Goal: Task Accomplishment & Management: Use online tool/utility

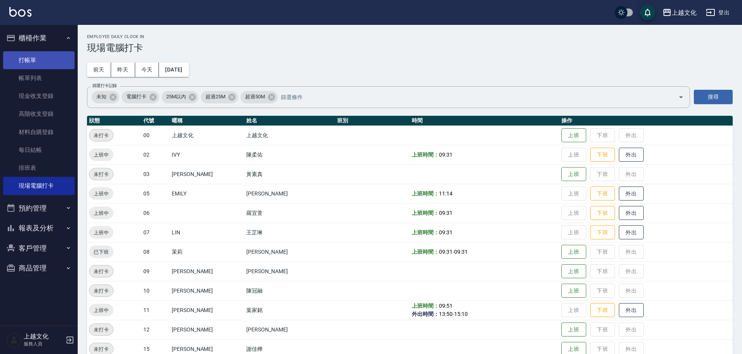
click at [35, 58] on link "打帳單" at bounding box center [38, 60] width 71 height 18
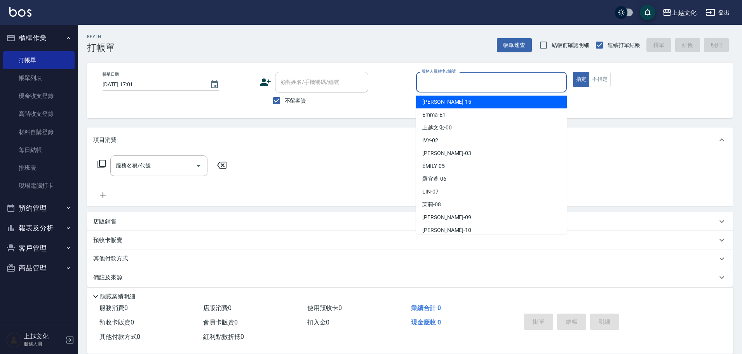
click at [490, 78] on input "服務人員姓名/編號" at bounding box center [491, 82] width 144 height 14
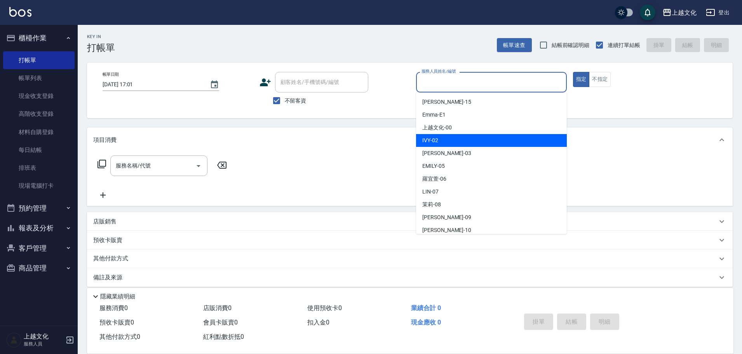
click at [469, 144] on div "IVY -02" at bounding box center [491, 140] width 151 height 13
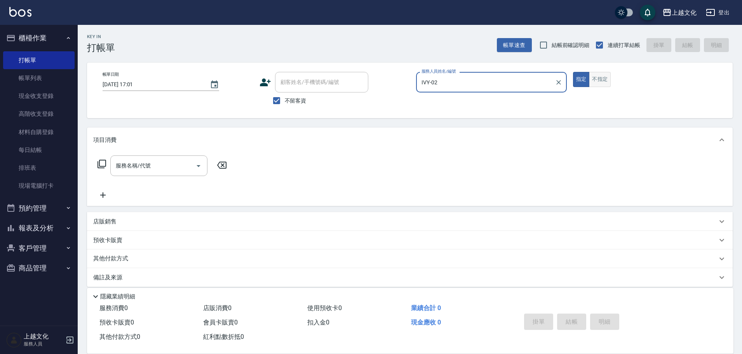
click at [599, 78] on button "不指定" at bounding box center [600, 79] width 22 height 15
click at [102, 164] on icon at bounding box center [101, 163] width 9 height 9
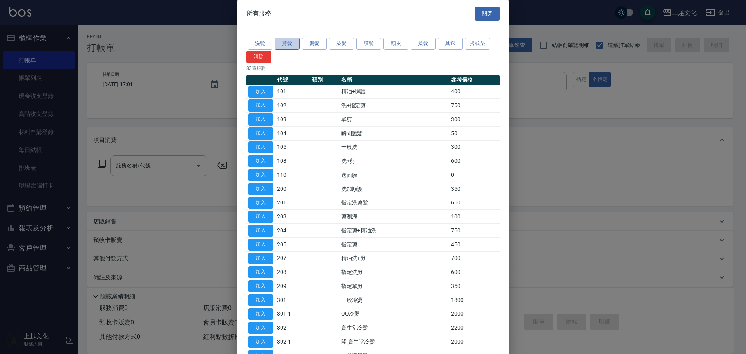
click at [283, 39] on button "剪髮" at bounding box center [287, 44] width 25 height 12
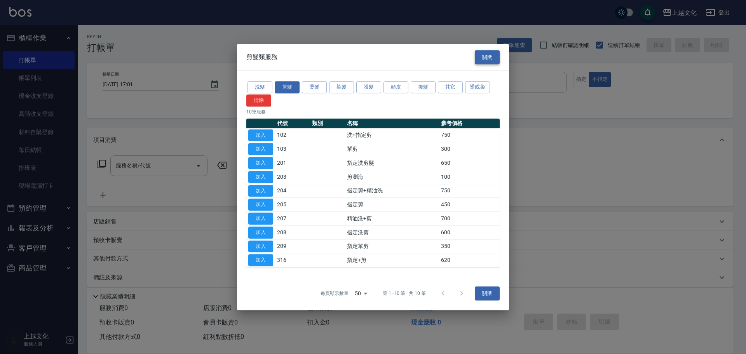
click at [492, 54] on button "關閉" at bounding box center [487, 57] width 25 height 14
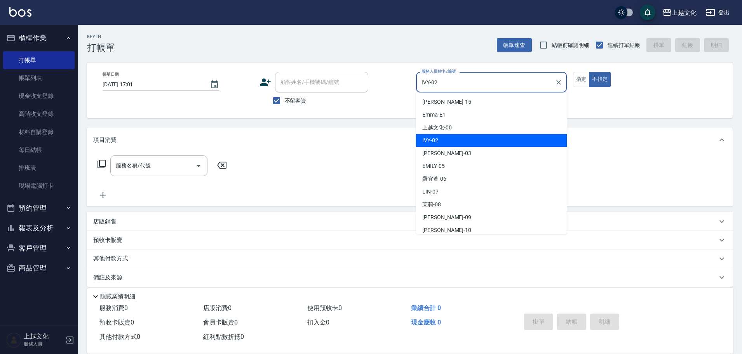
click at [458, 85] on input "IVY-02" at bounding box center [485, 82] width 132 height 14
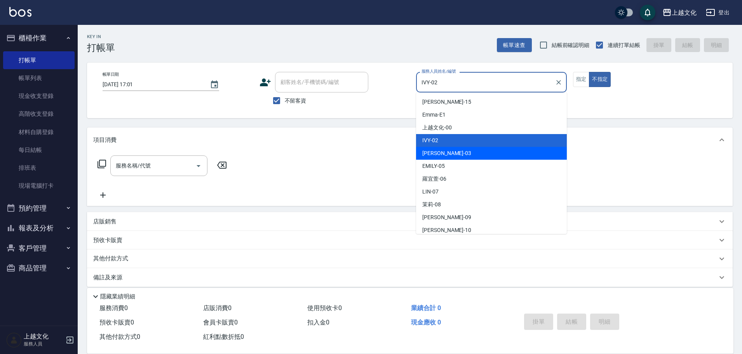
click at [456, 156] on div "[PERSON_NAME] -03" at bounding box center [491, 153] width 151 height 13
type input "[PERSON_NAME]-03"
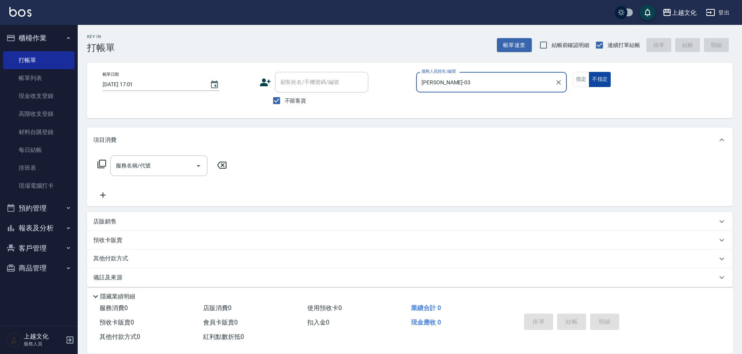
click at [590, 81] on button "不指定" at bounding box center [600, 79] width 22 height 15
drag, startPoint x: 570, startPoint y: 80, endPoint x: 576, endPoint y: 81, distance: 6.3
click at [572, 81] on div "帳單日期 [DATE] 17:01 顧客姓名/手機號碼/編號 顧客姓名/手機號碼/編號 不留客資 服務人員姓名/編號 [PERSON_NAME]-03 服務人…" at bounding box center [409, 90] width 627 height 37
click at [574, 81] on button "指定" at bounding box center [581, 79] width 17 height 15
click at [105, 166] on icon at bounding box center [101, 164] width 9 height 9
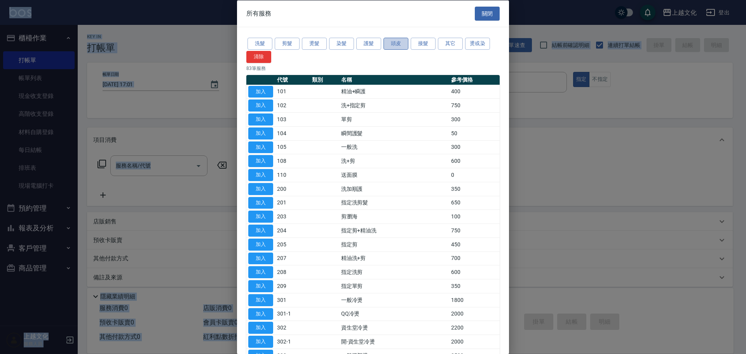
click at [396, 45] on button "頭皮" at bounding box center [395, 44] width 25 height 12
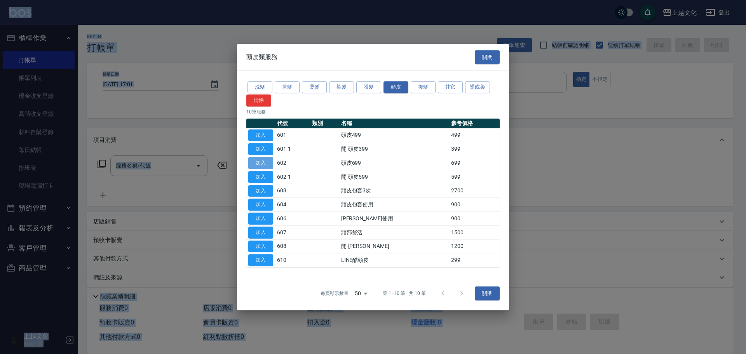
click at [259, 161] on button "加入" at bounding box center [260, 163] width 25 height 12
type input "頭皮699(602)"
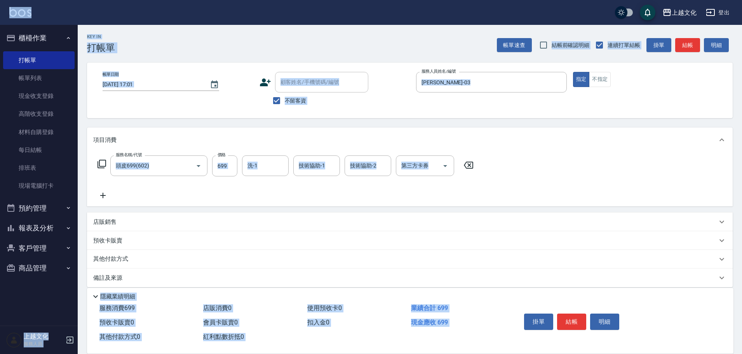
click at [101, 164] on icon at bounding box center [101, 163] width 9 height 9
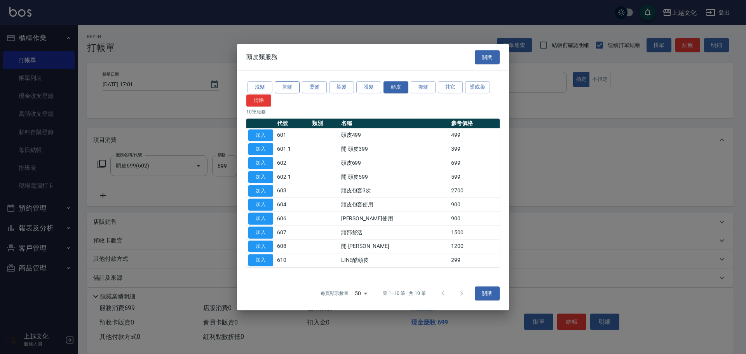
click at [290, 86] on div "洗髮 剪髮 燙髮 染髮 護髮 頭皮 接髮 其它 燙或染 清除 10 筆服務 代號 類別 名稱 參考價格 加入 601 頭皮499 499 加入 601-1 開…" at bounding box center [373, 174] width 272 height 206
click at [289, 89] on button "剪髮" at bounding box center [287, 87] width 25 height 12
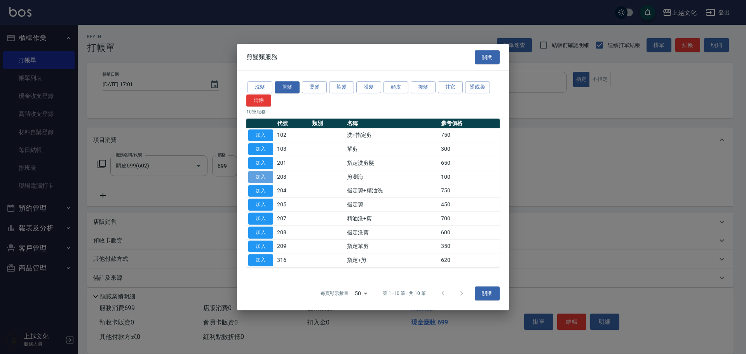
click at [259, 175] on button "加入" at bounding box center [260, 177] width 25 height 12
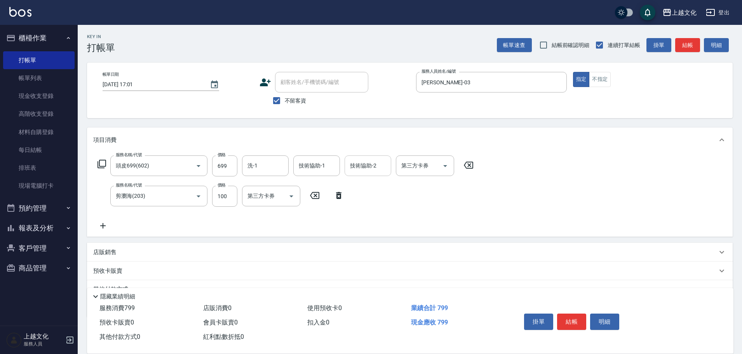
drag, startPoint x: 356, startPoint y: 169, endPoint x: 363, endPoint y: 174, distance: 8.9
click at [356, 169] on input "技術協助-2" at bounding box center [368, 166] width 40 height 14
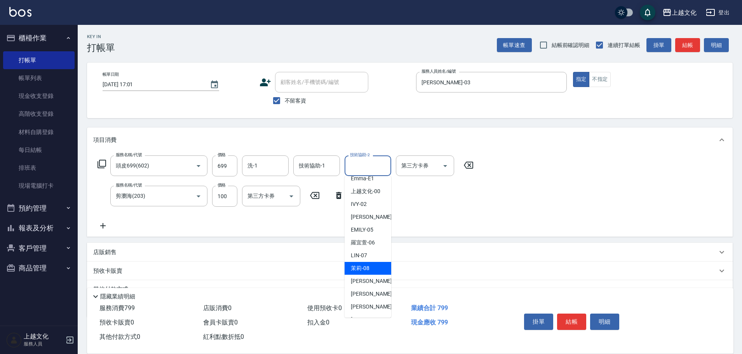
scroll to position [39, 0]
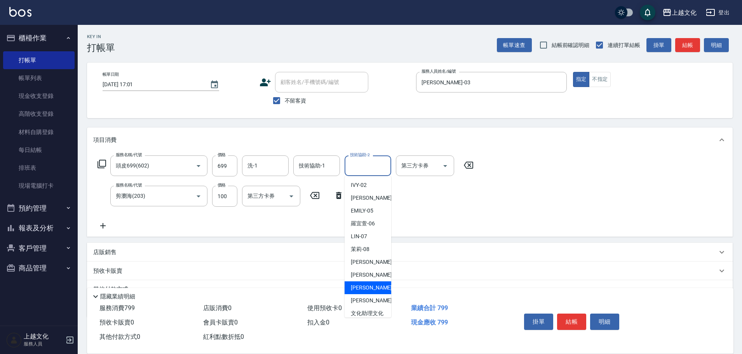
click at [373, 288] on span "[PERSON_NAME] -11" at bounding box center [375, 287] width 49 height 8
type input "[PERSON_NAME]-11"
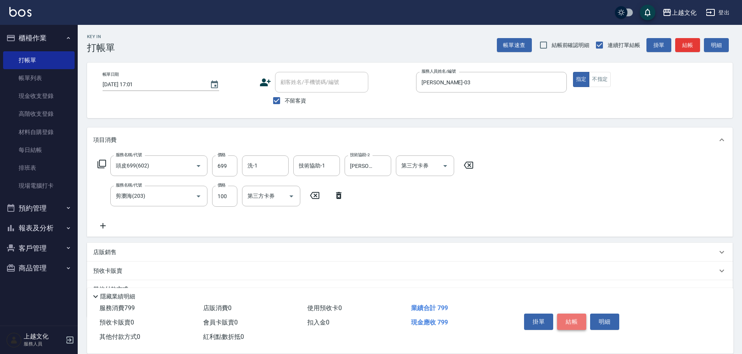
click at [576, 319] on button "結帳" at bounding box center [571, 321] width 29 height 16
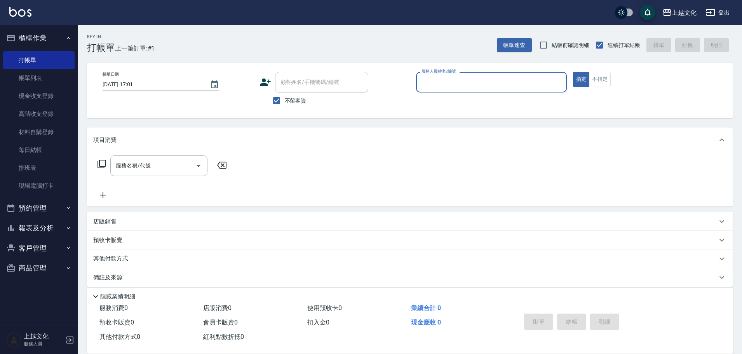
click at [513, 83] on input "服務人員姓名/編號" at bounding box center [491, 82] width 144 height 14
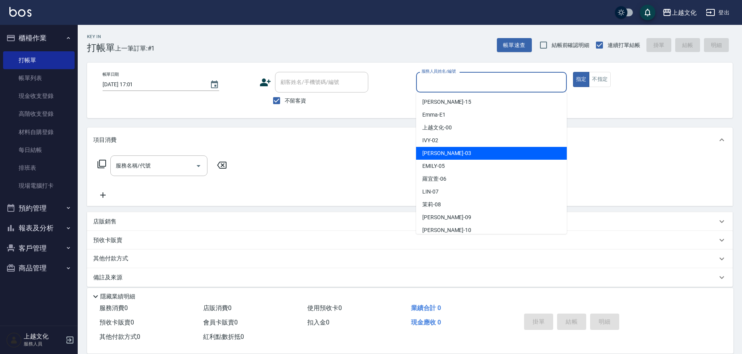
click at [471, 153] on div "[PERSON_NAME] -03" at bounding box center [491, 153] width 151 height 13
type input "[PERSON_NAME]-03"
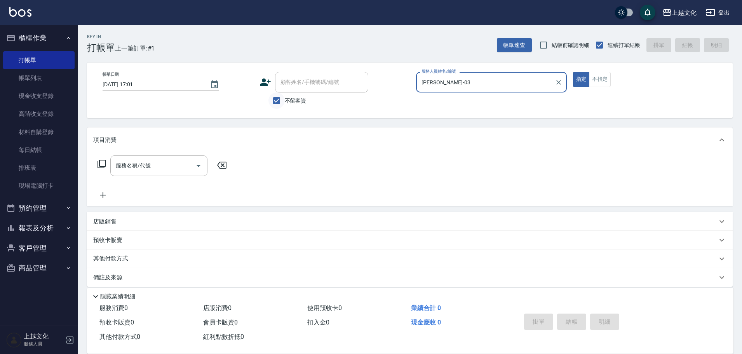
click at [280, 102] on input "不留客資" at bounding box center [276, 100] width 16 height 16
checkbox input "false"
click at [320, 69] on div "帳單日期 [DATE] 17:01 顧客姓名/手機號碼/編號 顧客姓名/手機號碼/編號 不留客資 服務人員姓名/編號 [PERSON_NAME]-03 服務人…" at bounding box center [409, 91] width 645 height 56
drag, startPoint x: 319, startPoint y: 86, endPoint x: 317, endPoint y: 74, distance: 11.8
click at [319, 86] on input "顧客姓名/手機號碼/編號" at bounding box center [315, 82] width 75 height 14
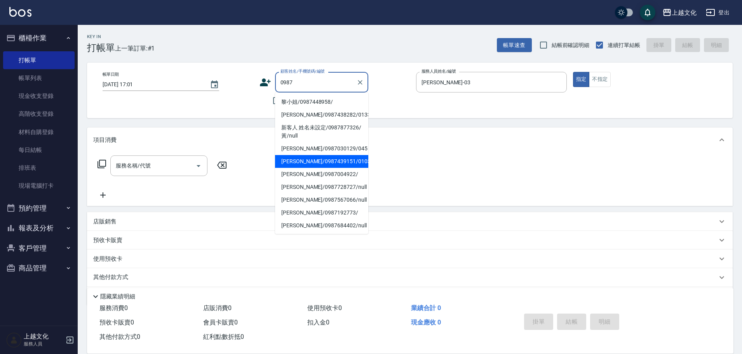
click at [333, 163] on li "[PERSON_NAME]/0987439151/0103" at bounding box center [321, 161] width 93 height 13
type input "[PERSON_NAME]/0987439151/0103"
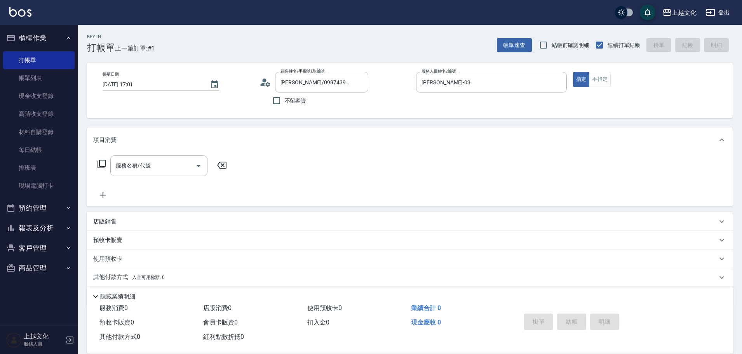
click at [371, 101] on div "顧客姓名/手機號碼/編號 [PERSON_NAME]/0987439151/0103 顧客姓名/手機號碼/編號 不留客資" at bounding box center [334, 90] width 151 height 37
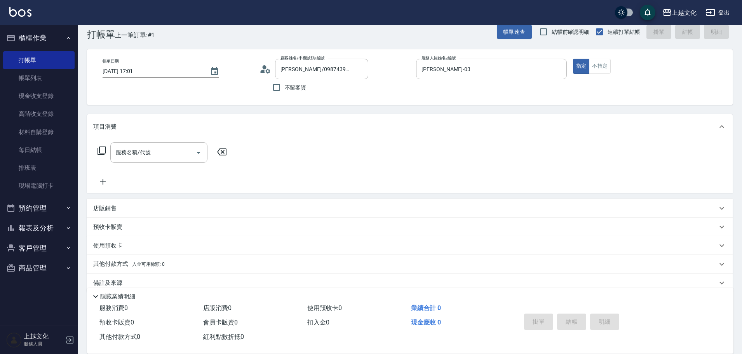
scroll to position [26, 0]
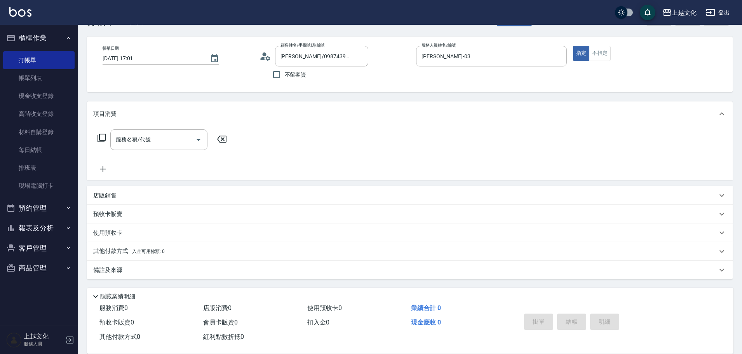
click at [103, 141] on icon at bounding box center [101, 138] width 9 height 9
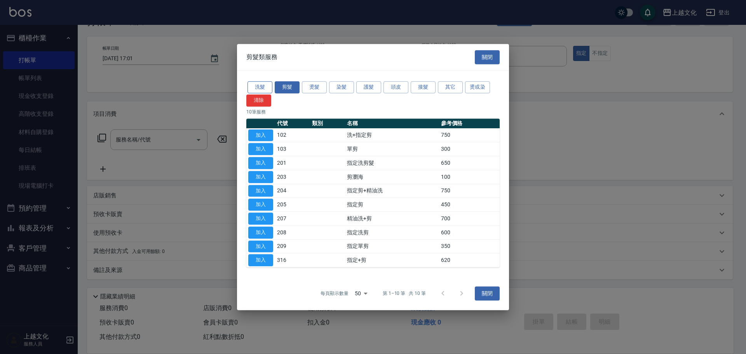
click at [262, 90] on button "洗髮" at bounding box center [259, 87] width 25 height 12
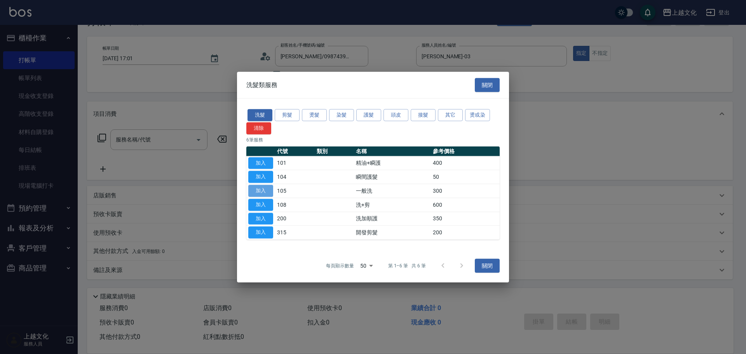
drag, startPoint x: 265, startPoint y: 188, endPoint x: 190, endPoint y: 194, distance: 75.6
click at [266, 188] on button "加入" at bounding box center [260, 191] width 25 height 12
type input "一般洗(105)"
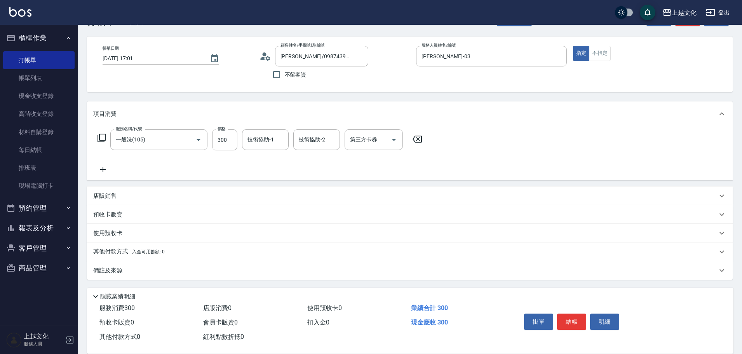
scroll to position [26, 0]
click at [133, 211] on div "預收卡販賣" at bounding box center [405, 214] width 624 height 8
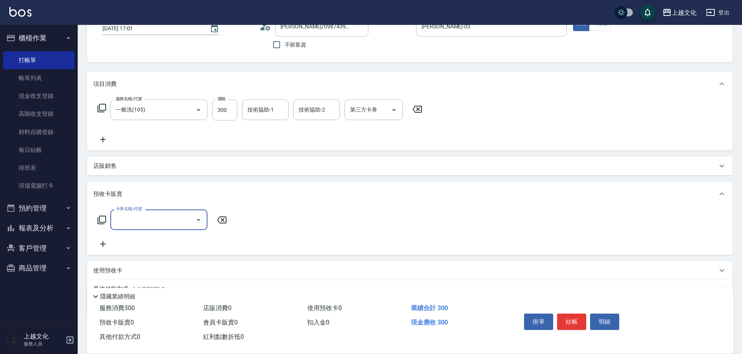
scroll to position [93, 0]
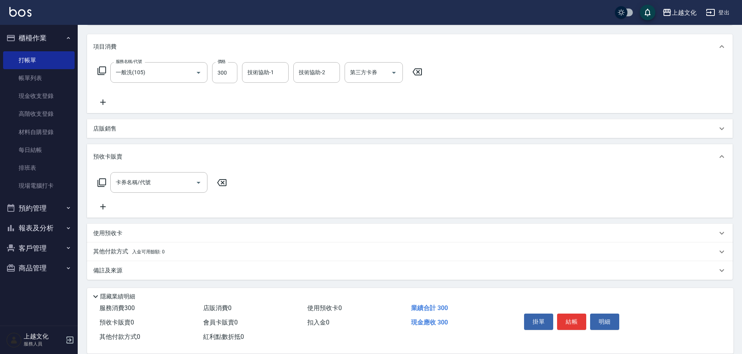
click at [102, 183] on icon at bounding box center [101, 182] width 9 height 9
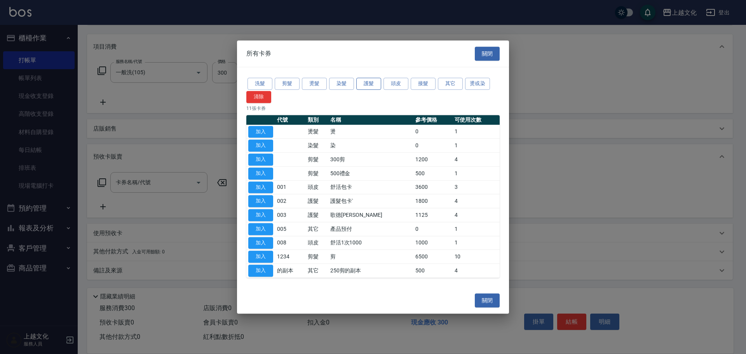
click at [377, 81] on button "護髮" at bounding box center [368, 84] width 25 height 12
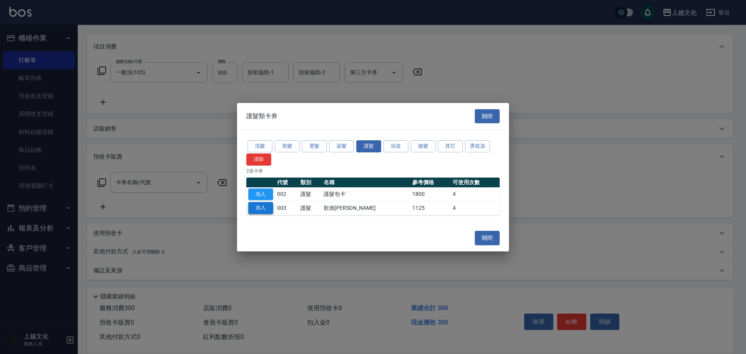
click at [259, 205] on button "加入" at bounding box center [260, 208] width 25 height 12
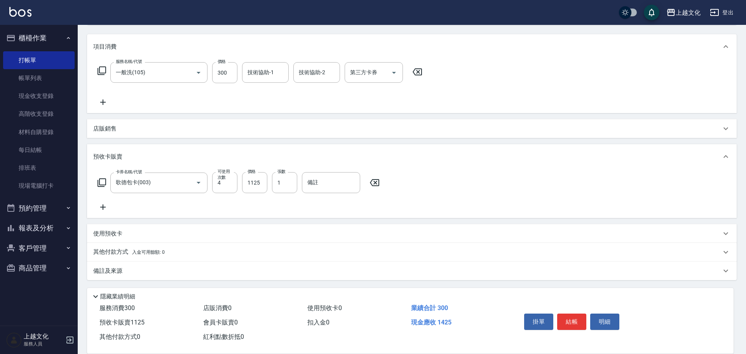
type input "歌德包卡(003)"
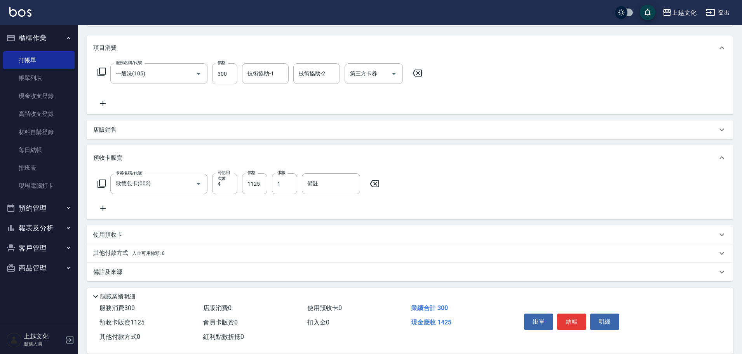
scroll to position [94, 0]
click at [120, 252] on p "其他付款方式 入金可用餘額: 0" at bounding box center [128, 251] width 71 height 9
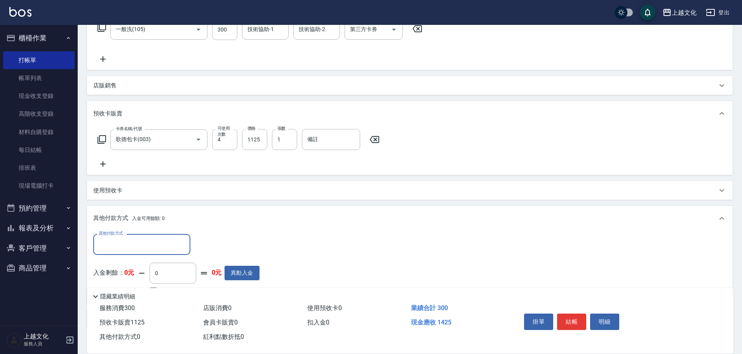
scroll to position [186, 0]
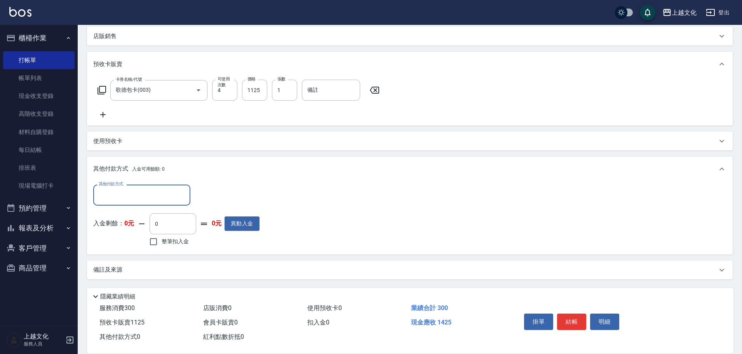
click at [135, 191] on input "其他付款方式" at bounding box center [142, 195] width 90 height 14
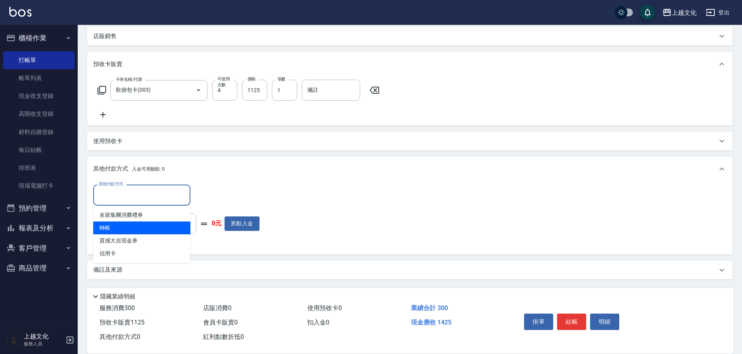
click at [143, 233] on span "轉帳" at bounding box center [141, 227] width 97 height 13
type input "轉帳"
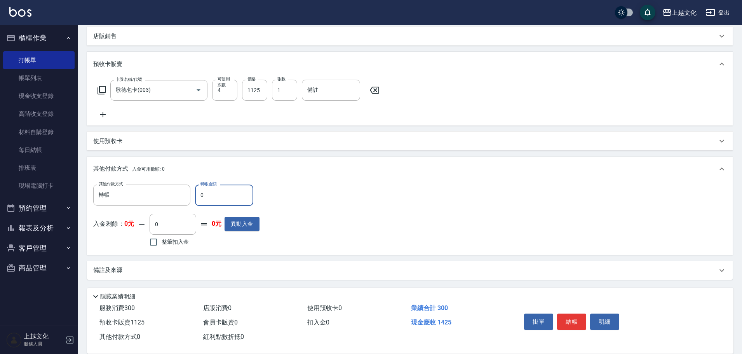
click at [230, 195] on input "0" at bounding box center [224, 194] width 58 height 21
click at [227, 205] on input "570" at bounding box center [224, 194] width 58 height 21
click at [238, 191] on input "570" at bounding box center [224, 194] width 58 height 21
type input "5"
click at [228, 191] on input "5" at bounding box center [224, 194] width 58 height 21
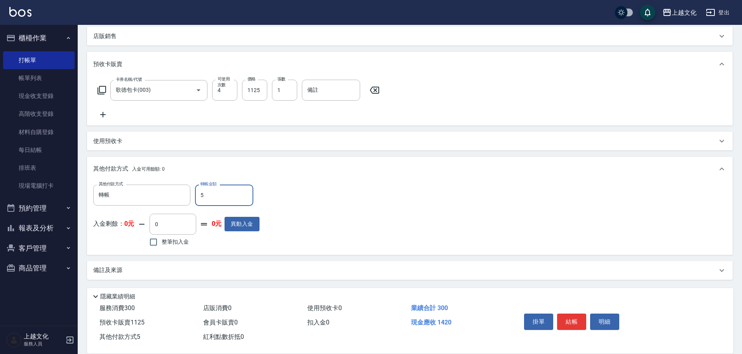
click at [228, 191] on input "5" at bounding box center [224, 194] width 58 height 21
click at [368, 174] on div "其他付款方式 入金可用餘額: 0" at bounding box center [409, 168] width 645 height 25
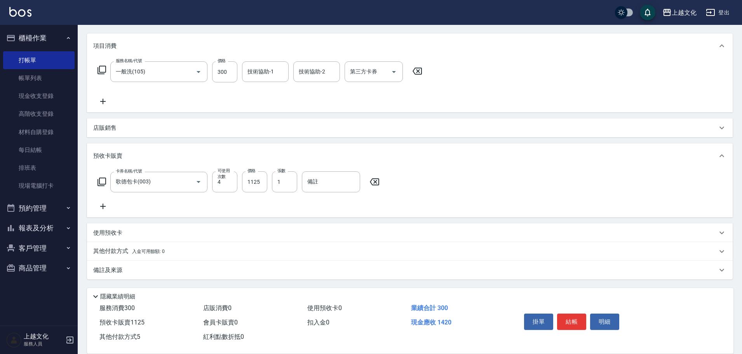
scroll to position [94, 0]
click at [158, 249] on span "入金可用餘額: 0" at bounding box center [148, 251] width 33 height 5
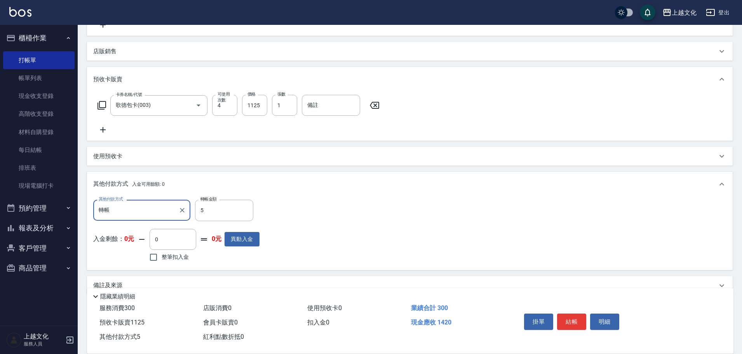
scroll to position [186, 0]
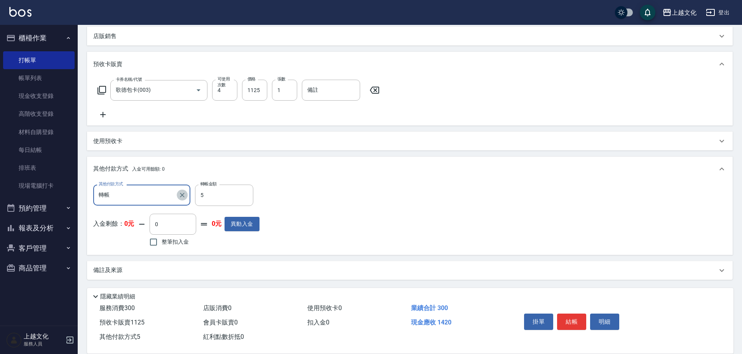
click at [183, 194] on icon "Clear" at bounding box center [182, 195] width 5 height 5
click at [198, 238] on div "入金剩餘： 0元 0 ​ 整筆扣入金 0元 異動入金" at bounding box center [176, 230] width 166 height 35
drag, startPoint x: 187, startPoint y: 229, endPoint x: 193, endPoint y: 229, distance: 6.2
click at [187, 228] on input "0" at bounding box center [173, 223] width 47 height 21
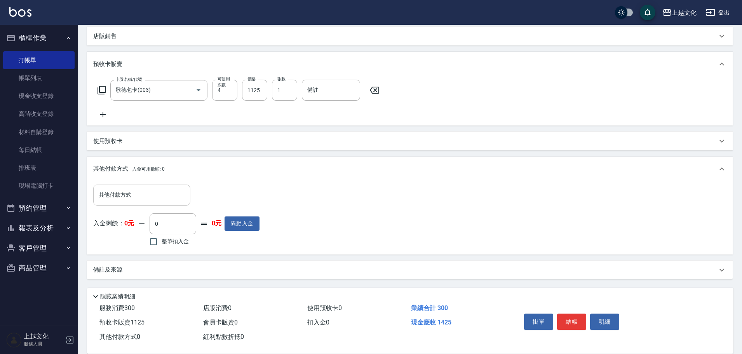
click at [153, 194] on input "其他付款方式" at bounding box center [142, 195] width 90 height 14
click at [153, 195] on input "其他付款方式" at bounding box center [142, 195] width 90 height 14
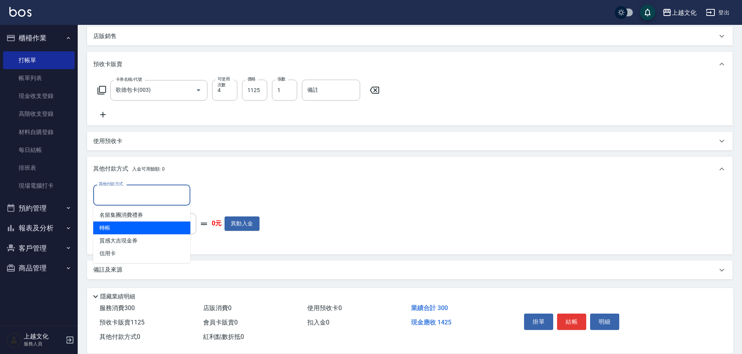
click at [154, 224] on span "轉帳" at bounding box center [141, 227] width 97 height 13
type input "轉帳"
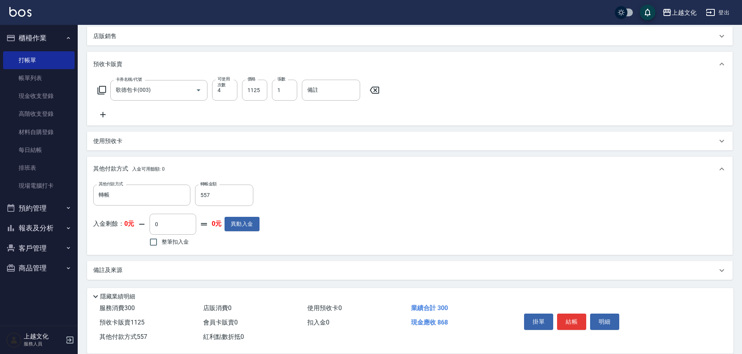
drag, startPoint x: 208, startPoint y: 166, endPoint x: 369, endPoint y: 213, distance: 168.2
click at [369, 213] on div "其他付款方式 轉帳 其他付款方式 轉帳金額 557 轉帳金額 入金剩餘： 0元 0 ​ 整筆扣入金 0元 異動入金" at bounding box center [409, 216] width 633 height 64
click at [234, 189] on input "557" at bounding box center [224, 194] width 58 height 21
drag, startPoint x: 249, startPoint y: 2, endPoint x: 212, endPoint y: 194, distance: 195.7
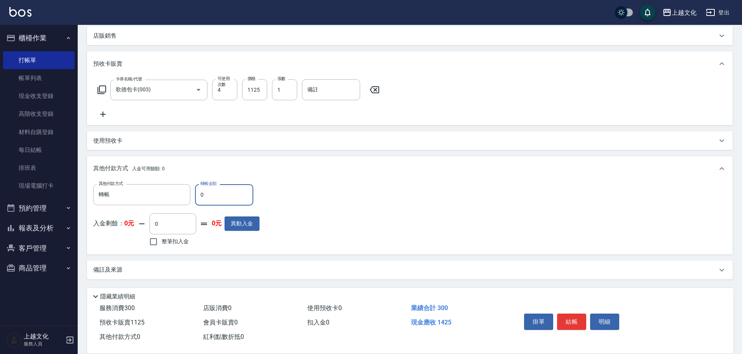
click at [212, 194] on input "0" at bounding box center [224, 194] width 58 height 21
click at [234, 201] on input "0" at bounding box center [224, 194] width 58 height 21
drag, startPoint x: 667, startPoint y: 338, endPoint x: 590, endPoint y: 302, distance: 84.9
click at [660, 334] on div "掛單 結帳 明細" at bounding box center [617, 322] width 212 height 43
click at [218, 193] on input "0" at bounding box center [224, 194] width 58 height 21
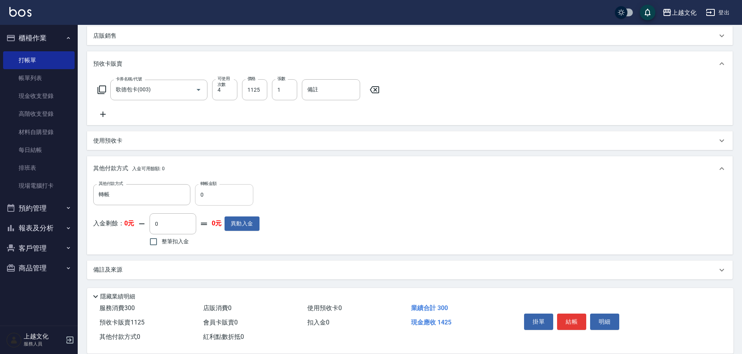
click at [218, 193] on input "0" at bounding box center [224, 194] width 58 height 21
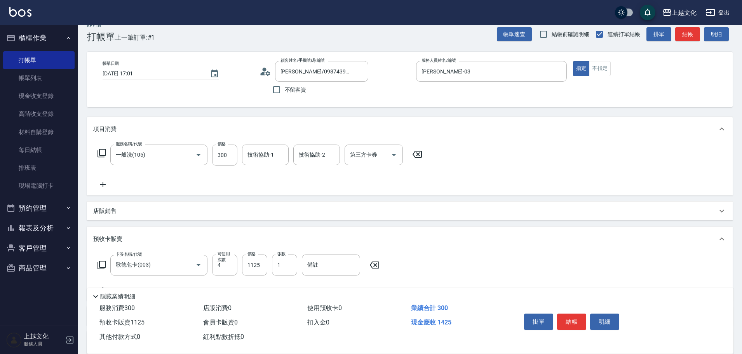
scroll to position [0, 0]
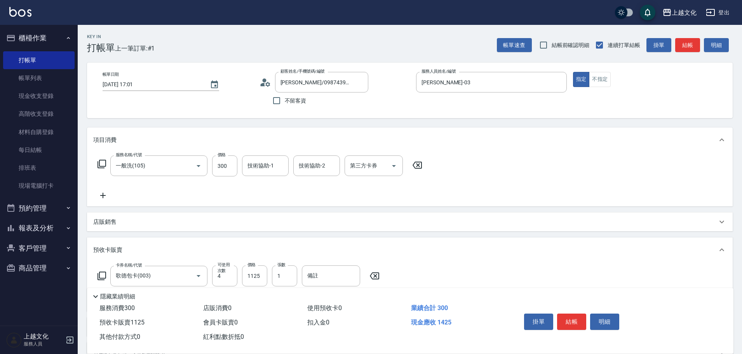
type input "0"
click at [363, 81] on div "帳單日期 [DATE] 17:01 顧客姓名/手機號碼/編號 [PERSON_NAME]/0987439151/0103 顧客姓名/手機號碼/編號 不留客資 …" at bounding box center [409, 91] width 645 height 56
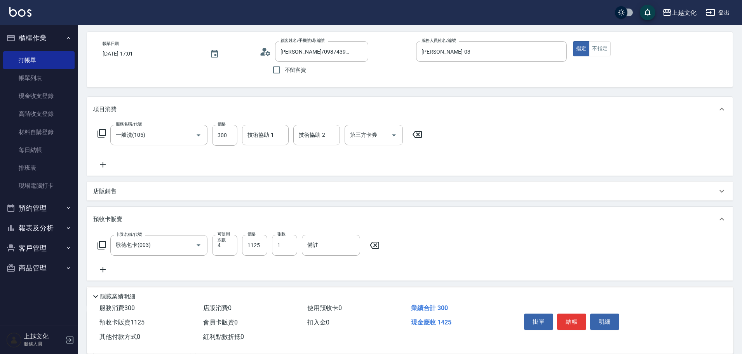
drag, startPoint x: 358, startPoint y: 51, endPoint x: 323, endPoint y: 69, distance: 39.4
click at [358, 52] on icon "Clear" at bounding box center [360, 52] width 8 height 8
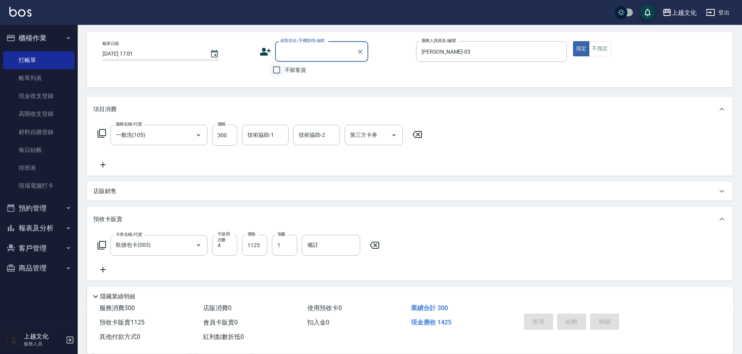
click at [277, 70] on input "不留客資" at bounding box center [276, 70] width 16 height 16
checkbox input "true"
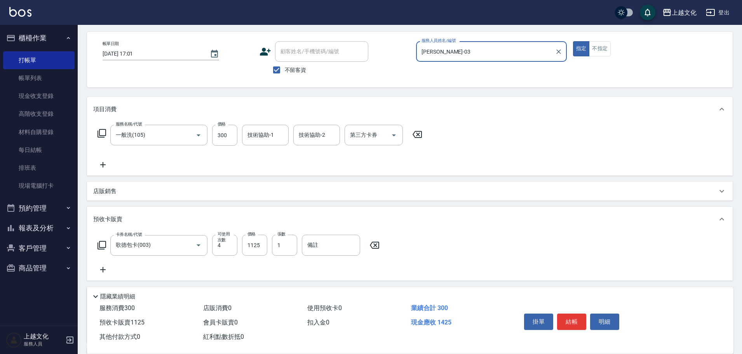
click at [479, 50] on input "[PERSON_NAME]-03" at bounding box center [485, 52] width 132 height 14
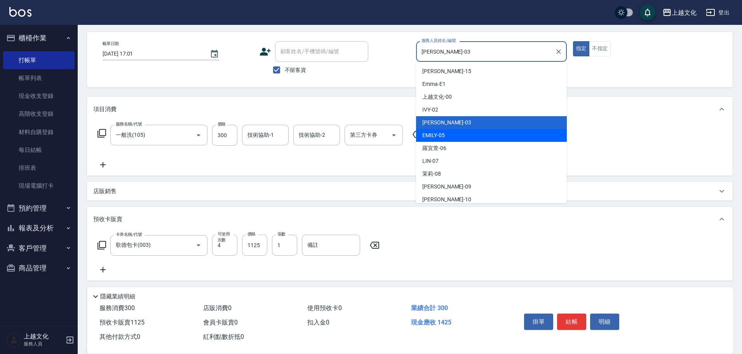
drag, startPoint x: 467, startPoint y: 135, endPoint x: 470, endPoint y: 127, distance: 8.2
click at [466, 135] on div "[PERSON_NAME] -05" at bounding box center [491, 135] width 151 height 13
type input "EMILY-05"
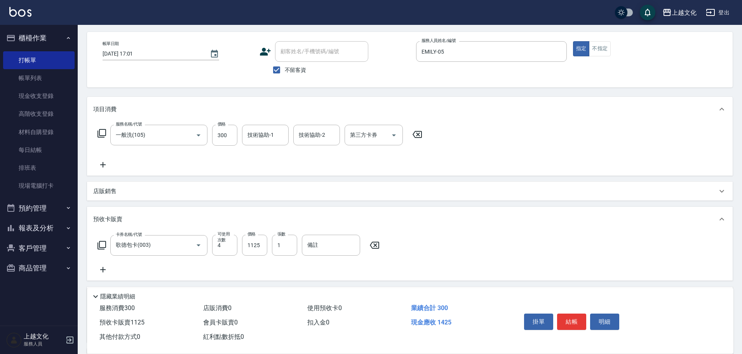
click at [103, 133] on icon at bounding box center [101, 133] width 9 height 9
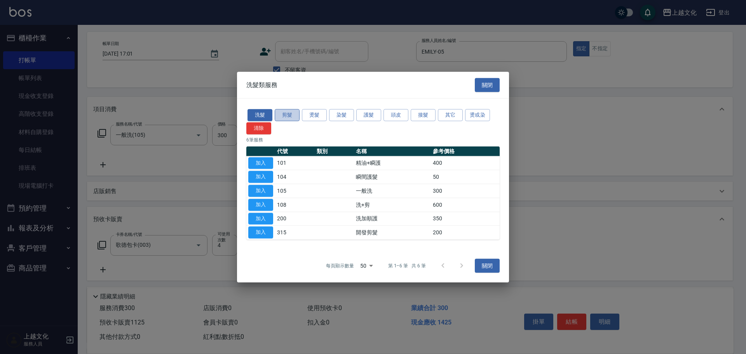
click at [288, 117] on button "剪髮" at bounding box center [287, 115] width 25 height 12
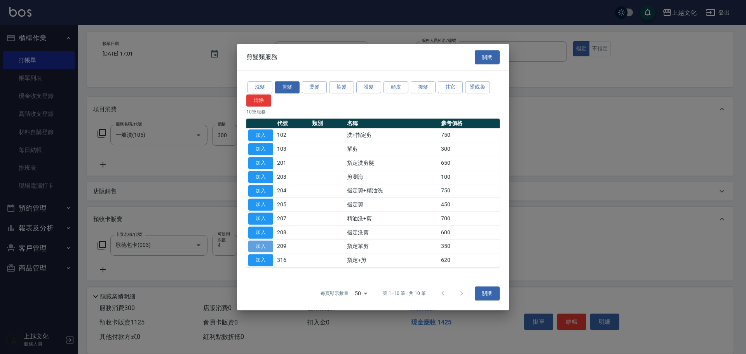
click at [266, 247] on button "加入" at bounding box center [260, 246] width 25 height 12
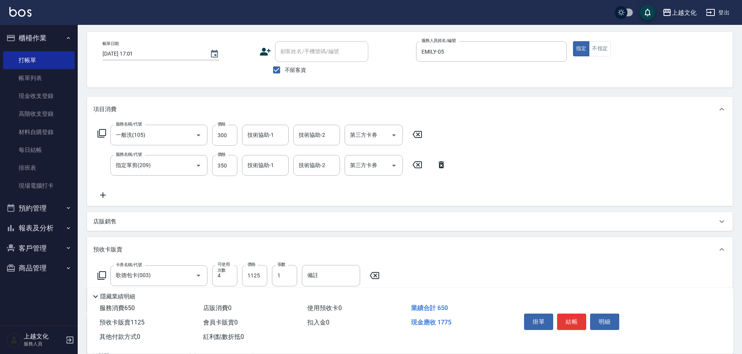
click at [418, 136] on icon at bounding box center [416, 134] width 19 height 9
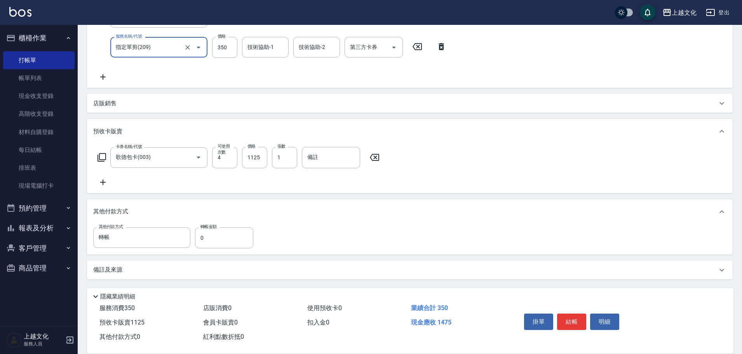
click at [374, 157] on icon at bounding box center [374, 157] width 19 height 9
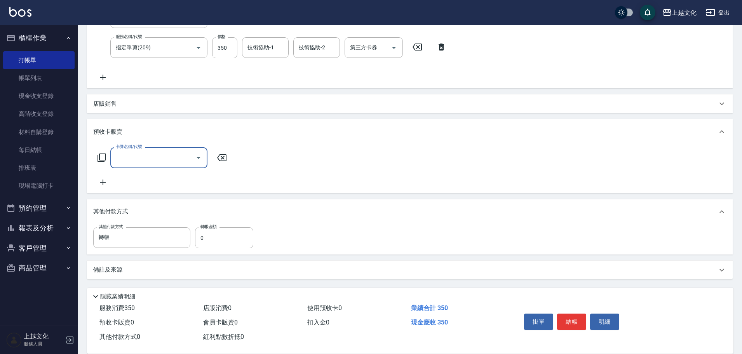
scroll to position [148, 0]
click at [184, 237] on icon "Clear" at bounding box center [182, 237] width 8 height 8
click at [129, 239] on input "其他付款方式" at bounding box center [142, 238] width 90 height 14
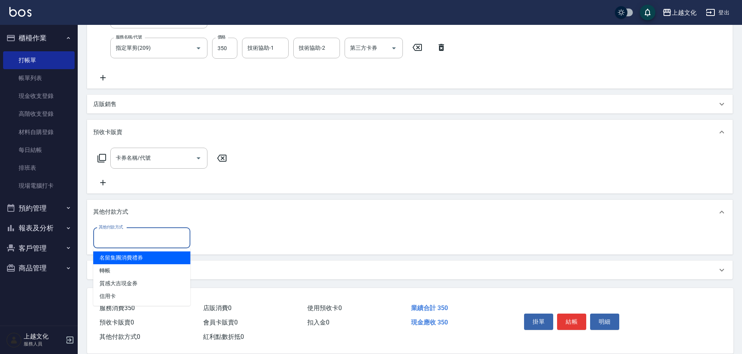
click at [237, 234] on div "其他付款方式 其他付款方式" at bounding box center [409, 238] width 633 height 21
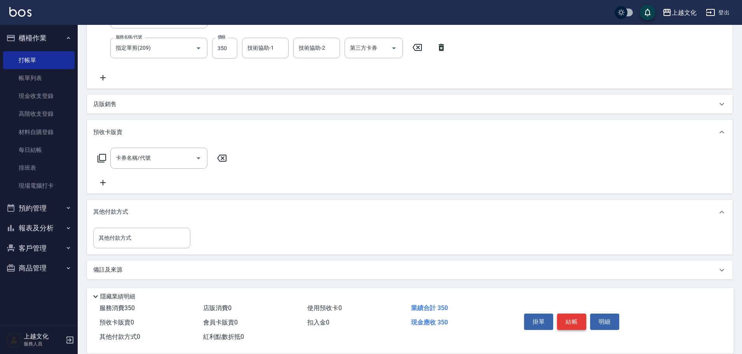
click at [567, 315] on button "結帳" at bounding box center [571, 321] width 29 height 16
type input "[DATE] 17:05"
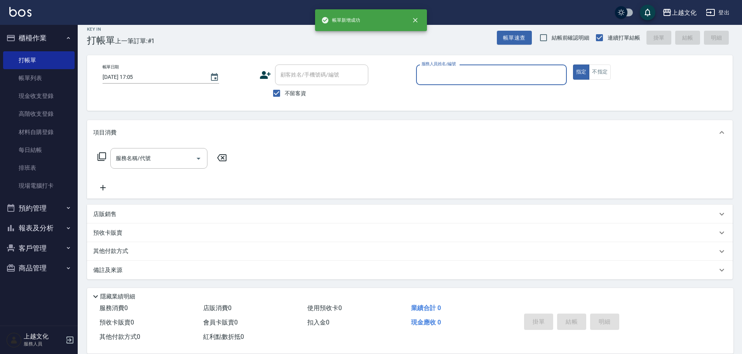
scroll to position [0, 0]
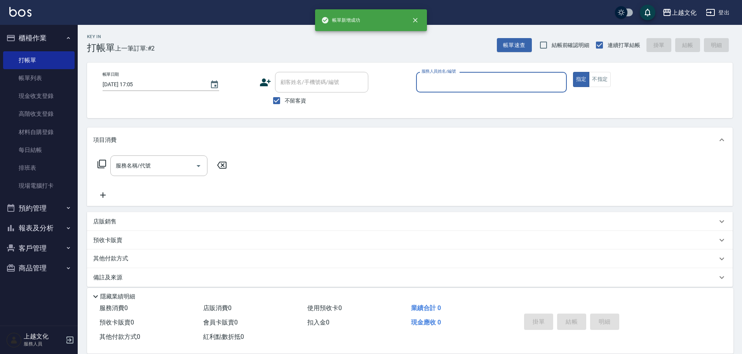
click at [523, 80] on input "服務人員姓名/編號" at bounding box center [491, 82] width 144 height 14
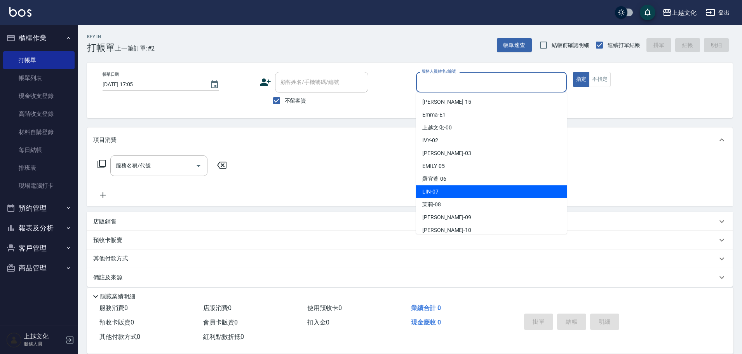
drag, startPoint x: 466, startPoint y: 195, endPoint x: 472, endPoint y: 186, distance: 10.3
click at [466, 195] on div "[PERSON_NAME] -07" at bounding box center [491, 191] width 151 height 13
type input "[PERSON_NAME]-07"
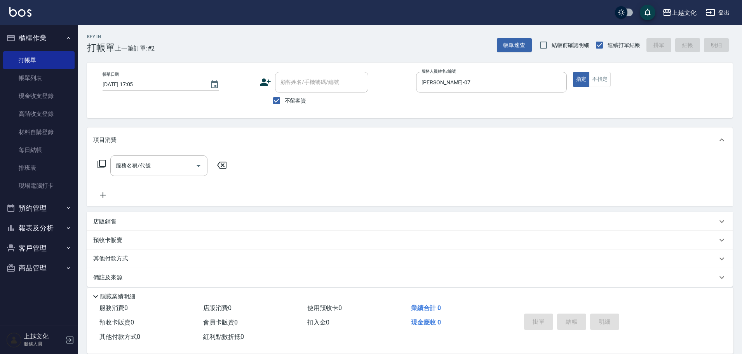
click at [100, 163] on icon at bounding box center [101, 163] width 9 height 9
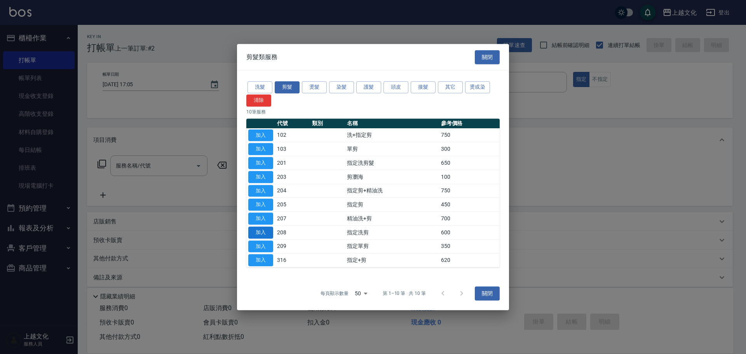
click at [263, 233] on button "加入" at bounding box center [260, 232] width 25 height 12
type input "指定洗剪(208)"
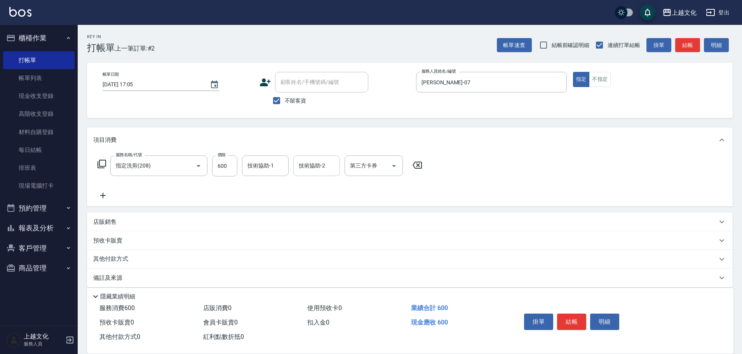
click at [305, 162] on div "技術協助-2 技術協助-2" at bounding box center [316, 165] width 47 height 21
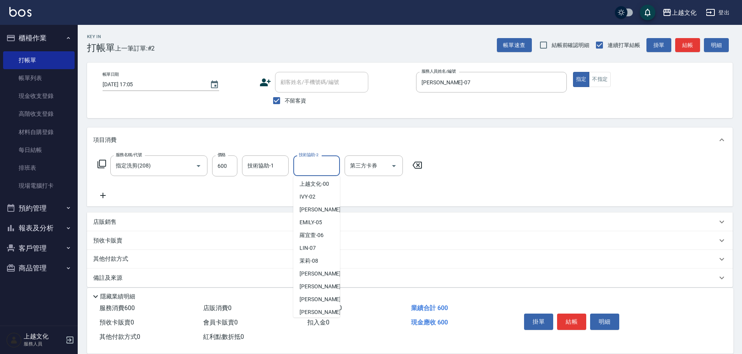
scroll to position [52, 0]
click at [316, 273] on span "[PERSON_NAME] -11" at bounding box center [323, 274] width 49 height 8
type input "[PERSON_NAME]-11"
click at [575, 314] on button "結帳" at bounding box center [571, 321] width 29 height 16
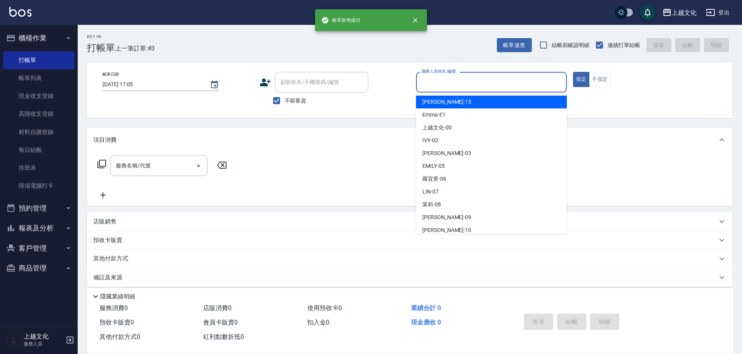
click at [457, 84] on input "服務人員姓名/編號" at bounding box center [491, 82] width 144 height 14
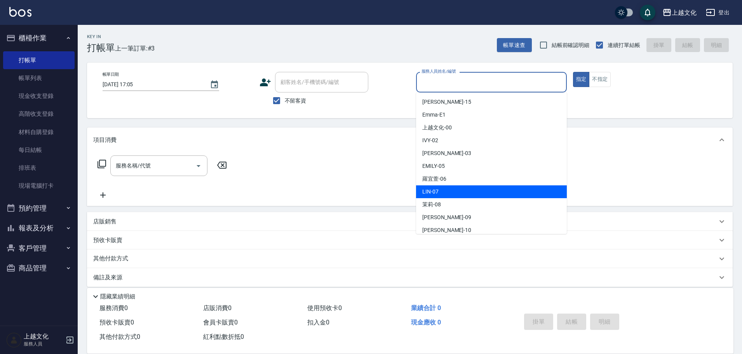
click at [447, 188] on div "[PERSON_NAME] -07" at bounding box center [491, 191] width 151 height 13
type input "[PERSON_NAME]-07"
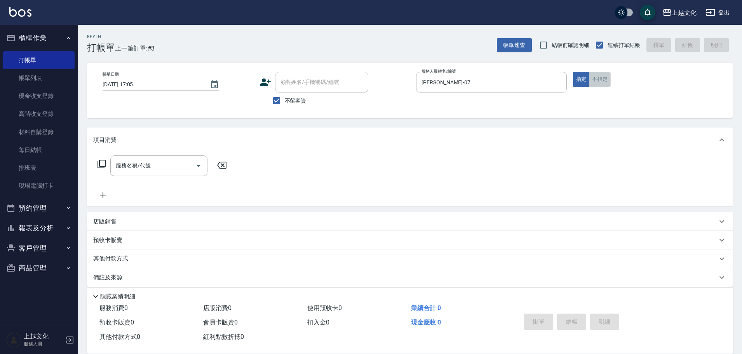
click at [602, 85] on button "不指定" at bounding box center [600, 79] width 22 height 15
click at [103, 165] on icon at bounding box center [101, 163] width 9 height 9
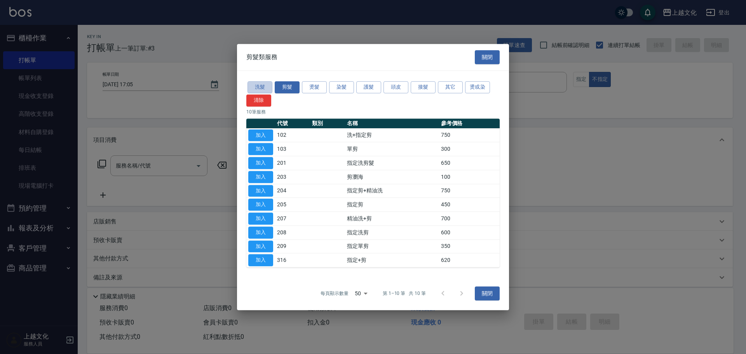
drag, startPoint x: 267, startPoint y: 85, endPoint x: 272, endPoint y: 94, distance: 10.6
click at [267, 86] on button "洗髮" at bounding box center [259, 87] width 25 height 12
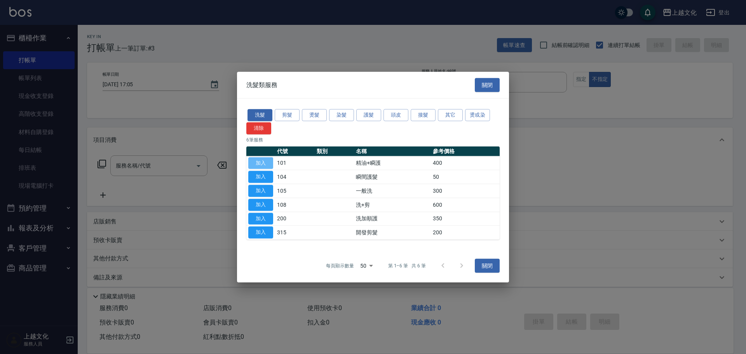
drag, startPoint x: 260, startPoint y: 160, endPoint x: 276, endPoint y: 168, distance: 18.4
click at [261, 160] on button "加入" at bounding box center [260, 163] width 25 height 12
type input "精油+瞬護(101)"
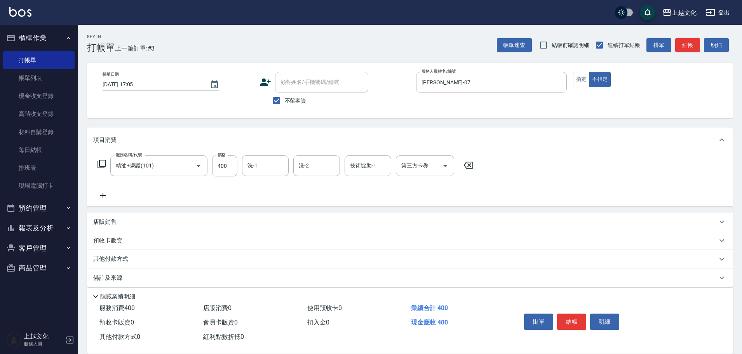
click at [570, 317] on button "結帳" at bounding box center [571, 321] width 29 height 16
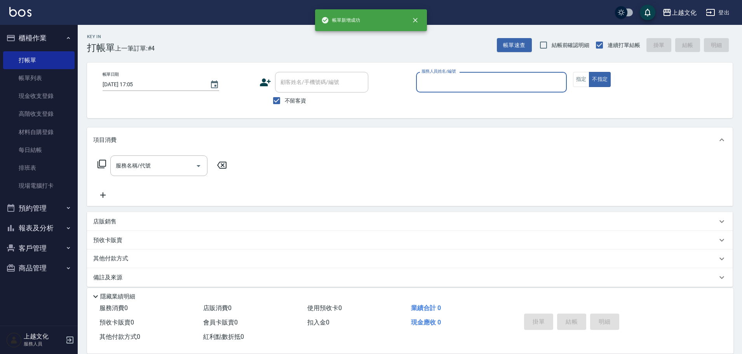
click at [482, 77] on input "服務人員姓名/編號" at bounding box center [491, 82] width 144 height 14
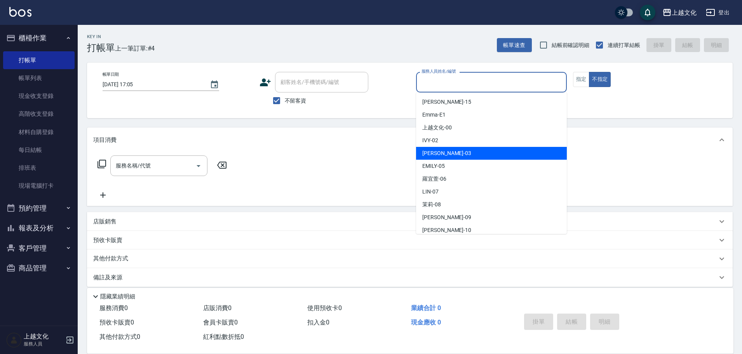
click at [452, 156] on div "[PERSON_NAME] -03" at bounding box center [491, 153] width 151 height 13
type input "[PERSON_NAME]-03"
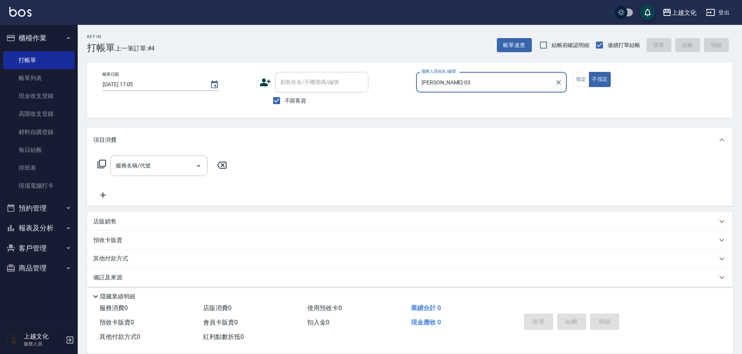
click at [102, 163] on icon at bounding box center [101, 163] width 9 height 9
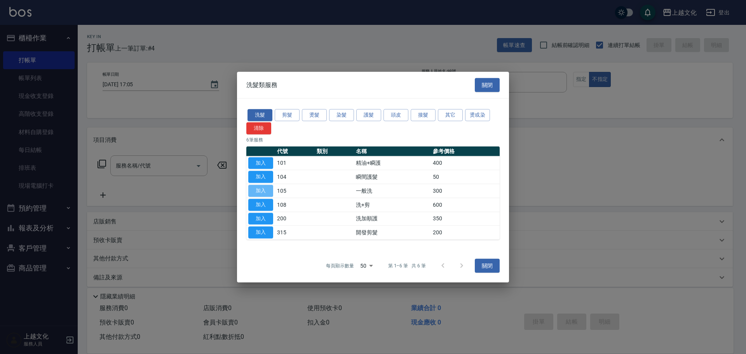
drag, startPoint x: 256, startPoint y: 190, endPoint x: 272, endPoint y: 189, distance: 16.0
click at [257, 191] on button "加入" at bounding box center [260, 191] width 25 height 12
type input "一般洗(105)"
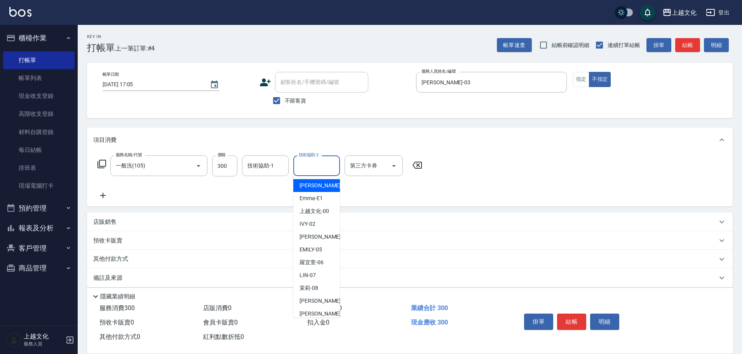
click at [308, 162] on input "技術協助-2" at bounding box center [317, 166] width 40 height 14
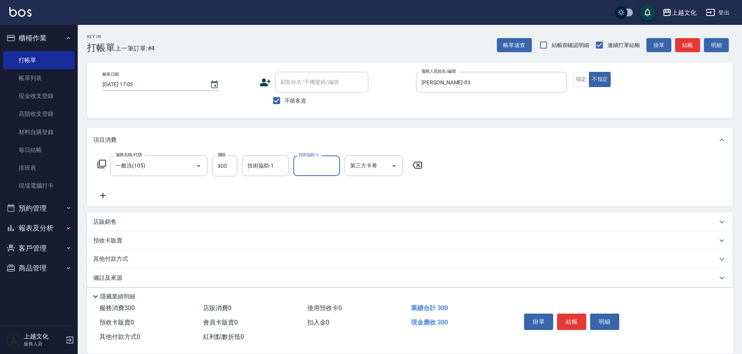
click at [306, 174] on div "技術協助-2" at bounding box center [316, 165] width 47 height 21
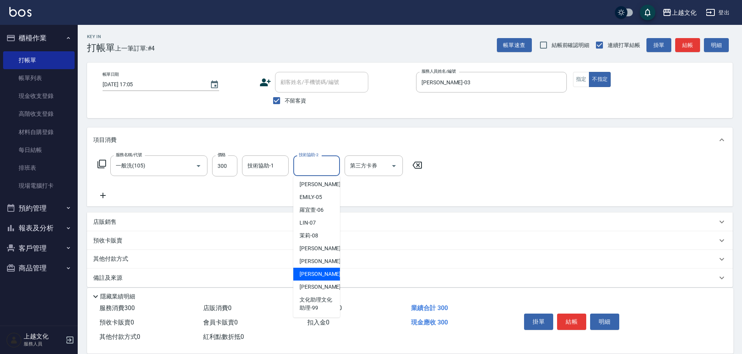
click at [313, 269] on div "[PERSON_NAME] -11" at bounding box center [316, 274] width 47 height 13
type input "[PERSON_NAME]-11"
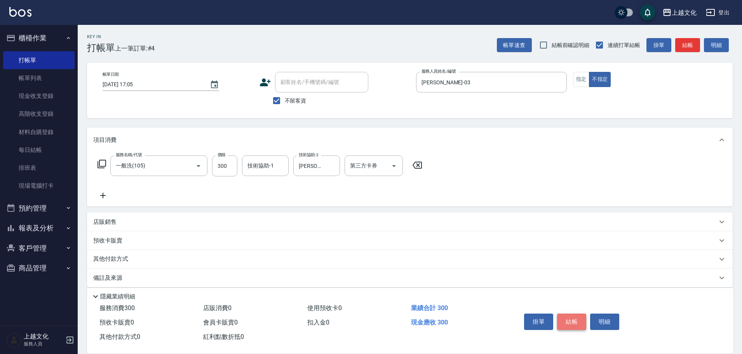
click at [577, 319] on button "結帳" at bounding box center [571, 321] width 29 height 16
click at [577, 319] on div "掛單 結帳 明細" at bounding box center [571, 322] width 101 height 24
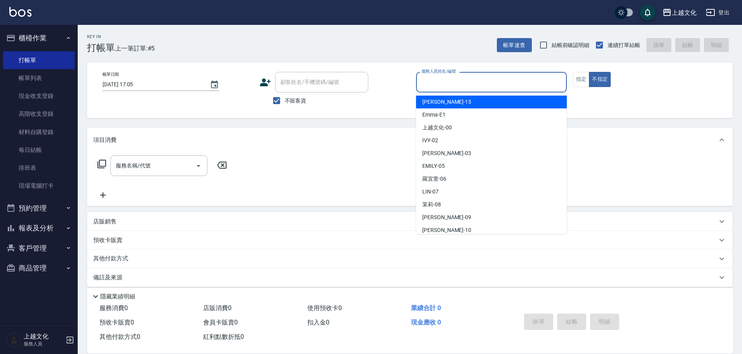
click at [431, 85] on input "服務人員姓名/編號" at bounding box center [491, 82] width 144 height 14
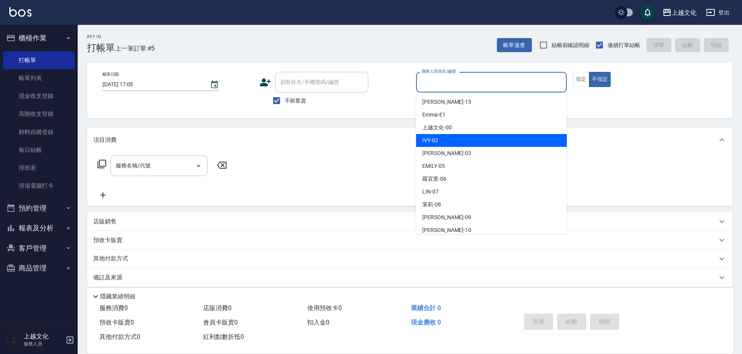
click at [442, 141] on div "IVY -02" at bounding box center [491, 140] width 151 height 13
click at [442, 141] on div "項目消費" at bounding box center [405, 140] width 624 height 8
type input "IVY-02"
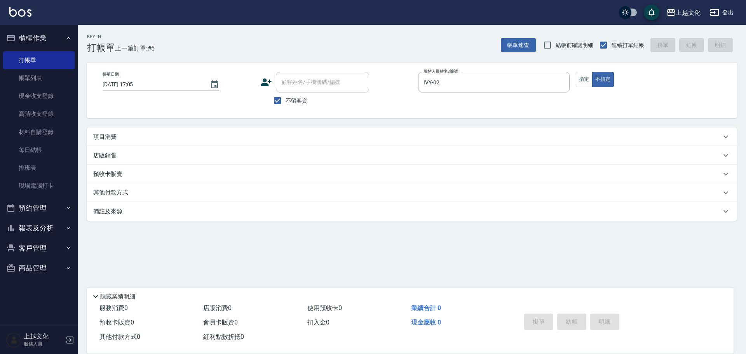
click at [301, 139] on div "項目消費" at bounding box center [407, 137] width 628 height 8
click at [301, 140] on div "項目消費" at bounding box center [407, 137] width 628 height 8
click at [142, 130] on div "項目消費" at bounding box center [411, 136] width 649 height 19
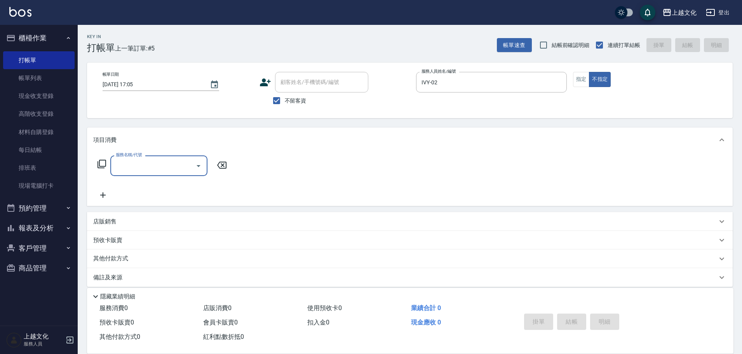
scroll to position [0, 0]
click at [95, 161] on div "服務名稱/代號 服務名稱/代號" at bounding box center [162, 165] width 138 height 21
click at [103, 166] on icon at bounding box center [101, 163] width 9 height 9
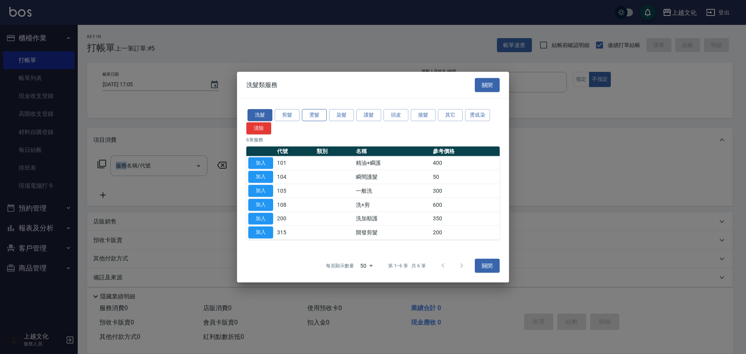
click at [310, 110] on button "燙髮" at bounding box center [314, 115] width 25 height 12
click at [310, 112] on button "燙髮" at bounding box center [314, 115] width 25 height 12
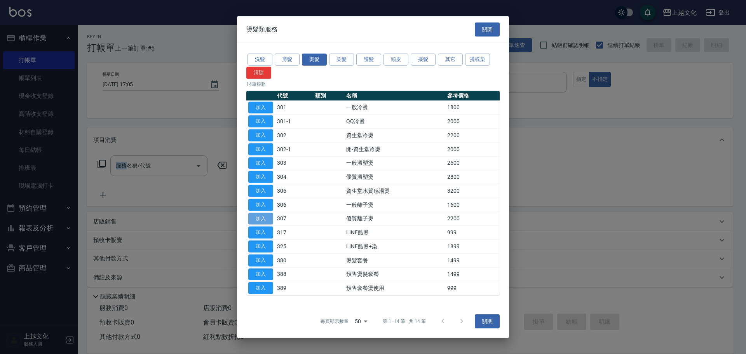
click at [259, 220] on button "加入" at bounding box center [260, 218] width 25 height 12
type input "優質離子燙(307)"
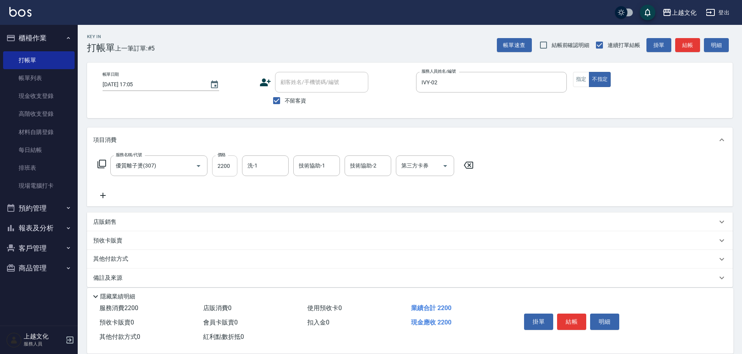
click at [228, 174] on input "2200" at bounding box center [224, 165] width 25 height 21
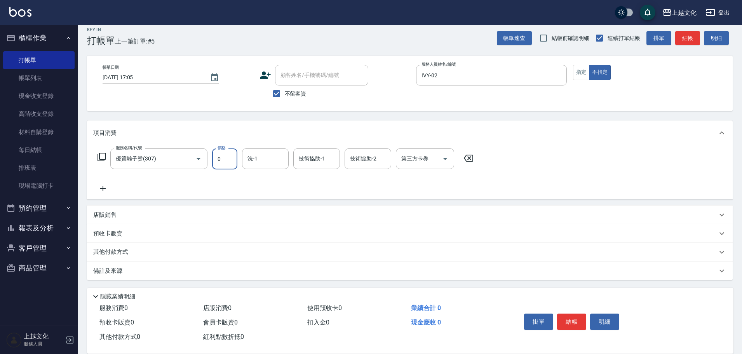
scroll to position [8, 0]
type input "3500"
click at [97, 155] on icon at bounding box center [101, 155] width 9 height 9
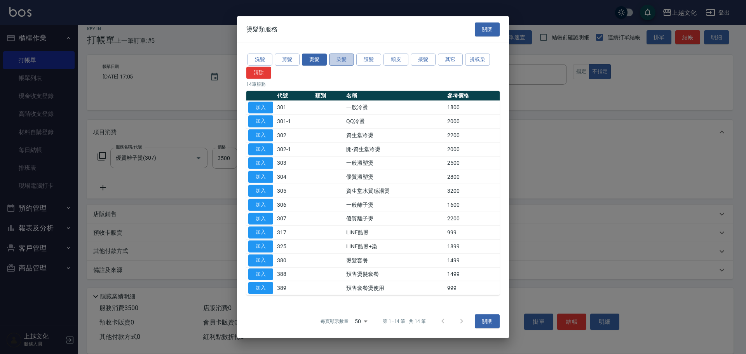
click at [342, 61] on button "染髮" at bounding box center [341, 60] width 25 height 12
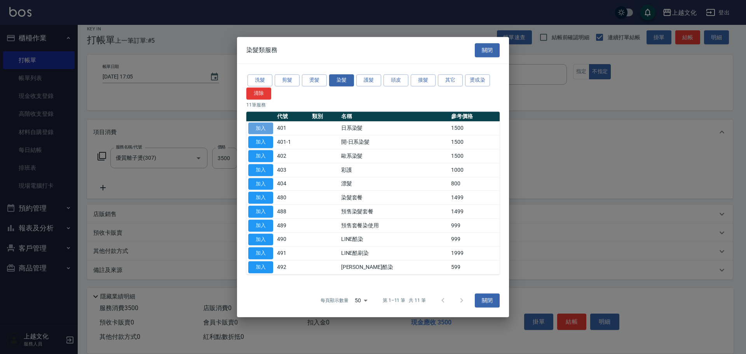
click at [261, 131] on button "加入" at bounding box center [260, 128] width 25 height 12
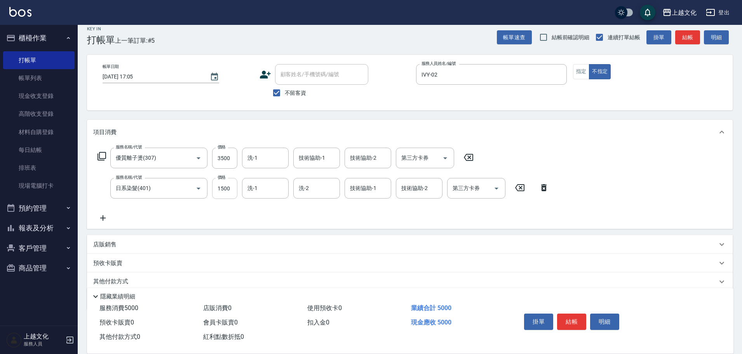
click at [233, 184] on input "1500" at bounding box center [224, 188] width 25 height 21
type input "2999"
click at [572, 320] on button "結帳" at bounding box center [571, 321] width 29 height 16
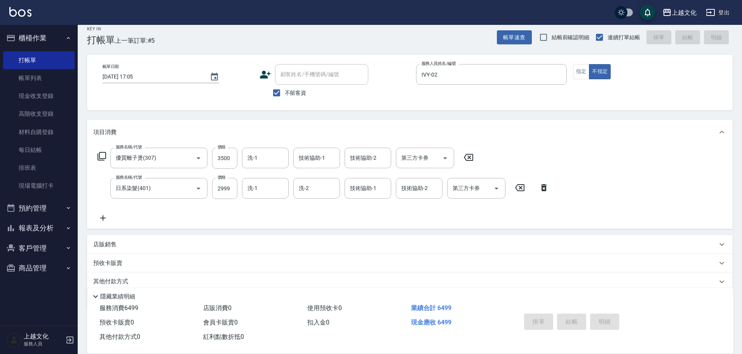
type input "[DATE] 17:06"
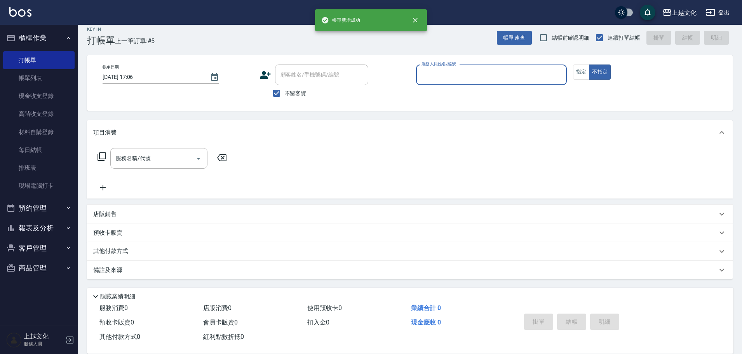
scroll to position [7, 0]
drag, startPoint x: 445, startPoint y: 72, endPoint x: 446, endPoint y: 77, distance: 5.2
click at [445, 73] on input "服務人員姓名/編號" at bounding box center [491, 75] width 144 height 14
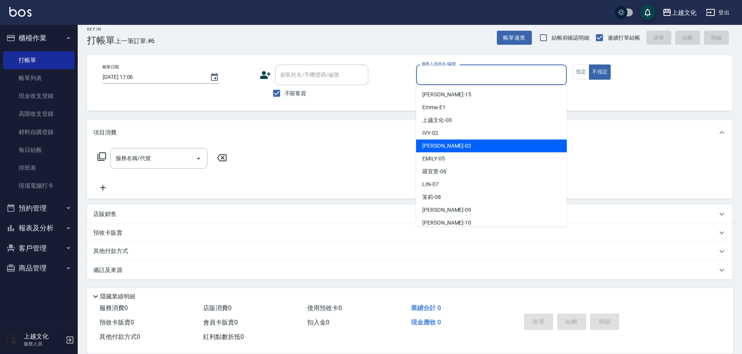
click at [492, 143] on div "[PERSON_NAME] -03" at bounding box center [491, 145] width 151 height 13
click at [492, 143] on div "項目消費" at bounding box center [409, 132] width 645 height 25
type input "[PERSON_NAME]-03"
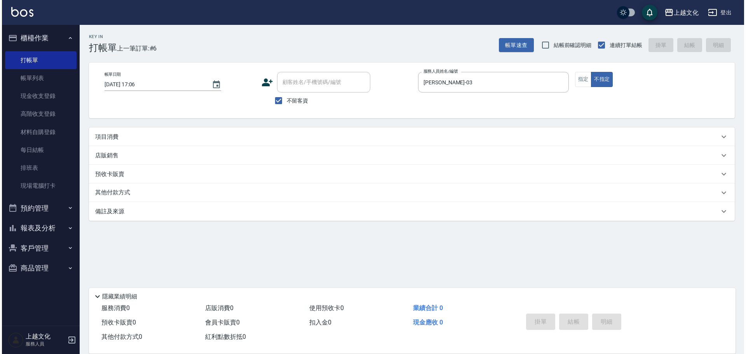
scroll to position [0, 0]
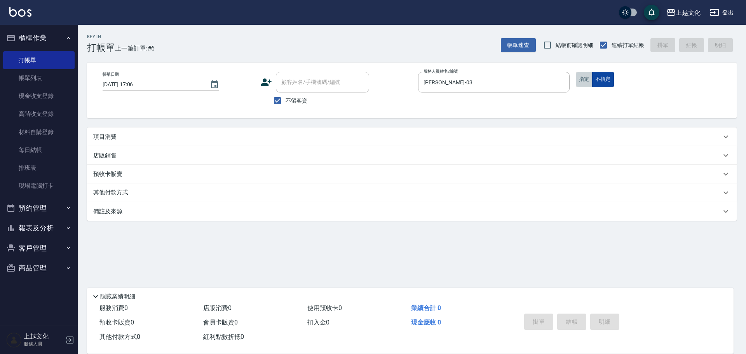
click at [592, 83] on div "指定 不指定" at bounding box center [651, 79] width 151 height 15
click at [582, 75] on button "指定" at bounding box center [584, 79] width 17 height 15
click at [361, 137] on div "項目消費" at bounding box center [407, 137] width 628 height 8
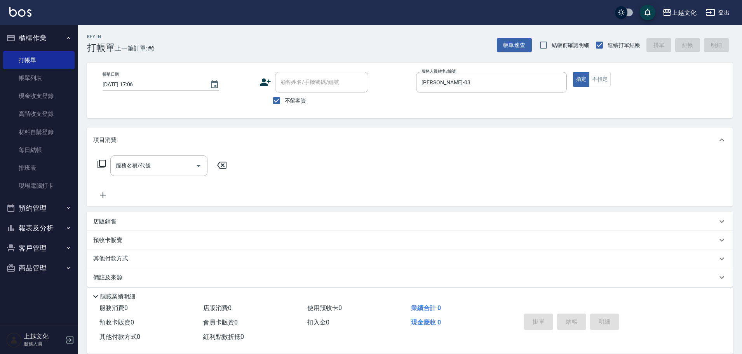
click at [101, 164] on icon at bounding box center [101, 163] width 9 height 9
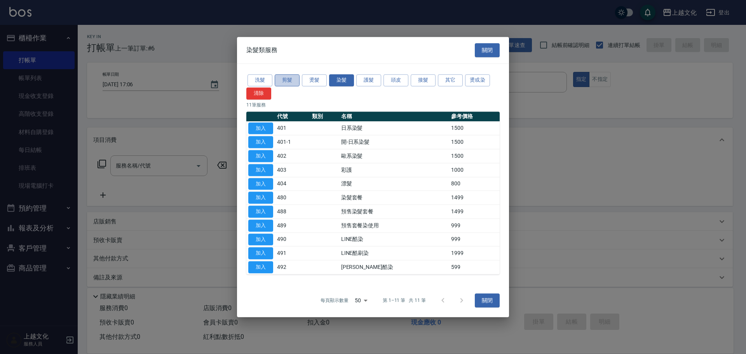
click at [290, 76] on button "剪髮" at bounding box center [287, 80] width 25 height 12
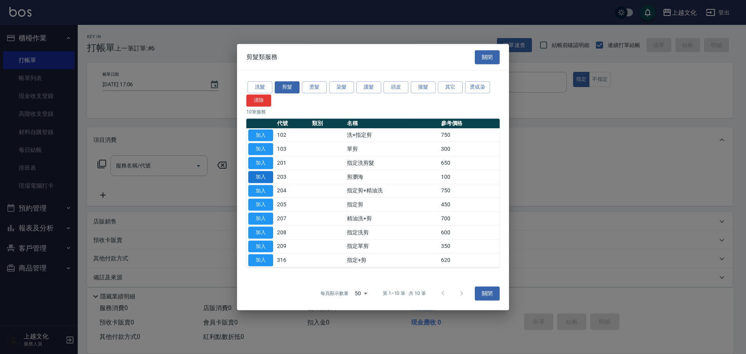
click at [264, 173] on button "加入" at bounding box center [260, 177] width 25 height 12
type input "剪瀏海(203)"
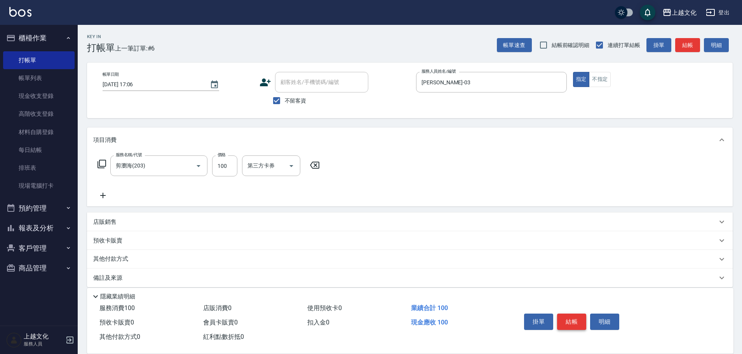
click at [577, 314] on button "結帳" at bounding box center [571, 321] width 29 height 16
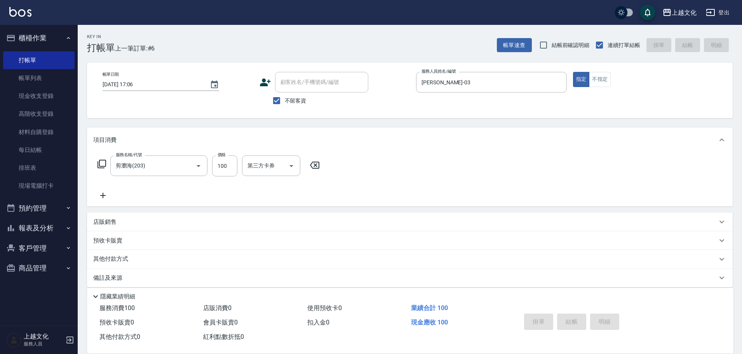
type input "[DATE] 17:07"
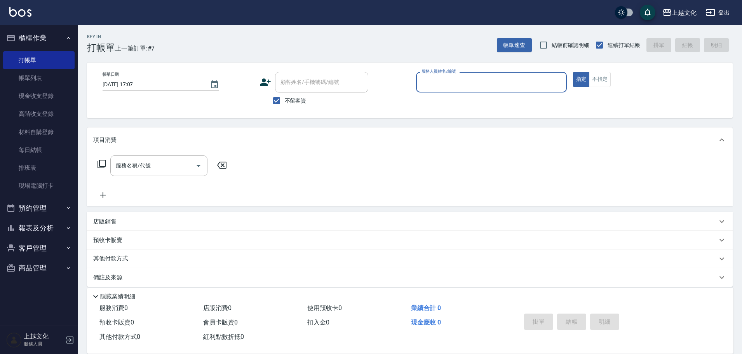
click at [464, 79] on input "服務人員姓名/編號" at bounding box center [491, 82] width 144 height 14
click at [467, 80] on input "服務人員姓名/編號" at bounding box center [491, 82] width 144 height 14
click at [473, 88] on input "服務人員姓名/編號" at bounding box center [491, 82] width 144 height 14
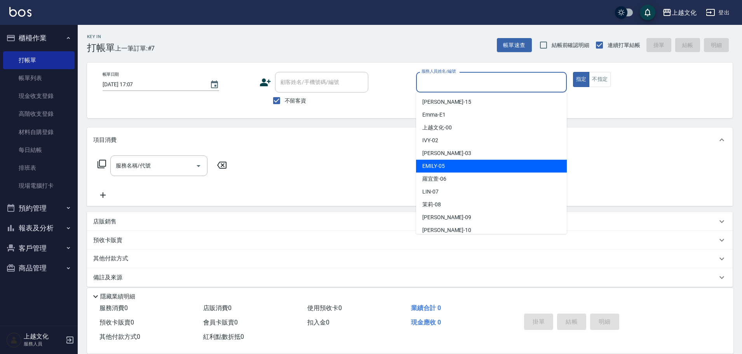
drag, startPoint x: 464, startPoint y: 170, endPoint x: 468, endPoint y: 167, distance: 4.7
click at [465, 169] on div "[PERSON_NAME] -05" at bounding box center [491, 166] width 151 height 13
type input "EMILY-05"
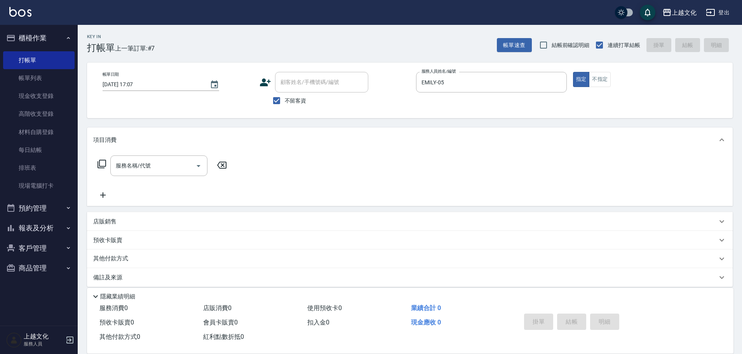
click at [104, 164] on icon at bounding box center [101, 163] width 9 height 9
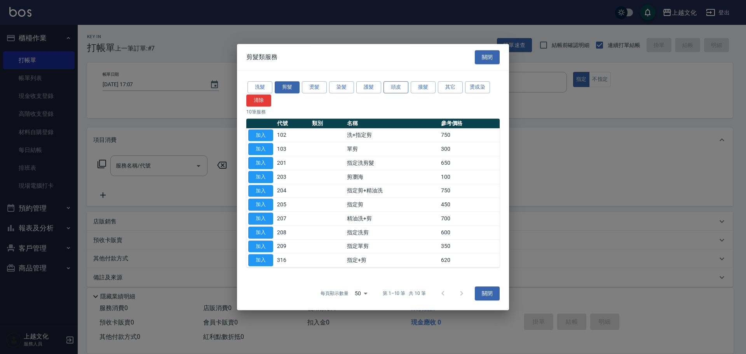
click at [399, 86] on button "頭皮" at bounding box center [395, 87] width 25 height 12
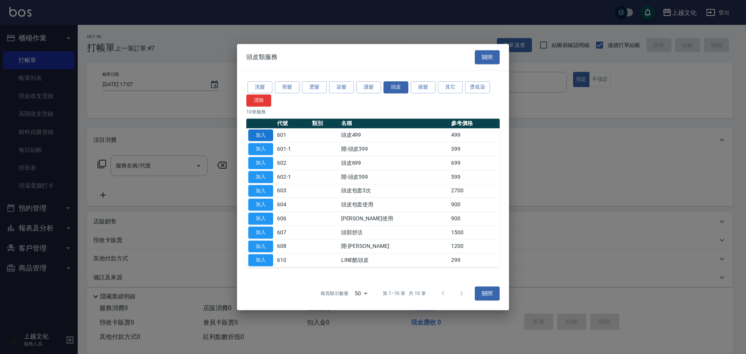
drag, startPoint x: 270, startPoint y: 134, endPoint x: 263, endPoint y: 134, distance: 7.8
click at [270, 133] on button "加入" at bounding box center [260, 135] width 25 height 12
type input "頭皮499(601)"
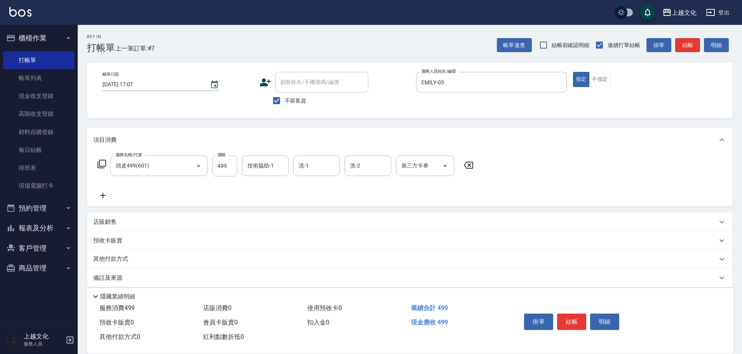
click at [99, 163] on icon at bounding box center [101, 164] width 9 height 9
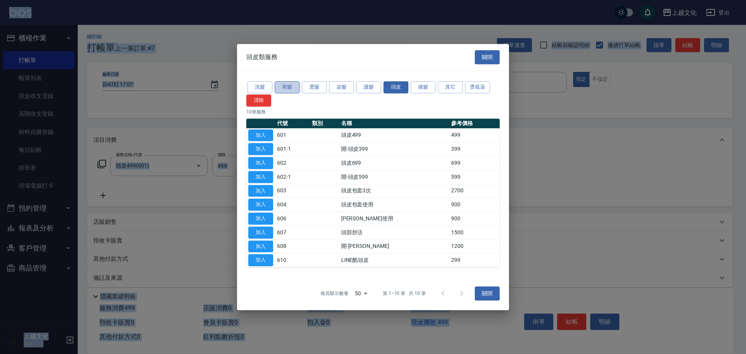
click at [290, 87] on button "剪髮" at bounding box center [287, 87] width 25 height 12
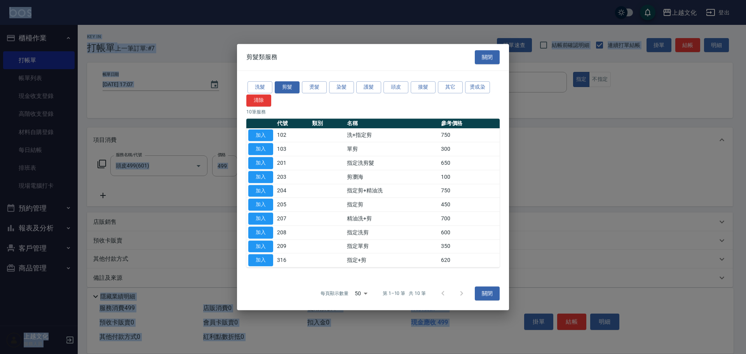
click at [266, 247] on button "加入" at bounding box center [260, 246] width 25 height 12
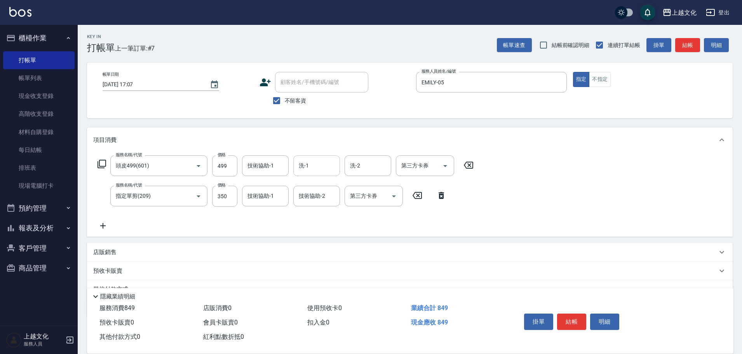
click at [320, 165] on input "洗-1" at bounding box center [317, 166] width 40 height 14
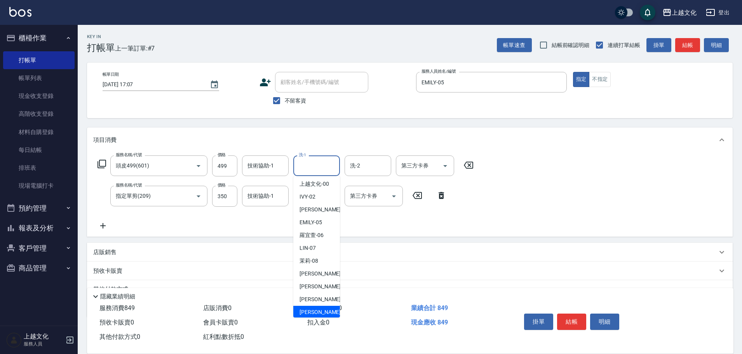
scroll to position [39, 0]
click at [320, 287] on span "[PERSON_NAME] -11" at bounding box center [323, 287] width 49 height 8
type input "[PERSON_NAME]-11"
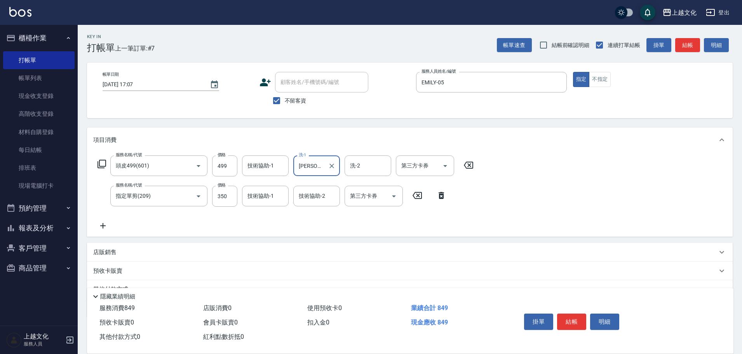
click at [574, 314] on button "結帳" at bounding box center [571, 321] width 29 height 16
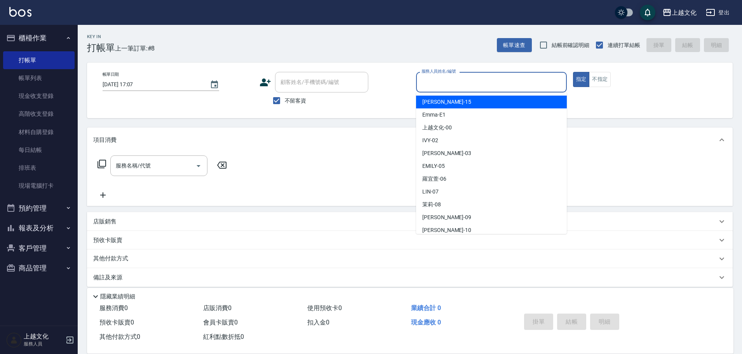
click at [443, 84] on input "服務人員姓名/編號" at bounding box center [491, 82] width 144 height 14
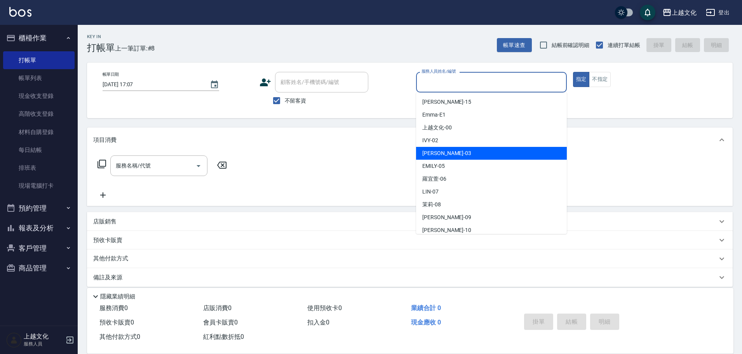
click at [464, 153] on div "[PERSON_NAME] -03" at bounding box center [491, 153] width 151 height 13
type input "[PERSON_NAME]-03"
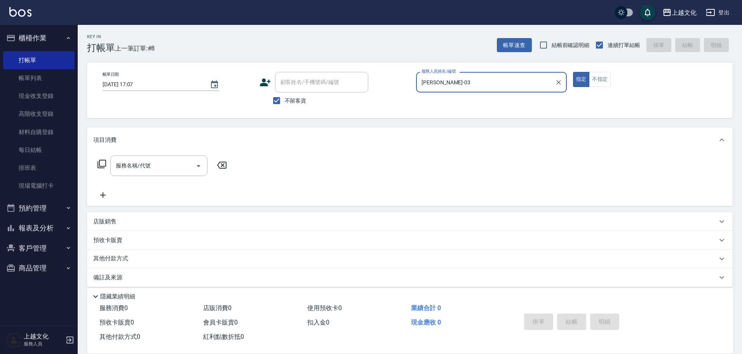
click at [101, 162] on icon at bounding box center [101, 163] width 9 height 9
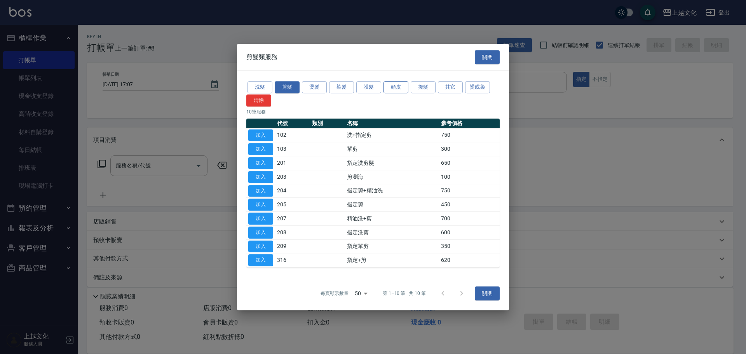
click at [396, 87] on button "頭皮" at bounding box center [395, 87] width 25 height 12
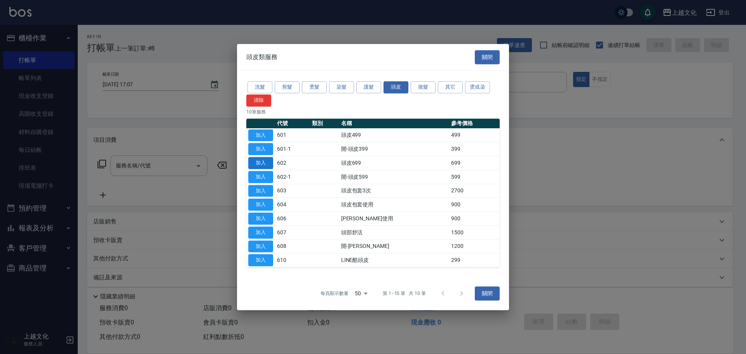
click at [256, 160] on button "加入" at bounding box center [260, 163] width 25 height 12
type input "頭皮699(602)"
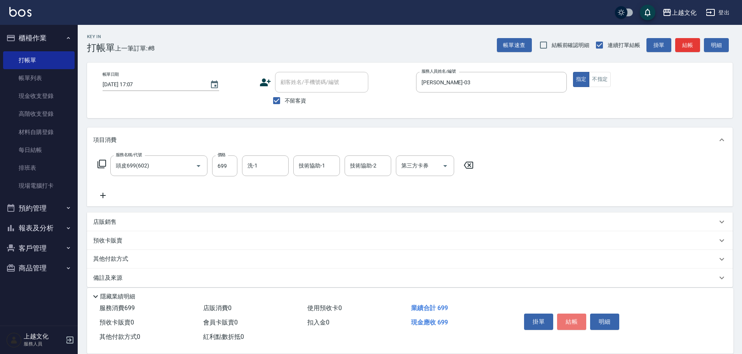
click at [573, 318] on button "結帳" at bounding box center [571, 321] width 29 height 16
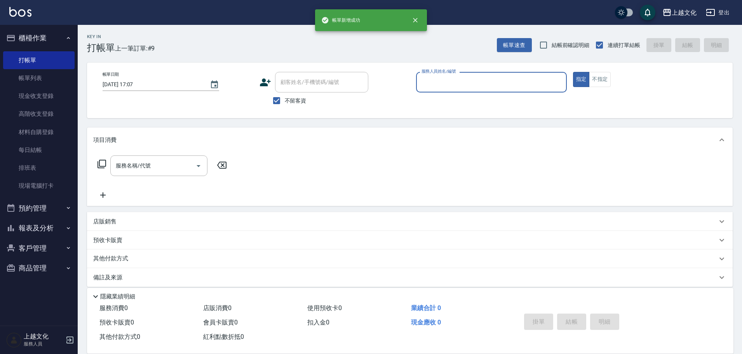
click at [472, 90] on div "服務人員姓名/編號" at bounding box center [491, 82] width 151 height 21
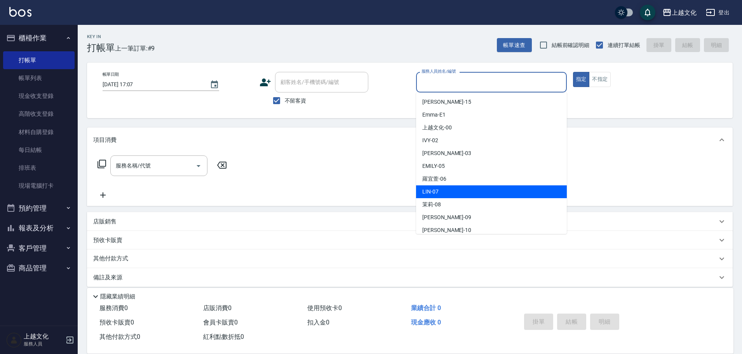
click at [451, 196] on div "[PERSON_NAME] -07" at bounding box center [491, 191] width 151 height 13
type input "[PERSON_NAME]-07"
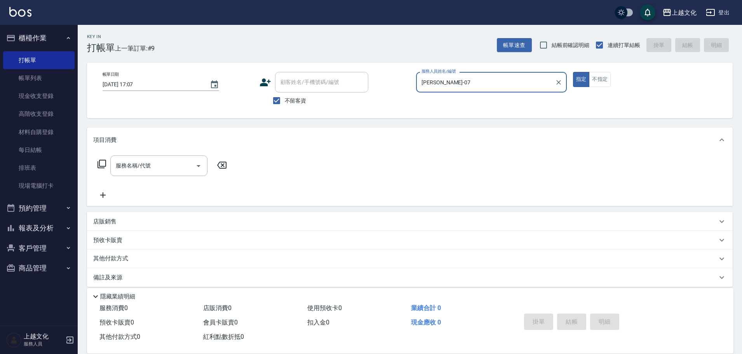
drag, startPoint x: 600, startPoint y: 82, endPoint x: 583, endPoint y: 101, distance: 25.4
click at [600, 81] on button "不指定" at bounding box center [600, 79] width 22 height 15
click at [102, 167] on icon at bounding box center [101, 163] width 9 height 9
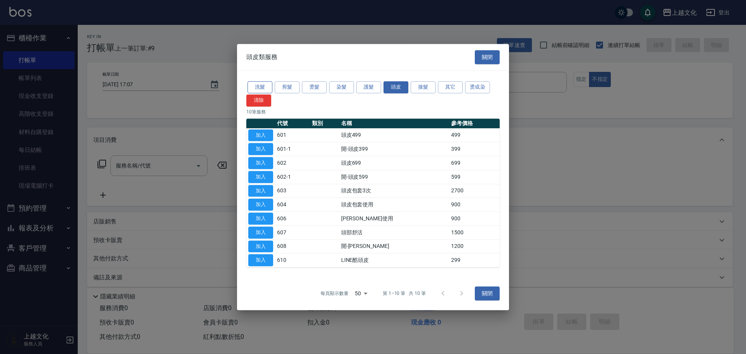
click at [263, 86] on button "洗髮" at bounding box center [259, 87] width 25 height 12
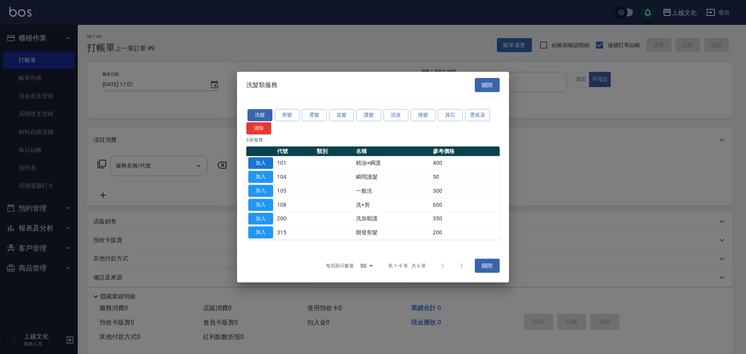
click at [251, 162] on button "加入" at bounding box center [260, 163] width 25 height 12
type input "精油+瞬護(101)"
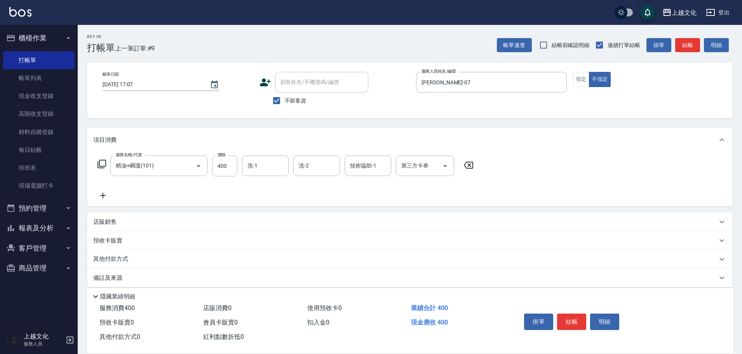
click at [101, 161] on icon at bounding box center [101, 163] width 9 height 9
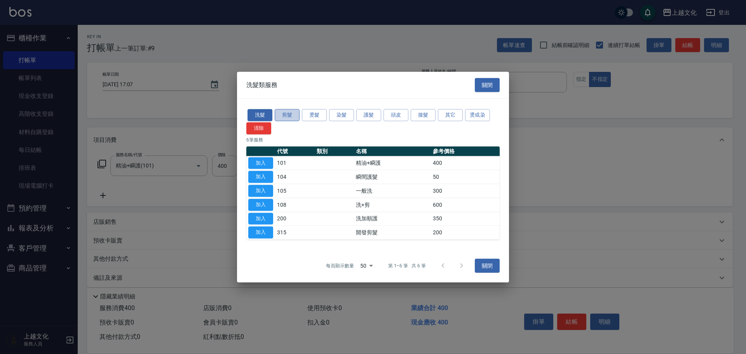
click at [290, 117] on button "剪髮" at bounding box center [287, 115] width 25 height 12
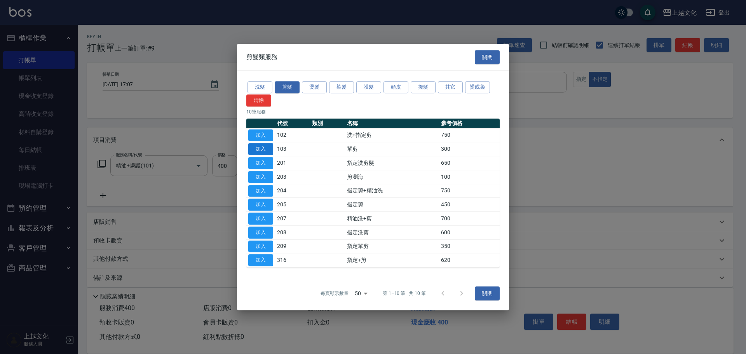
click at [266, 148] on button "加入" at bounding box center [260, 149] width 25 height 12
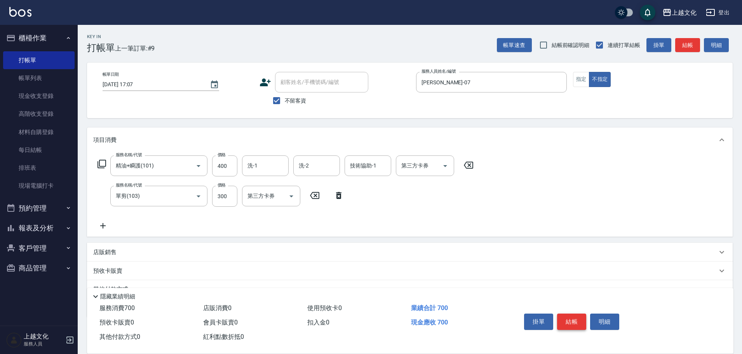
click at [582, 317] on button "結帳" at bounding box center [571, 321] width 29 height 16
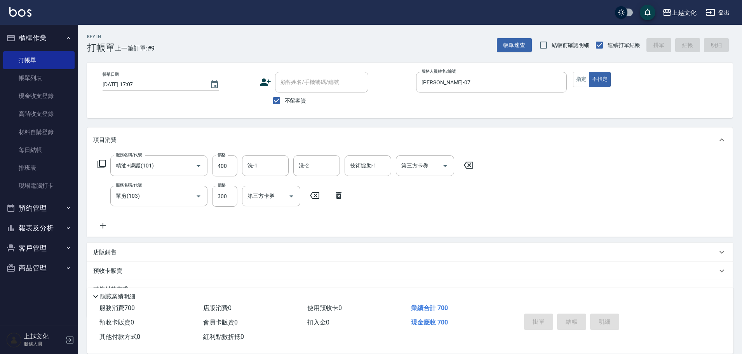
type input "[DATE] 17:08"
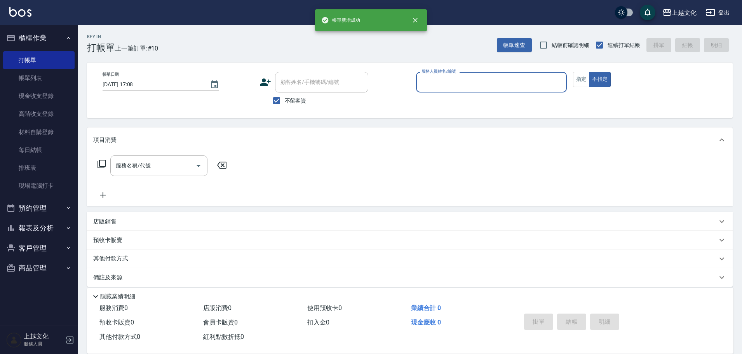
click at [472, 82] on input "服務人員姓名/編號" at bounding box center [491, 82] width 144 height 14
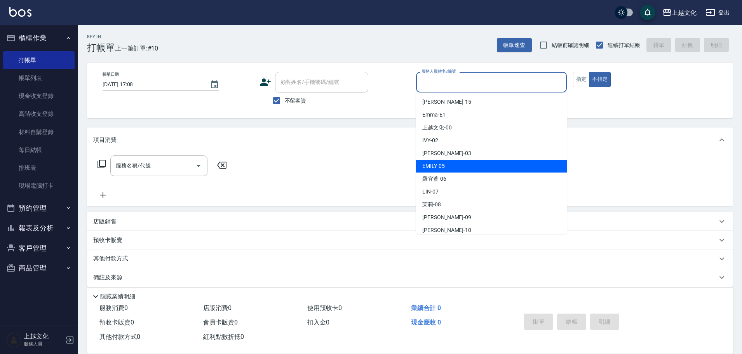
click at [482, 165] on div "[PERSON_NAME] -05" at bounding box center [491, 166] width 151 height 13
type input "EMILY-05"
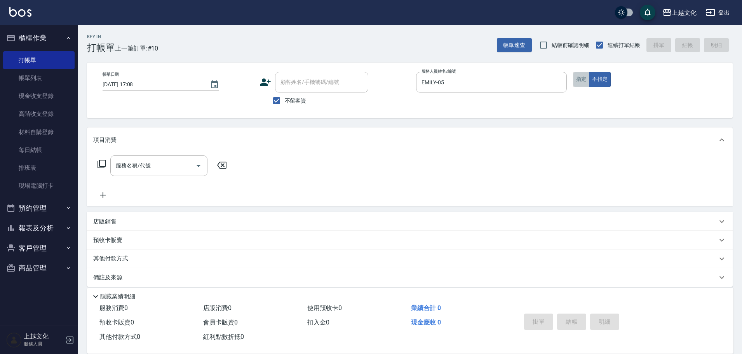
click at [587, 81] on button "指定" at bounding box center [581, 79] width 17 height 15
click at [101, 165] on icon at bounding box center [101, 163] width 9 height 9
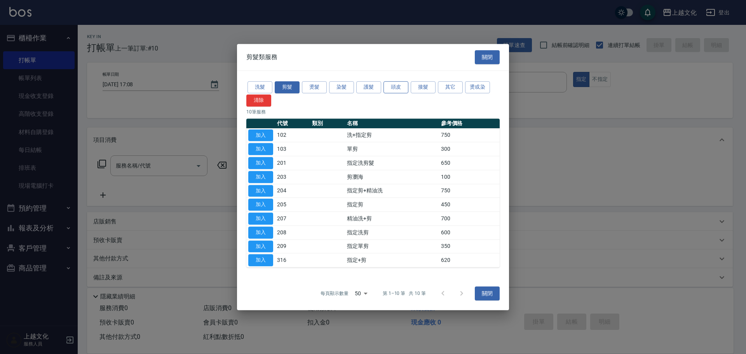
click at [396, 89] on button "頭皮" at bounding box center [395, 87] width 25 height 12
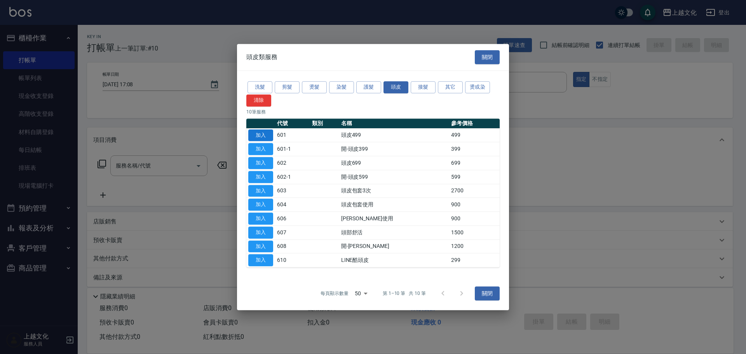
click at [265, 133] on button "加入" at bounding box center [260, 135] width 25 height 12
type input "頭皮499(601)"
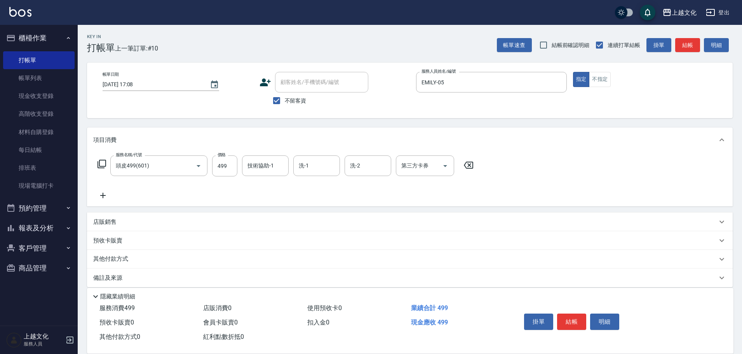
click at [104, 162] on icon at bounding box center [101, 163] width 9 height 9
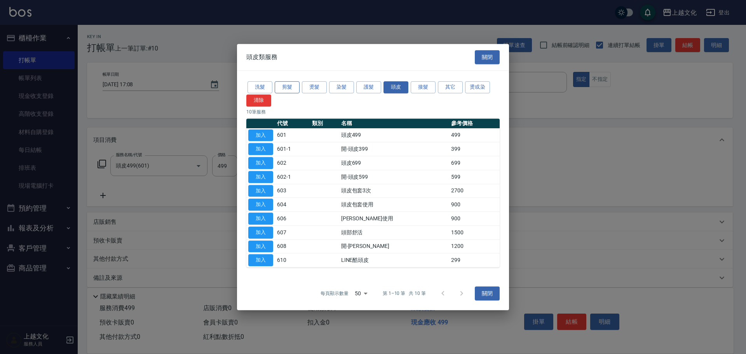
click at [279, 88] on button "剪髮" at bounding box center [287, 87] width 25 height 12
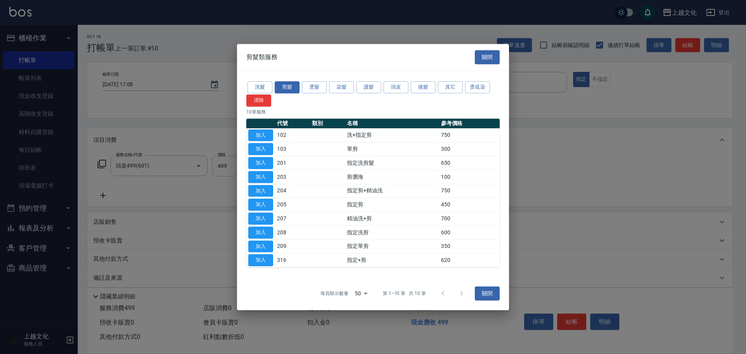
click at [264, 247] on button "加入" at bounding box center [260, 246] width 25 height 12
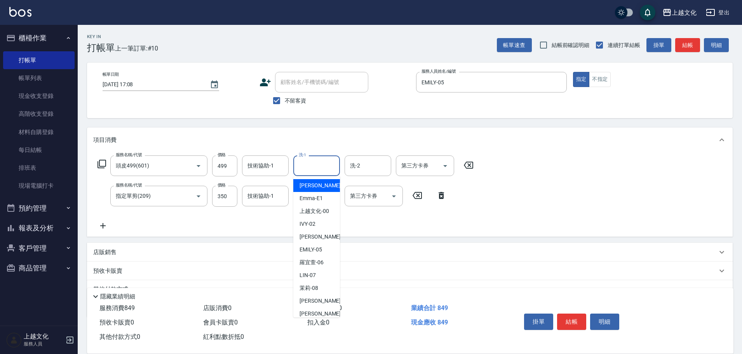
drag, startPoint x: 326, startPoint y: 166, endPoint x: 336, endPoint y: 183, distance: 20.2
click at [327, 167] on input "洗-1" at bounding box center [317, 166] width 40 height 14
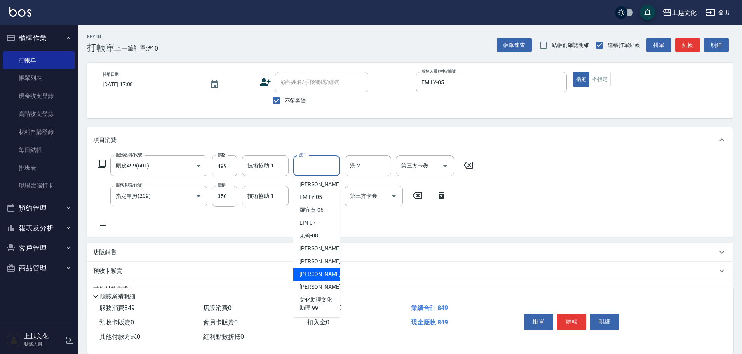
click at [315, 270] on span "[PERSON_NAME] -11" at bounding box center [323, 274] width 49 height 8
type input "[PERSON_NAME]-11"
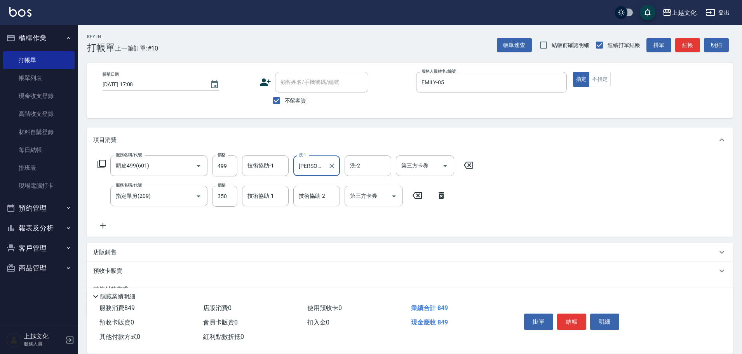
click at [577, 323] on button "結帳" at bounding box center [571, 321] width 29 height 16
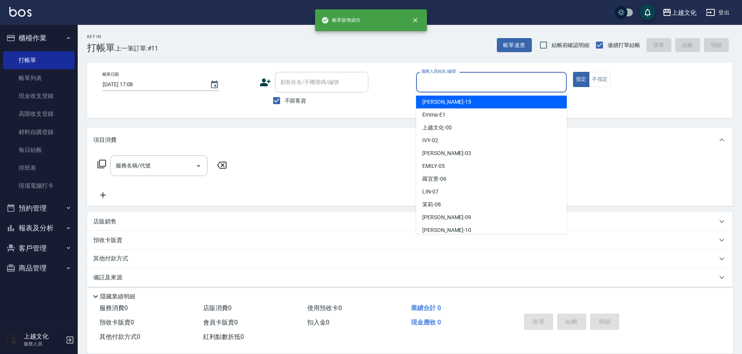
click at [461, 79] on input "服務人員姓名/編號" at bounding box center [491, 82] width 144 height 14
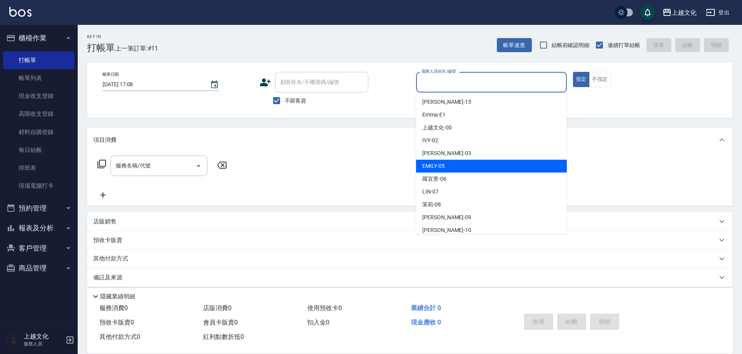
click at [471, 169] on div "[PERSON_NAME] -05" at bounding box center [491, 166] width 151 height 13
type input "EMILY-05"
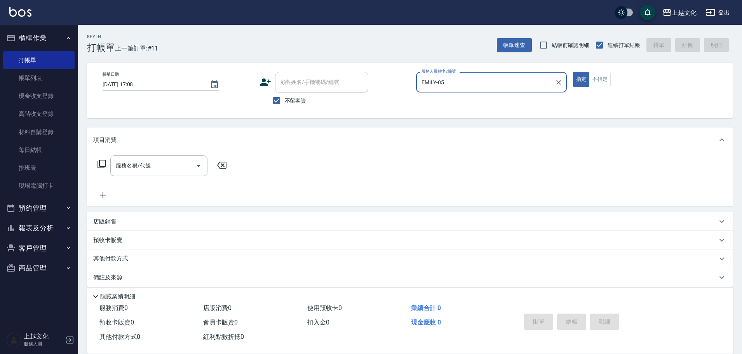
click at [101, 166] on icon at bounding box center [101, 163] width 9 height 9
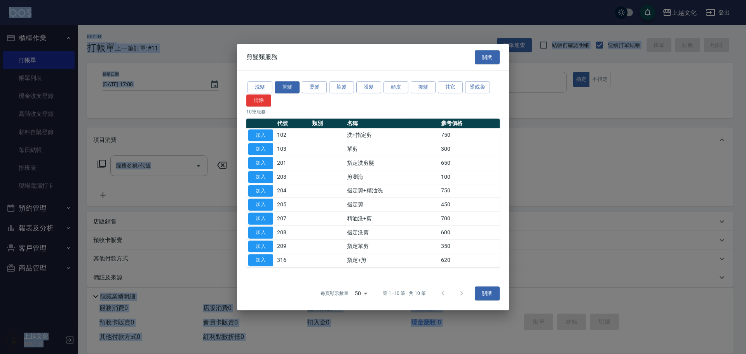
drag, startPoint x: 261, startPoint y: 87, endPoint x: 281, endPoint y: 94, distance: 20.4
click at [263, 87] on button "洗髮" at bounding box center [259, 87] width 25 height 12
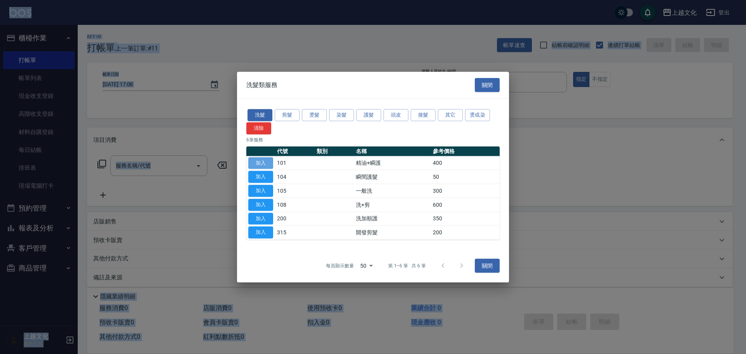
click at [265, 162] on button "加入" at bounding box center [260, 163] width 25 height 12
type input "精油+瞬護(101)"
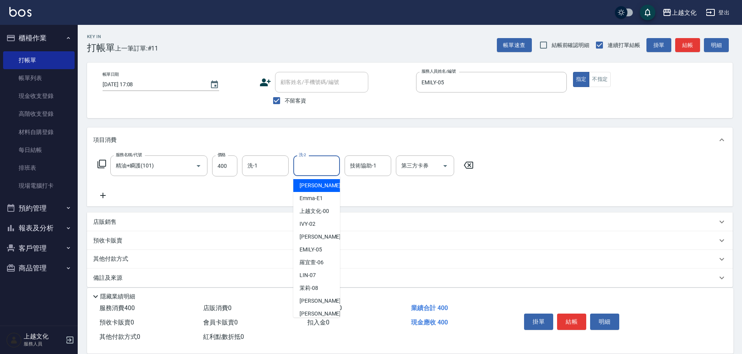
drag, startPoint x: 319, startPoint y: 165, endPoint x: 337, endPoint y: 202, distance: 41.3
click at [319, 166] on input "洗-2" at bounding box center [317, 166] width 40 height 14
click at [311, 273] on span "[PERSON_NAME] -07" at bounding box center [307, 275] width 16 height 8
type input "[PERSON_NAME]-07"
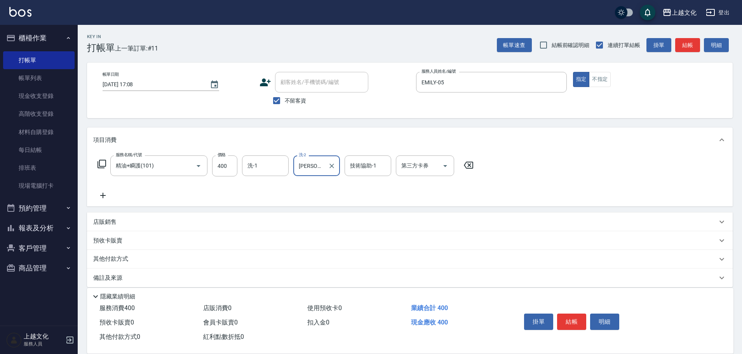
click at [581, 317] on button "結帳" at bounding box center [571, 321] width 29 height 16
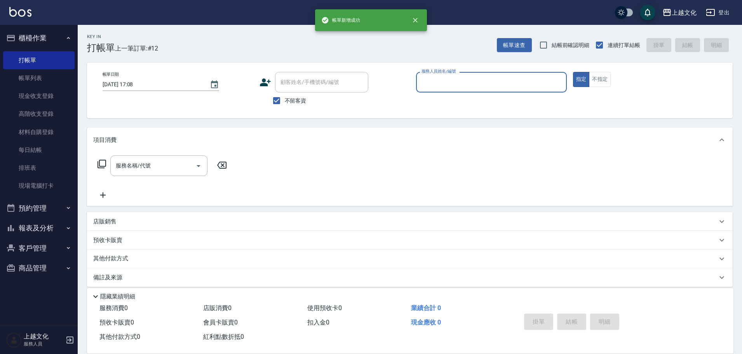
click at [474, 84] on input "服務人員姓名/編號" at bounding box center [491, 82] width 144 height 14
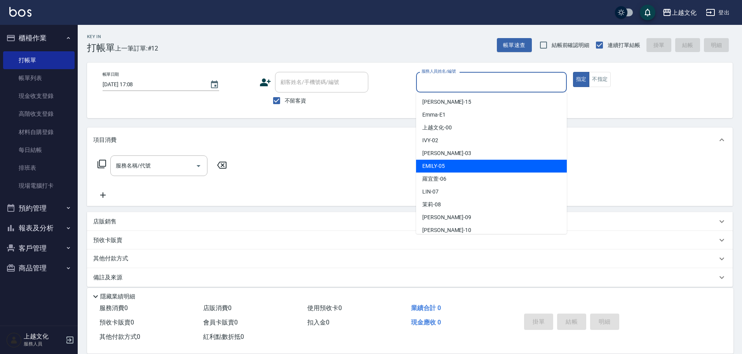
click at [474, 163] on div "[PERSON_NAME] -05" at bounding box center [491, 166] width 151 height 13
type input "EMILY-05"
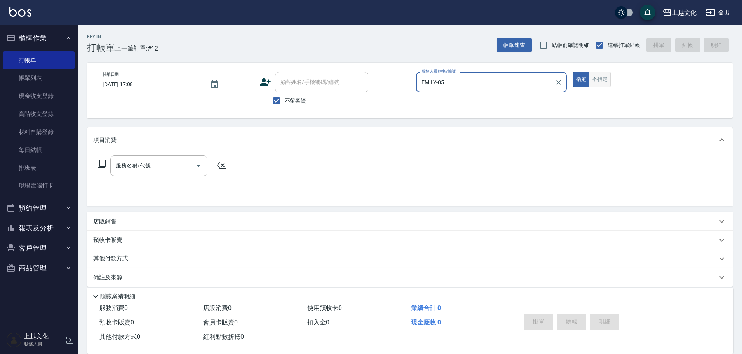
click at [597, 87] on button "不指定" at bounding box center [600, 79] width 22 height 15
click at [101, 166] on icon at bounding box center [101, 164] width 9 height 9
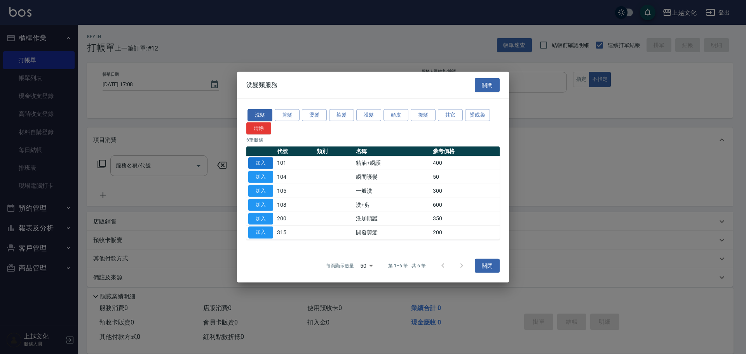
click at [259, 166] on button "加入" at bounding box center [260, 163] width 25 height 12
type input "精油+瞬護(101)"
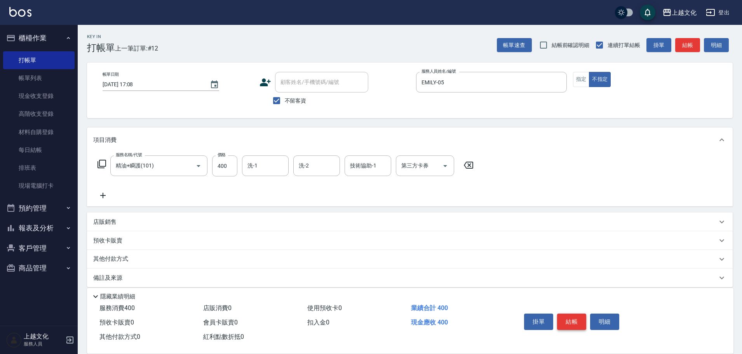
click at [567, 320] on button "結帳" at bounding box center [571, 321] width 29 height 16
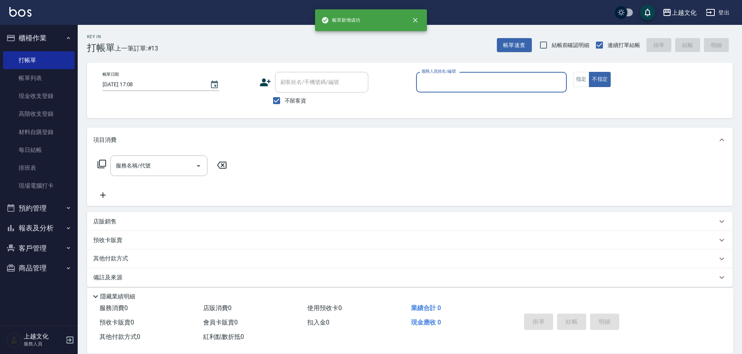
click at [457, 87] on input "服務人員姓名/編號" at bounding box center [491, 82] width 144 height 14
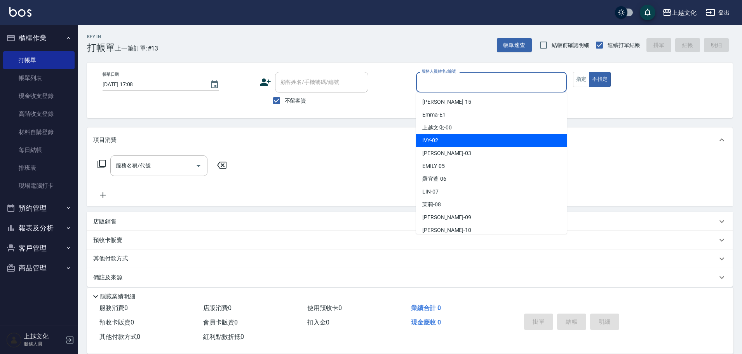
click at [456, 139] on div "IVY -02" at bounding box center [491, 140] width 151 height 13
type input "IVY-02"
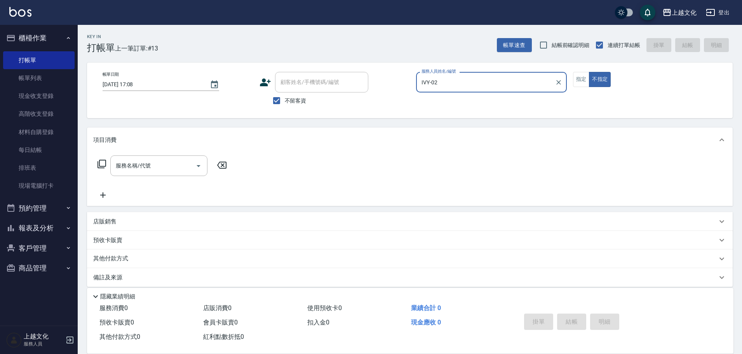
click at [103, 164] on icon at bounding box center [101, 163] width 9 height 9
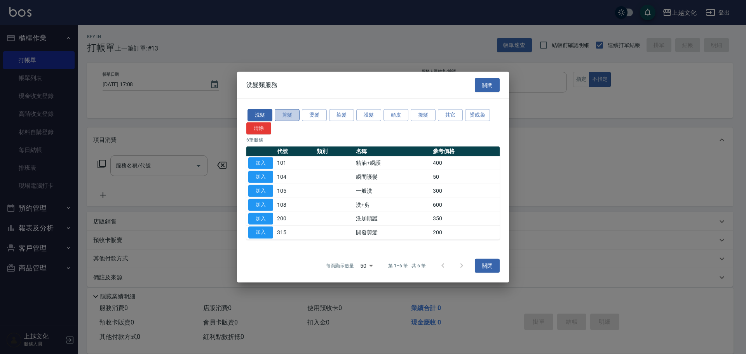
click at [292, 115] on button "剪髮" at bounding box center [287, 115] width 25 height 12
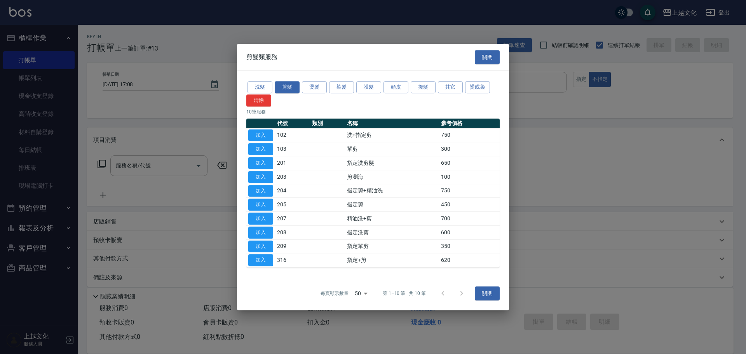
drag, startPoint x: 268, startPoint y: 232, endPoint x: 307, endPoint y: 246, distance: 41.8
click at [267, 232] on button "加入" at bounding box center [260, 232] width 25 height 12
click at [270, 233] on div "預收卡販賣" at bounding box center [409, 240] width 645 height 19
type input "指定洗剪(208)"
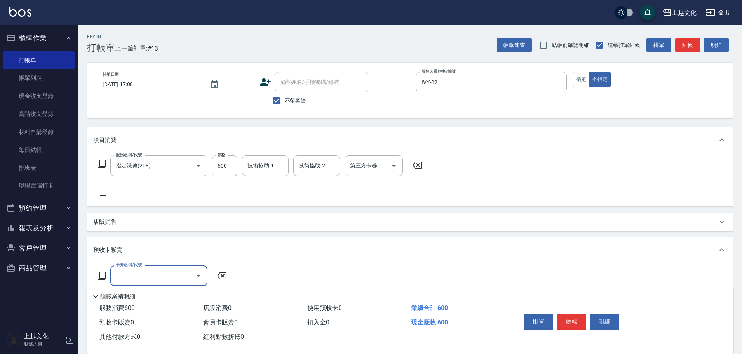
scroll to position [0, 0]
click at [562, 324] on button "結帳" at bounding box center [571, 321] width 29 height 16
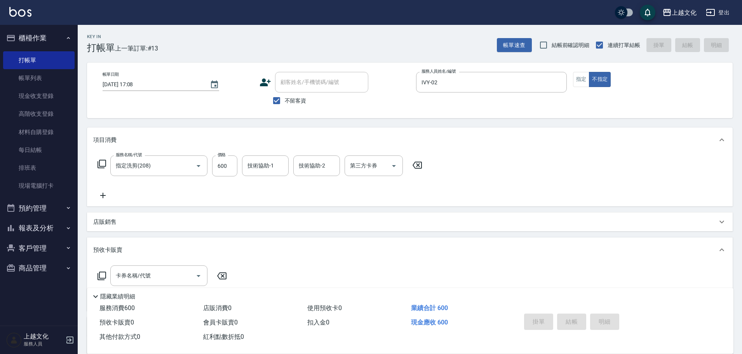
type input "[DATE] 17:09"
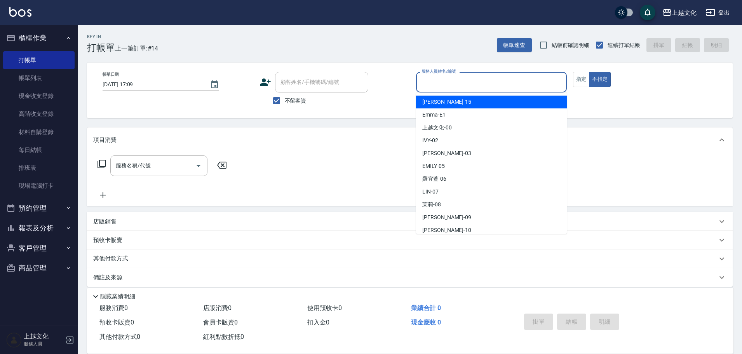
click at [465, 78] on input "服務人員姓名/編號" at bounding box center [491, 82] width 144 height 14
click at [465, 82] on input "服務人員姓名/編號" at bounding box center [491, 82] width 144 height 14
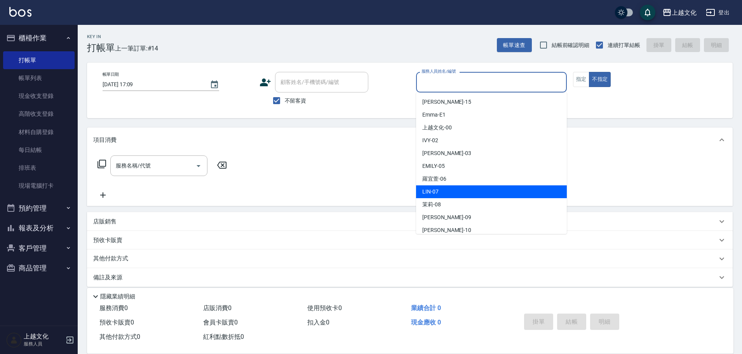
click at [470, 196] on div "[PERSON_NAME] -07" at bounding box center [491, 191] width 151 height 13
type input "[PERSON_NAME]-07"
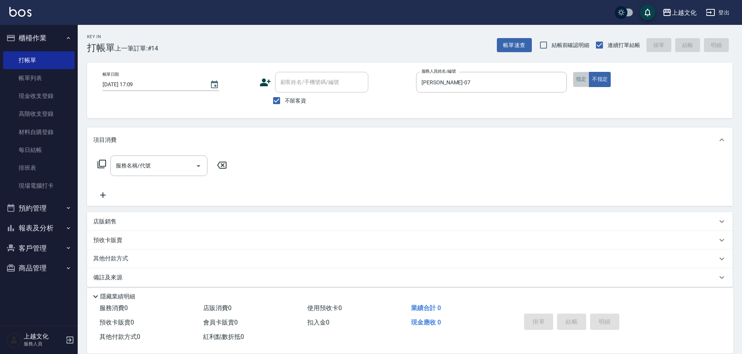
click at [583, 76] on button "指定" at bounding box center [581, 79] width 17 height 15
click at [103, 165] on icon at bounding box center [101, 163] width 9 height 9
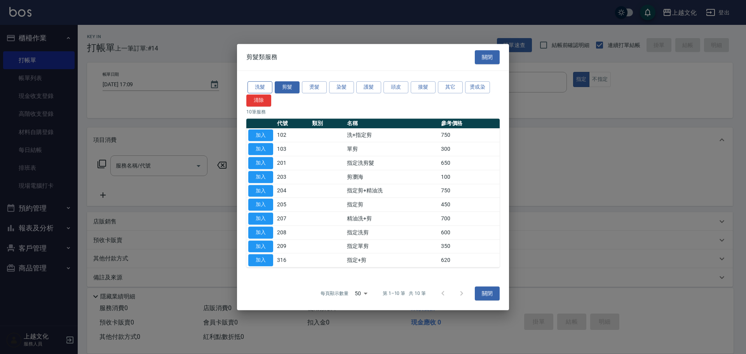
click at [263, 90] on button "洗髮" at bounding box center [259, 87] width 25 height 12
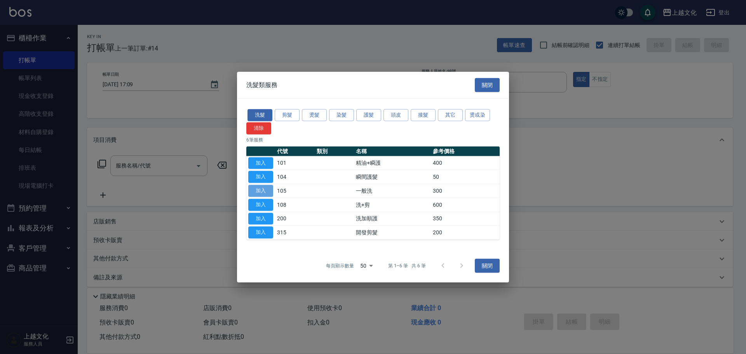
drag, startPoint x: 269, startPoint y: 185, endPoint x: 276, endPoint y: 184, distance: 7.1
click at [270, 185] on button "加入" at bounding box center [260, 191] width 25 height 12
type input "一般洗(105)"
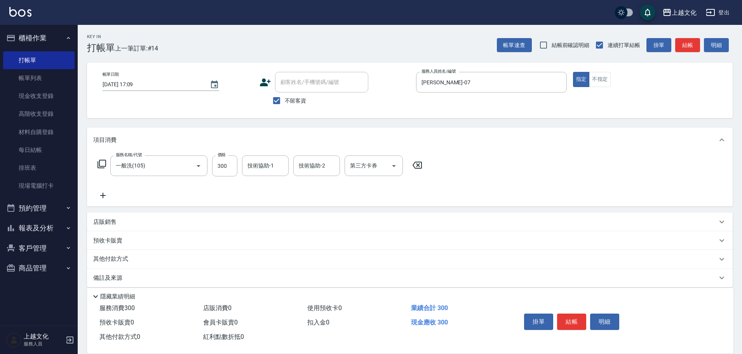
click at [106, 167] on div "服務名稱/代號 一般洗(105) 服務名稱/代號 價格 300 價格 技術協助-1 技術協助-1 技術協助-2 技術協助-2 第三方卡券 第三方卡券" at bounding box center [260, 165] width 334 height 21
click at [101, 163] on icon at bounding box center [101, 163] width 9 height 9
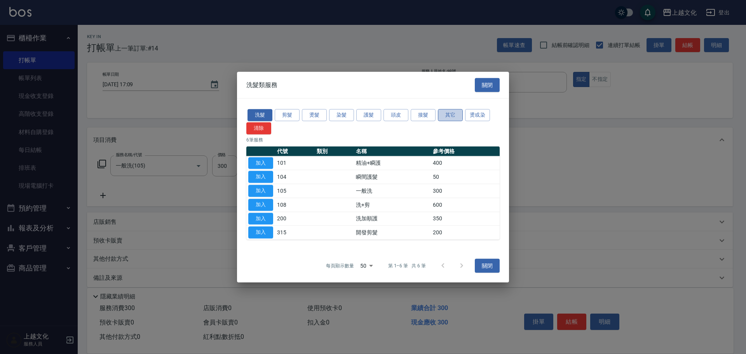
click at [449, 118] on button "其它" at bounding box center [450, 115] width 25 height 12
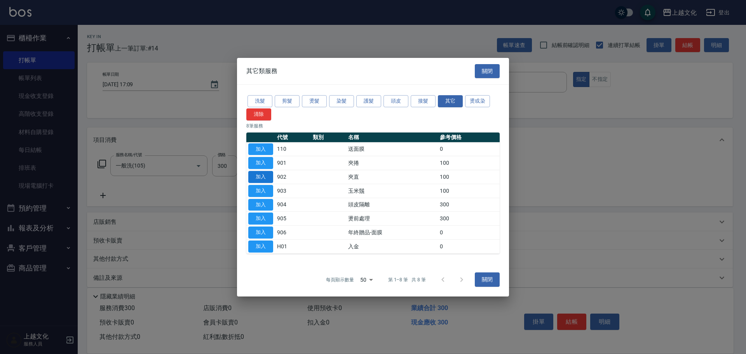
click at [264, 178] on button "加入" at bounding box center [260, 177] width 25 height 12
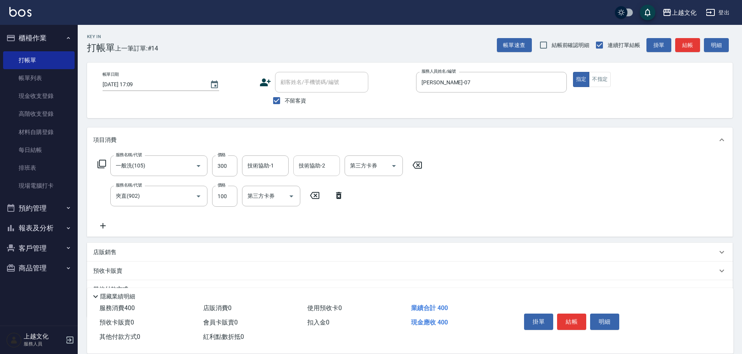
click at [304, 166] on input "技術協助-2" at bounding box center [317, 166] width 40 height 14
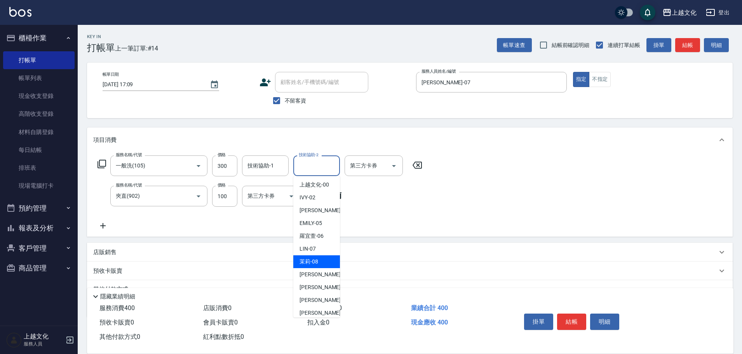
scroll to position [52, 0]
click at [329, 274] on div "[PERSON_NAME] -11" at bounding box center [316, 274] width 47 height 13
click at [329, 274] on div "預收卡販賣" at bounding box center [405, 271] width 624 height 8
type input "[PERSON_NAME]-11"
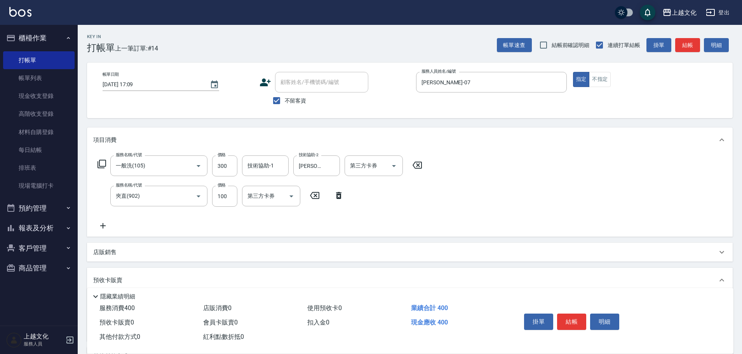
scroll to position [0, 0]
click at [565, 319] on button "結帳" at bounding box center [571, 321] width 29 height 16
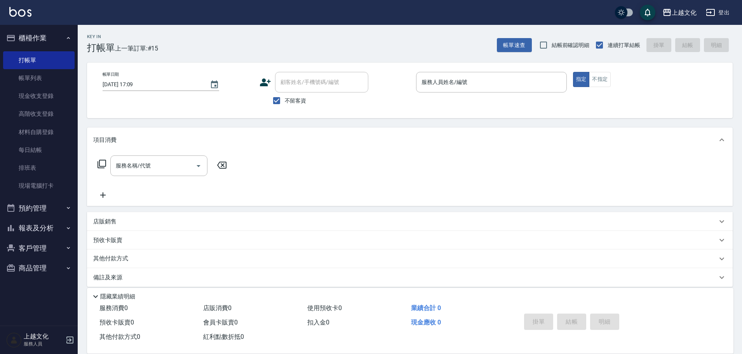
drag, startPoint x: 319, startPoint y: 63, endPoint x: 319, endPoint y: 80, distance: 16.7
click at [319, 63] on div "帳單日期 [DATE] 17:09 顧客姓名/手機號碼/編號 顧客姓名/手機號碼/編號 不留客資 服務人員姓名/編號 服務人員姓名/編號 指定 不指定" at bounding box center [409, 91] width 645 height 56
click at [286, 105] on label "不留客資" at bounding box center [287, 100] width 38 height 16
click at [285, 105] on input "不留客資" at bounding box center [276, 100] width 16 height 16
checkbox input "false"
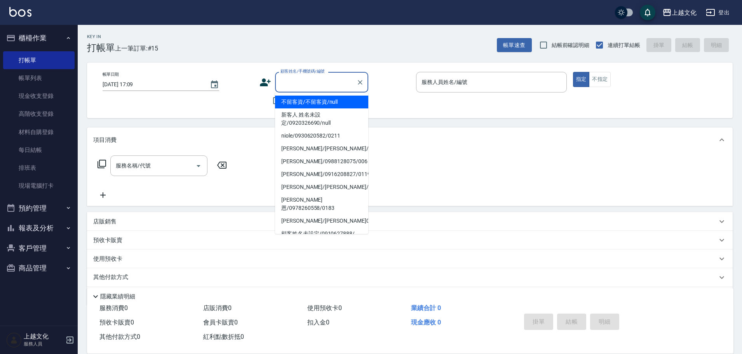
click at [306, 83] on input "顧客姓名/手機號碼/編號" at bounding box center [315, 82] width 75 height 14
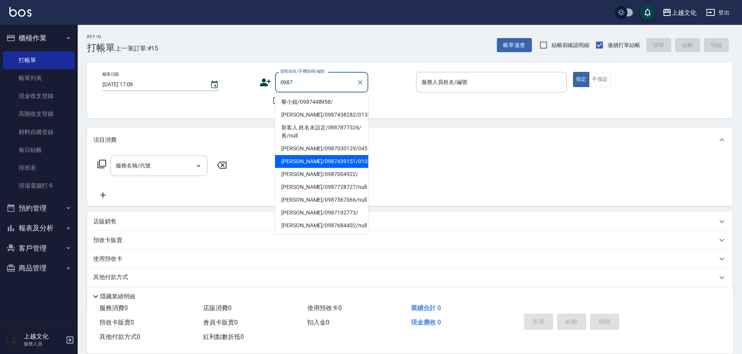
click at [318, 160] on li "[PERSON_NAME]/0987439151/0103" at bounding box center [321, 161] width 93 height 13
type input "[PERSON_NAME]/0987439151/0103"
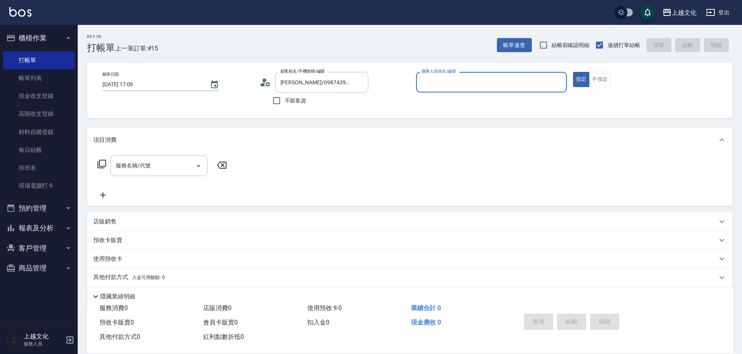
click at [470, 82] on input "服務人員姓名/編號" at bounding box center [491, 82] width 144 height 14
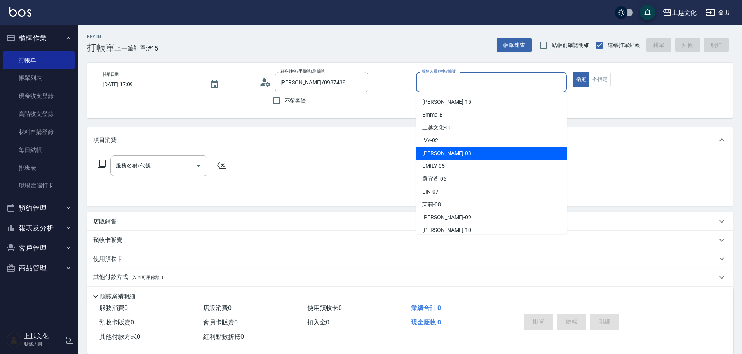
click at [479, 151] on div "[PERSON_NAME] -03" at bounding box center [491, 153] width 151 height 13
type input "[PERSON_NAME]-03"
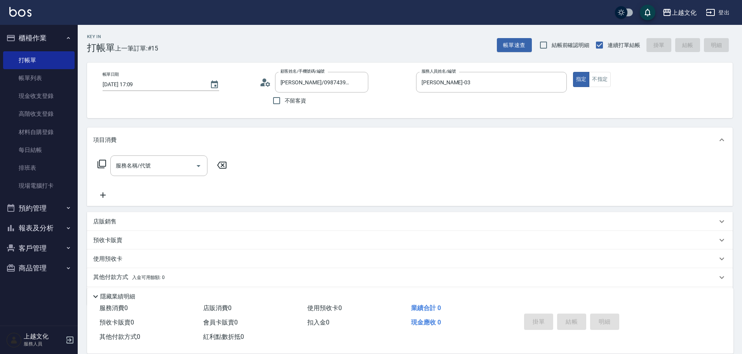
click at [117, 239] on p "預收卡販賣" at bounding box center [107, 240] width 29 height 8
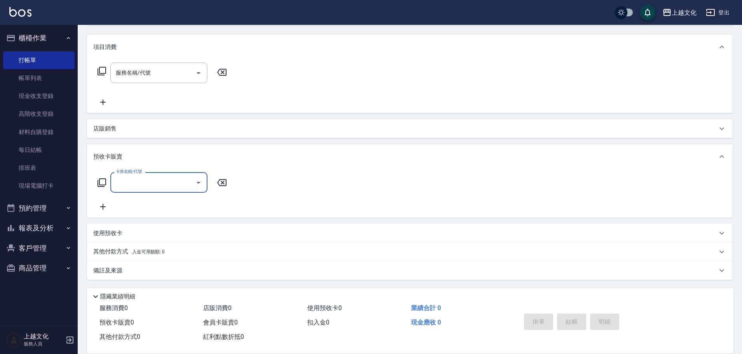
scroll to position [93, 0]
click at [100, 178] on icon at bounding box center [101, 182] width 9 height 9
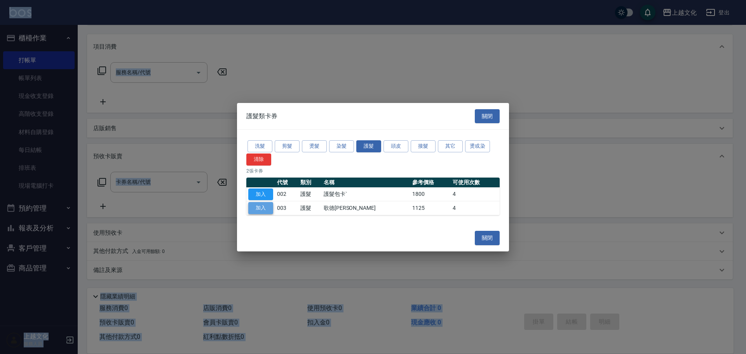
click at [256, 207] on button "加入" at bounding box center [260, 208] width 25 height 12
type input "歌德包卡(003)"
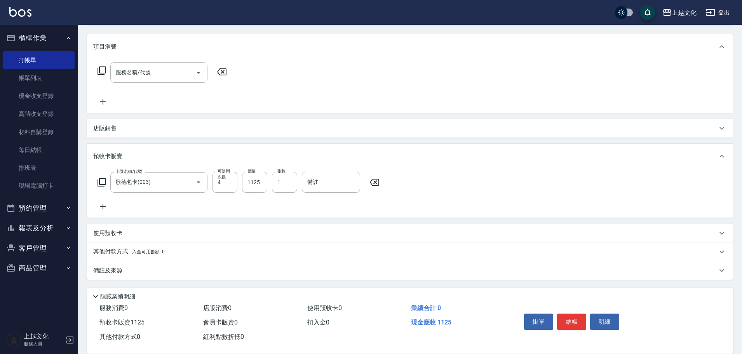
scroll to position [94, 0]
click at [124, 249] on p "其他付款方式 入金可用餘額: 0" at bounding box center [128, 251] width 71 height 9
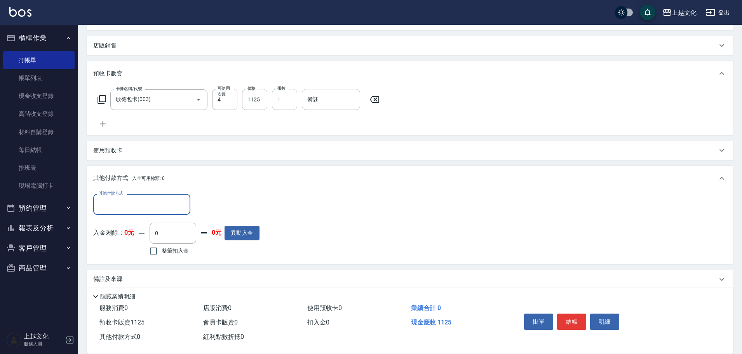
scroll to position [184, 0]
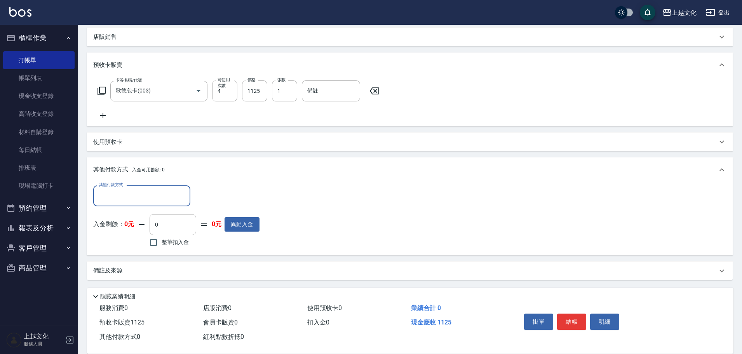
click at [138, 203] on div "其他付款方式" at bounding box center [141, 195] width 97 height 21
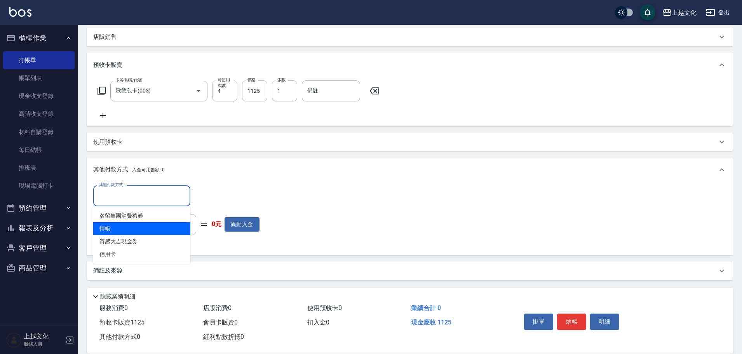
click at [127, 230] on span "轉帳" at bounding box center [141, 228] width 97 height 13
type input "轉帳"
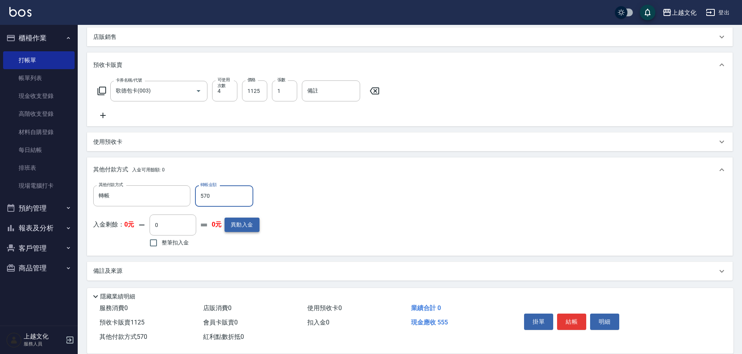
type input "570"
click at [250, 227] on button "異動入金" at bounding box center [241, 224] width 35 height 14
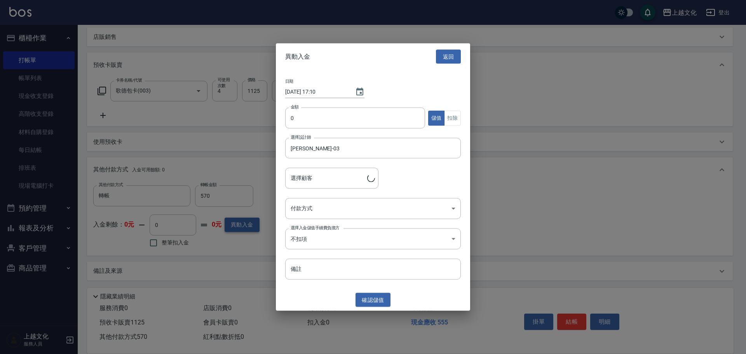
type input "[PERSON_NAME]/0987439151/0103"
click at [176, 225] on div at bounding box center [373, 177] width 746 height 354
click at [445, 54] on button "返回" at bounding box center [448, 56] width 25 height 14
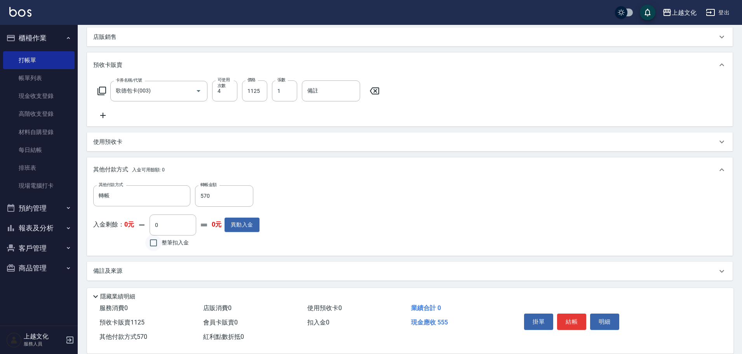
click at [148, 240] on input "整筆扣入金" at bounding box center [153, 243] width 16 height 16
drag, startPoint x: 153, startPoint y: 243, endPoint x: 157, endPoint y: 243, distance: 4.0
click at [155, 243] on input "整筆扣入金" at bounding box center [153, 243] width 16 height 16
click at [161, 243] on input "整筆扣入金" at bounding box center [153, 243] width 16 height 16
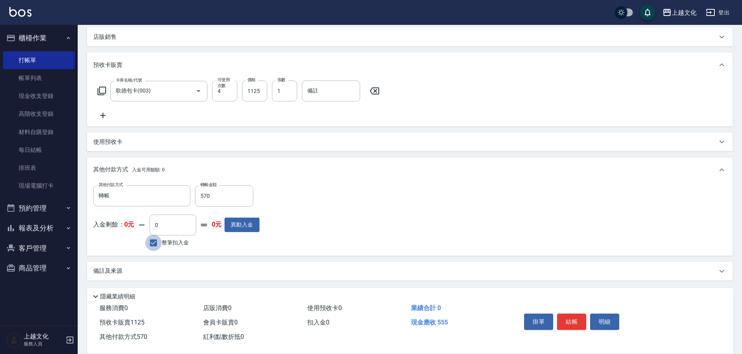
checkbox input "false"
click at [214, 199] on input "570" at bounding box center [224, 195] width 58 height 21
click at [224, 200] on input "0" at bounding box center [224, 195] width 58 height 21
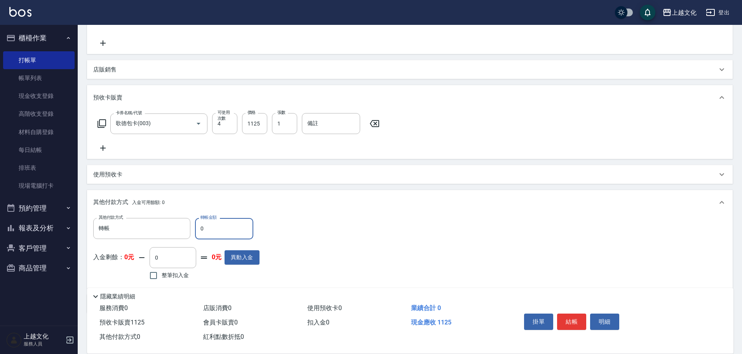
scroll to position [155, 0]
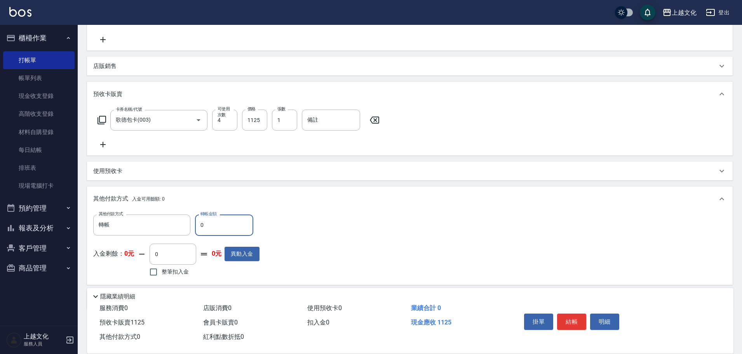
click at [231, 231] on input "0" at bounding box center [224, 224] width 58 height 21
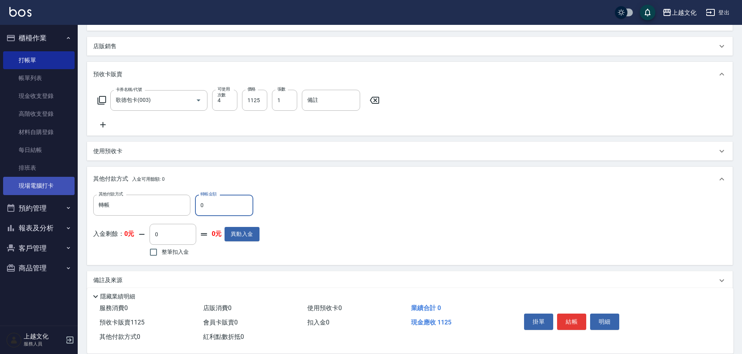
scroll to position [186, 0]
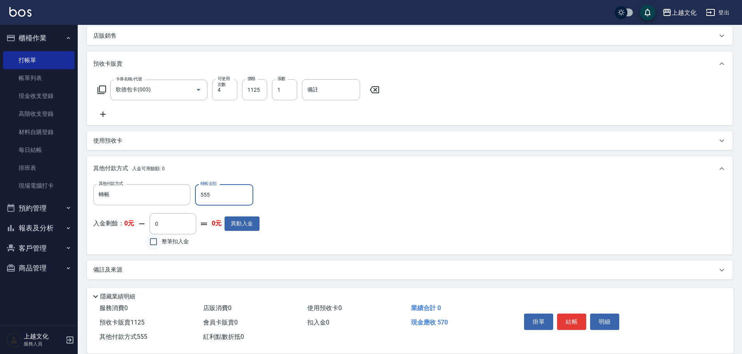
type input "555"
click at [154, 238] on input "整筆扣入金" at bounding box center [153, 241] width 16 height 16
checkbox input "true"
click at [211, 198] on input "555" at bounding box center [224, 194] width 58 height 21
type input "0"
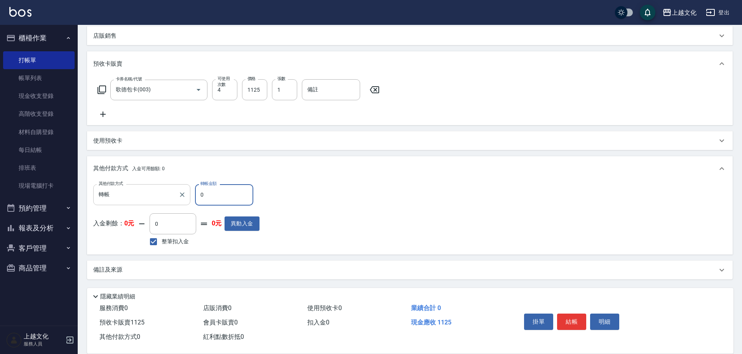
click at [143, 189] on input "轉帳" at bounding box center [136, 195] width 78 height 14
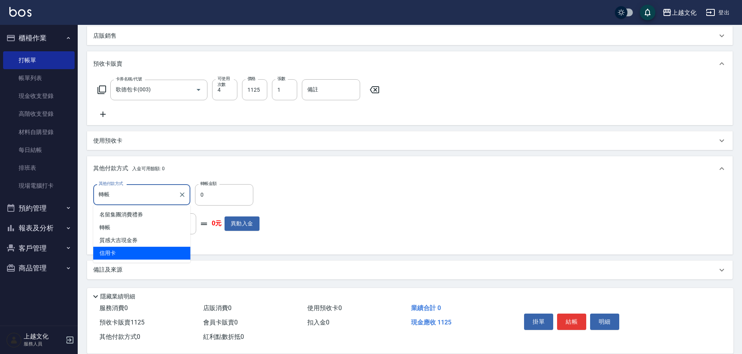
click at [140, 260] on ul "名留集團消費禮券 轉帳 質感大吉現金券 信用卡" at bounding box center [141, 233] width 97 height 57
click at [146, 256] on span "信用卡" at bounding box center [141, 253] width 97 height 13
type input "信用卡"
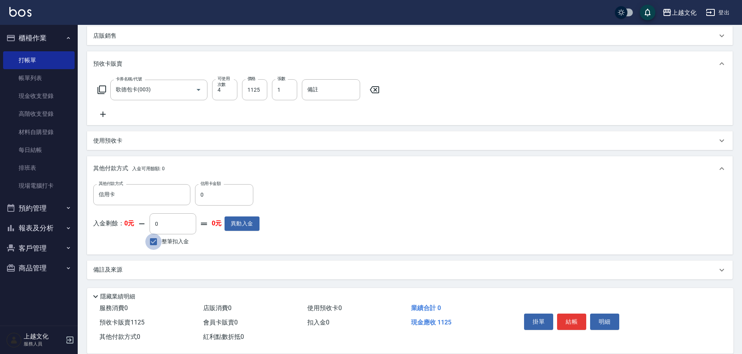
click at [152, 241] on input "整筆扣入金" at bounding box center [153, 241] width 16 height 16
checkbox input "false"
click at [150, 198] on input "信用卡" at bounding box center [136, 195] width 78 height 14
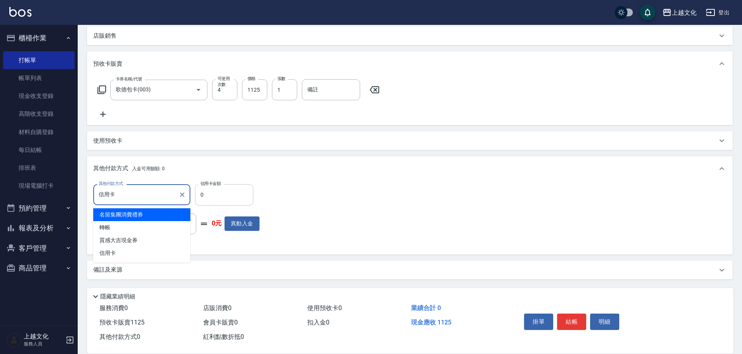
click at [196, 192] on input "0" at bounding box center [224, 194] width 58 height 21
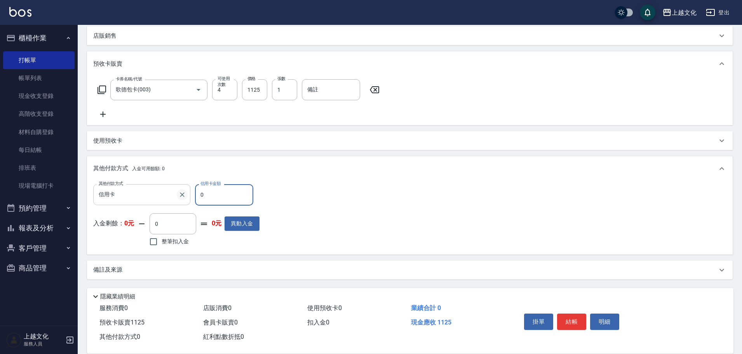
click at [184, 192] on icon "Clear" at bounding box center [182, 195] width 8 height 8
click at [273, 172] on div "其他付款方式 入金可用餘額: 0" at bounding box center [405, 169] width 624 height 9
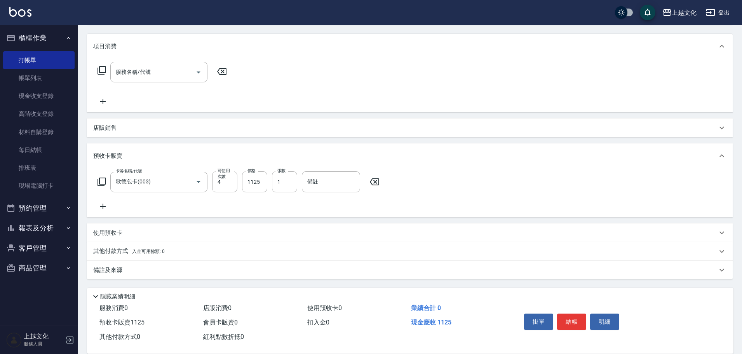
scroll to position [94, 0]
click at [152, 248] on p "其他付款方式 入金可用餘額: 0" at bounding box center [128, 251] width 71 height 9
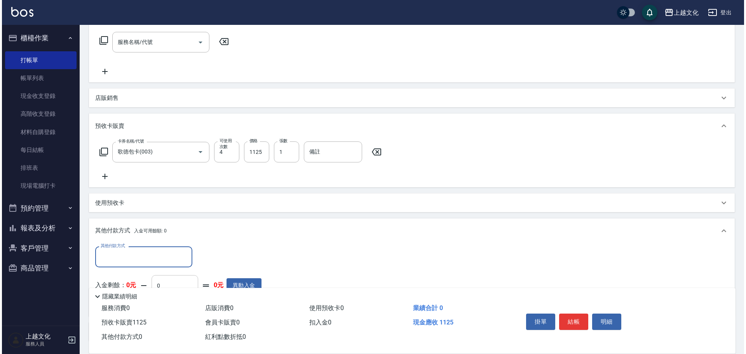
scroll to position [185, 0]
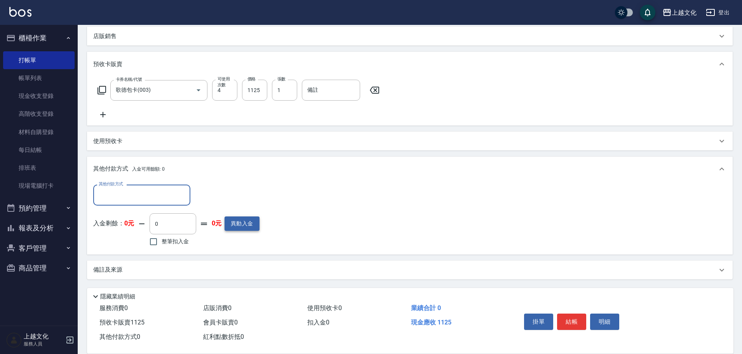
click at [254, 227] on button "異動入金" at bounding box center [241, 223] width 35 height 14
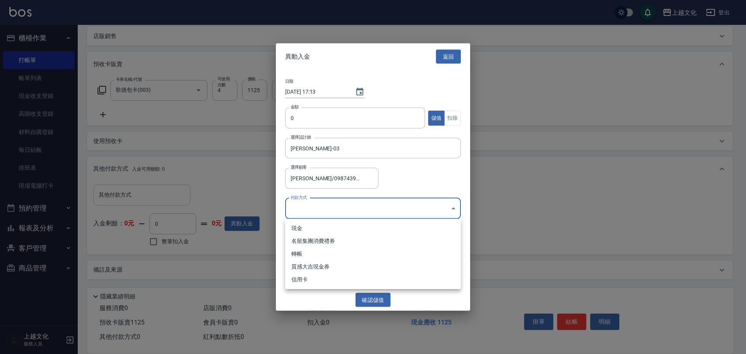
click at [358, 213] on body "上越文化 登出 櫃檯作業 打帳單 帳單列表 現金收支登錄 高階收支登錄 材料自購登錄 每日結帳 排班表 現場電腦打卡 預約管理 預約管理 單日預約紀錄 單週預…" at bounding box center [373, 84] width 746 height 539
click at [346, 256] on li "轉帳" at bounding box center [373, 253] width 176 height 13
type input "轉帳"
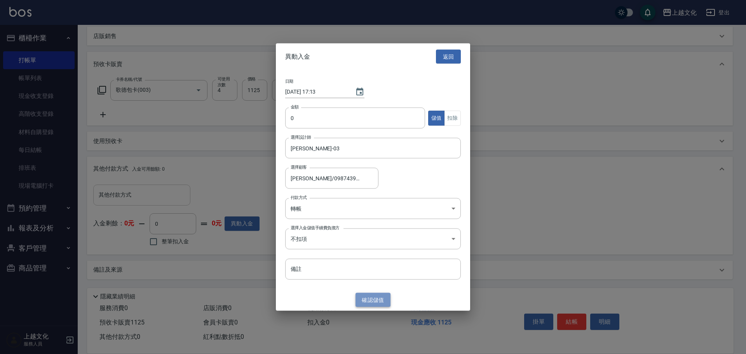
click at [377, 297] on button "確認 儲值" at bounding box center [372, 299] width 35 height 14
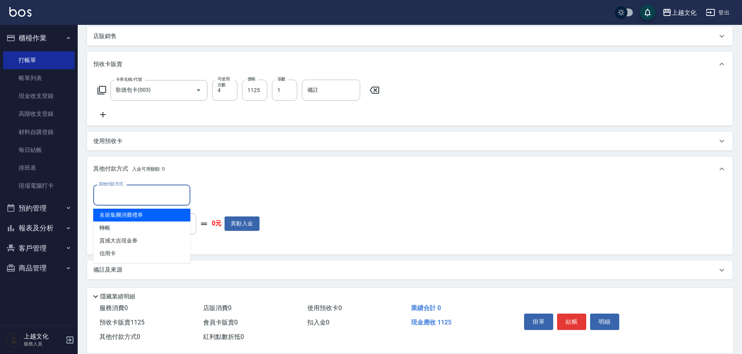
click at [171, 196] on input "其他付款方式" at bounding box center [142, 195] width 90 height 14
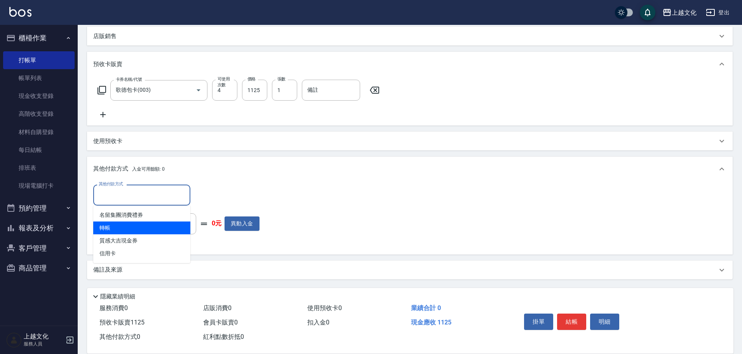
click at [145, 224] on span "轉帳" at bounding box center [141, 227] width 97 height 13
type input "轉帳"
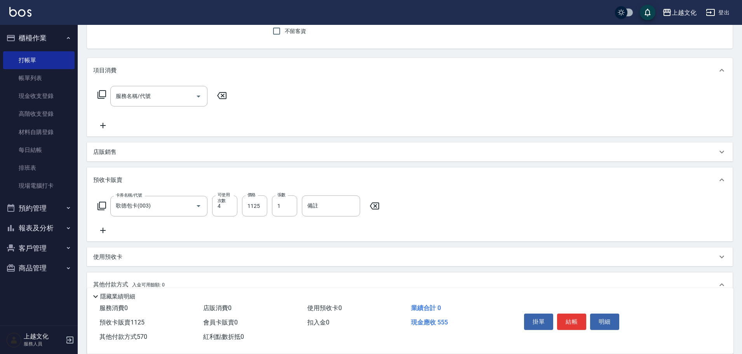
scroll to position [0, 0]
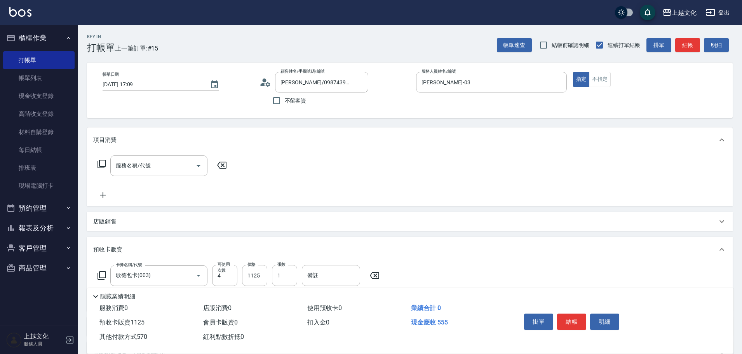
type input "570"
click at [100, 164] on icon at bounding box center [101, 164] width 9 height 9
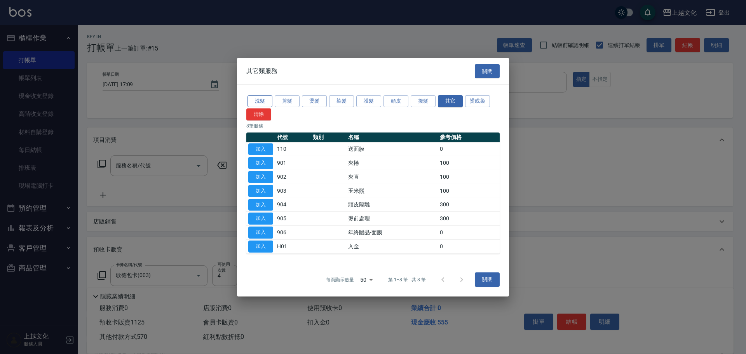
drag, startPoint x: 264, startPoint y: 97, endPoint x: 261, endPoint y: 101, distance: 4.4
click at [263, 98] on button "洗髮" at bounding box center [259, 101] width 25 height 12
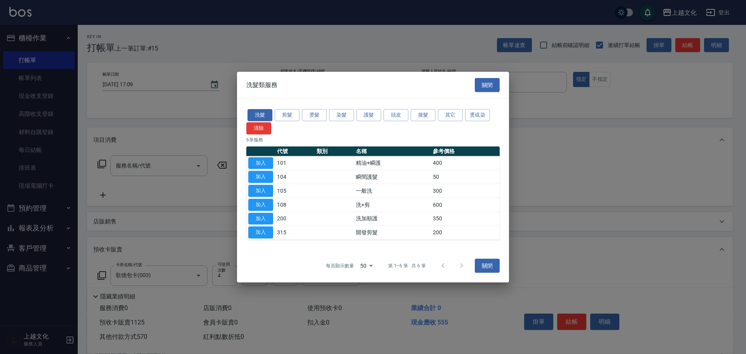
click at [267, 189] on button "加入" at bounding box center [260, 191] width 25 height 12
type input "一般洗(105)"
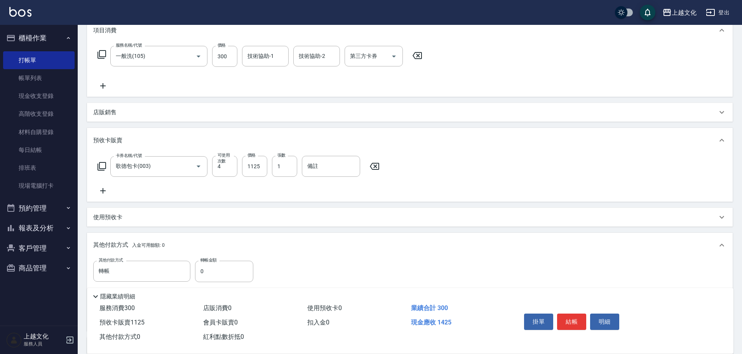
scroll to position [186, 0]
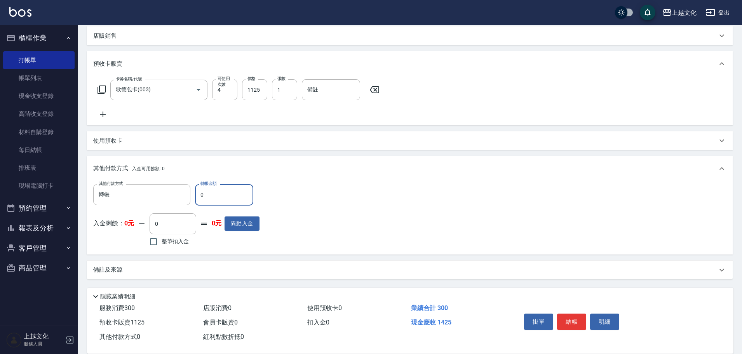
click at [225, 189] on input "0" at bounding box center [224, 194] width 58 height 21
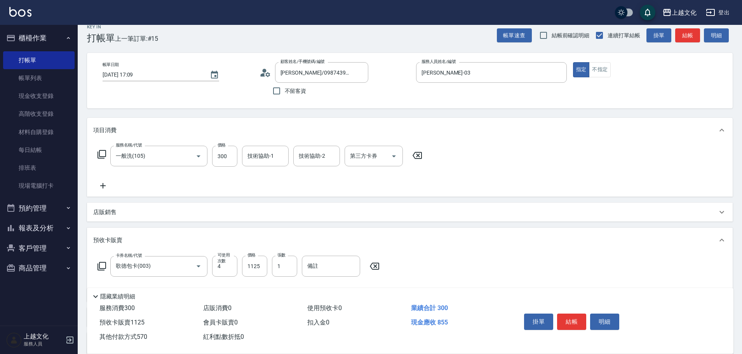
scroll to position [0, 0]
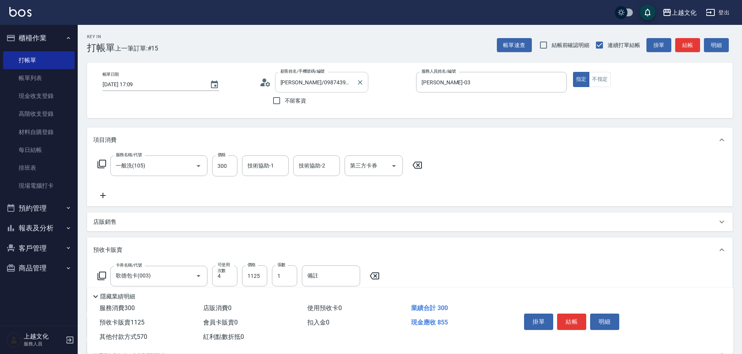
drag, startPoint x: 358, startPoint y: 85, endPoint x: 354, endPoint y: 85, distance: 4.0
click at [358, 85] on icon "Clear" at bounding box center [360, 82] width 8 height 8
type input "570"
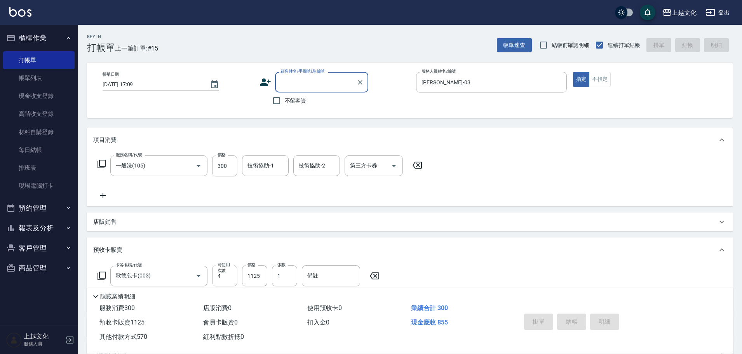
click at [282, 102] on input "不留客資" at bounding box center [276, 100] width 16 height 16
checkbox input "false"
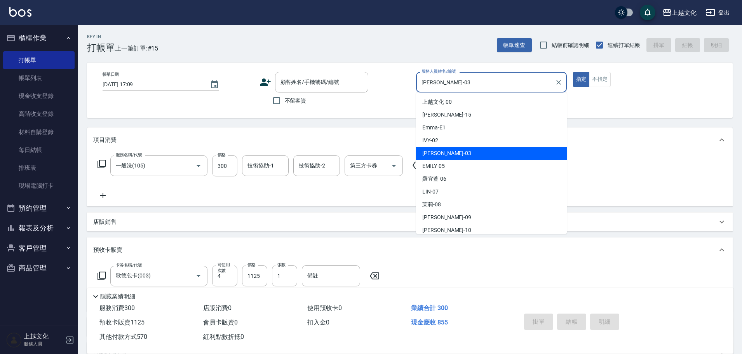
click at [507, 86] on input "[PERSON_NAME]-03" at bounding box center [485, 82] width 132 height 14
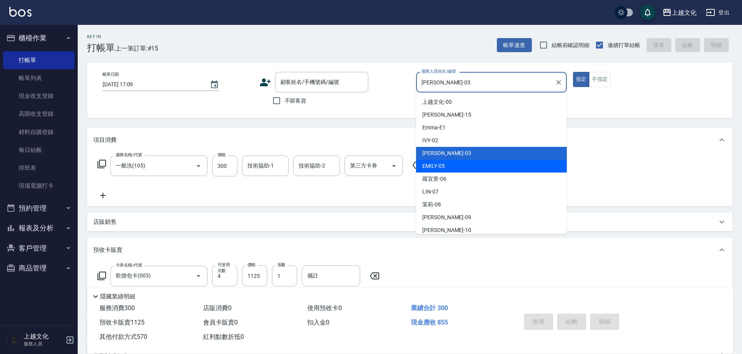
click at [461, 166] on div "[PERSON_NAME] -05" at bounding box center [491, 166] width 151 height 13
type input "EMILY-05"
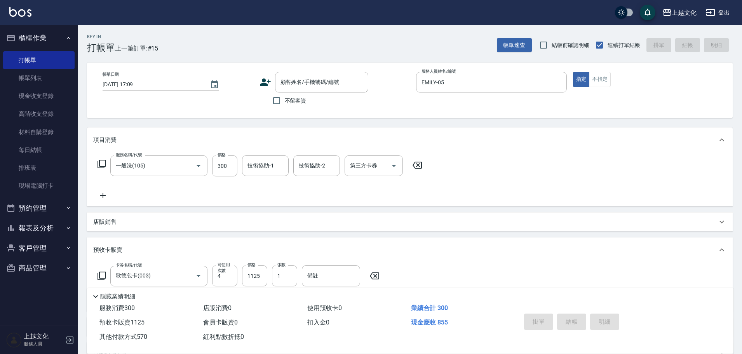
click at [418, 165] on icon at bounding box center [416, 165] width 9 height 7
type input "0"
click at [98, 166] on icon at bounding box center [101, 163] width 9 height 9
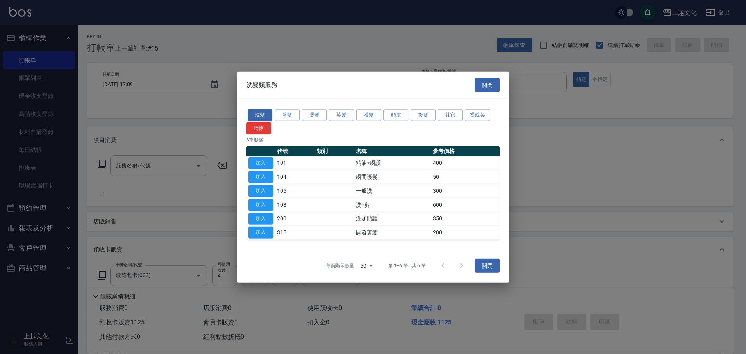
click at [388, 122] on div "洗髮 剪髮 燙髮 染髮 護髮 頭皮 接髮 其它 燙或染 清除" at bounding box center [372, 121] width 253 height 26
click at [407, 111] on button "頭皮" at bounding box center [395, 115] width 25 height 12
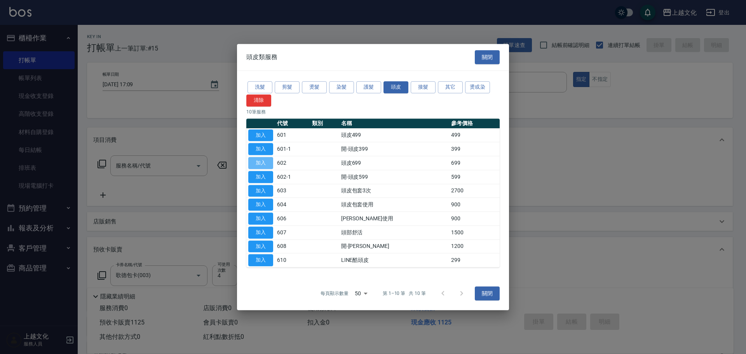
drag, startPoint x: 256, startPoint y: 160, endPoint x: 241, endPoint y: 164, distance: 15.3
click at [254, 162] on button "加入" at bounding box center [260, 163] width 25 height 12
type input "頭皮699(602)"
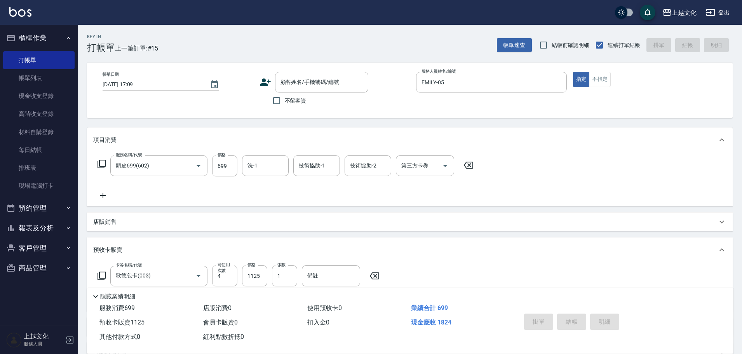
click at [103, 163] on icon at bounding box center [101, 163] width 9 height 9
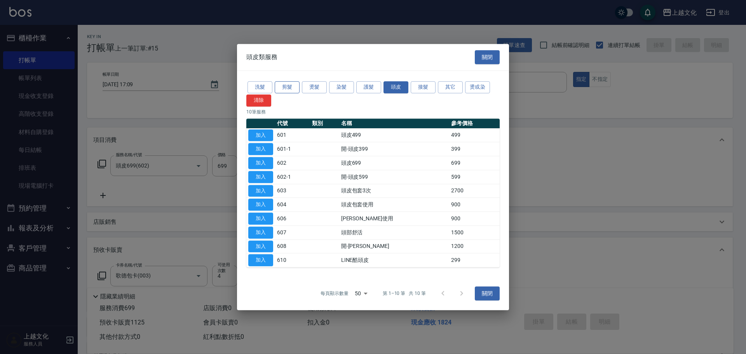
click at [287, 90] on button "剪髮" at bounding box center [287, 87] width 25 height 12
click at [286, 90] on button "剪髮" at bounding box center [287, 87] width 25 height 12
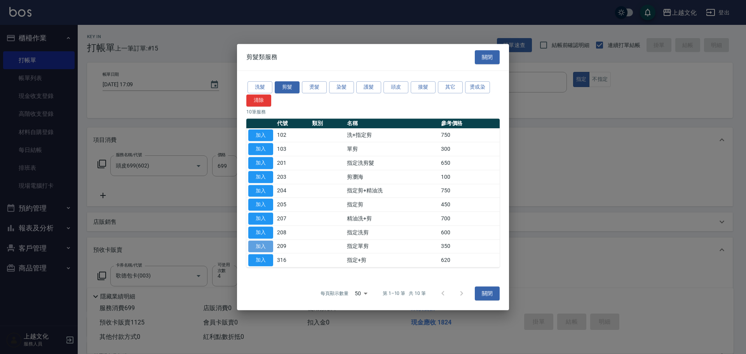
click at [259, 247] on button "加入" at bounding box center [260, 246] width 25 height 12
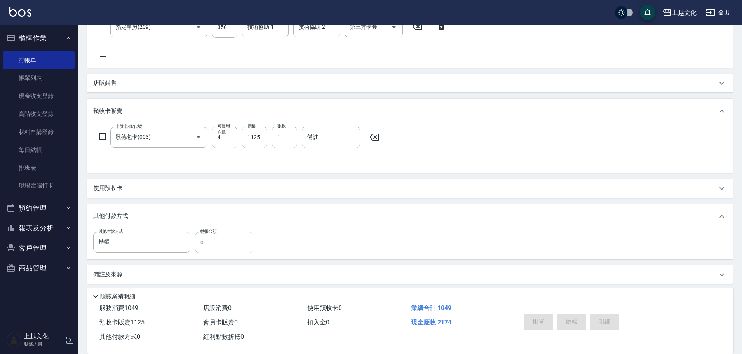
scroll to position [174, 0]
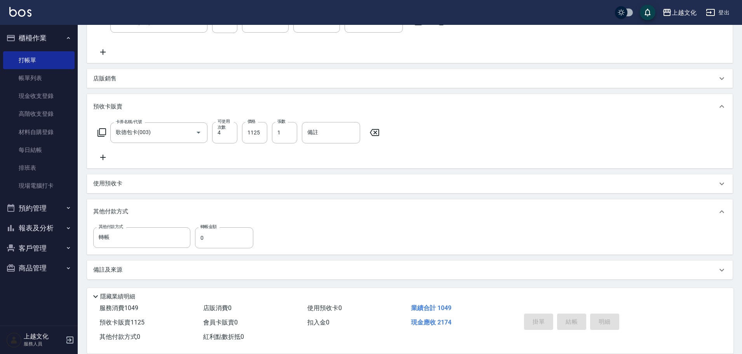
click at [379, 134] on icon at bounding box center [374, 132] width 19 height 9
click at [140, 84] on div "店販銷售" at bounding box center [409, 79] width 645 height 19
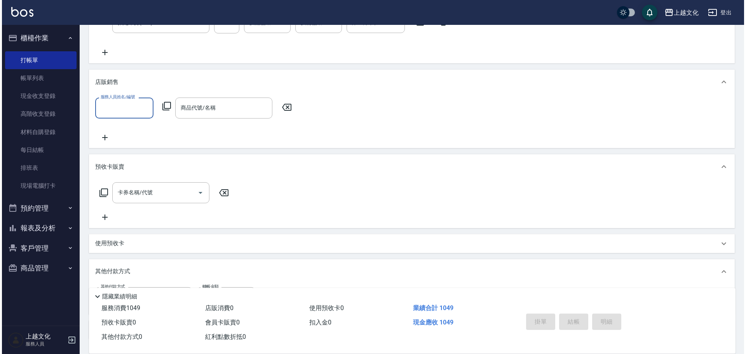
scroll to position [0, 0]
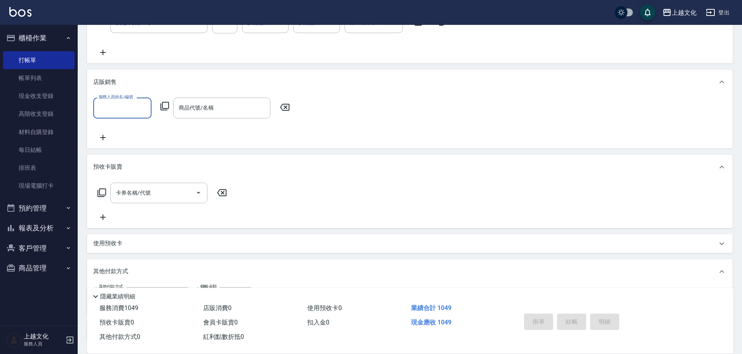
click at [106, 104] on input "服務人員姓名/編號" at bounding box center [122, 108] width 51 height 14
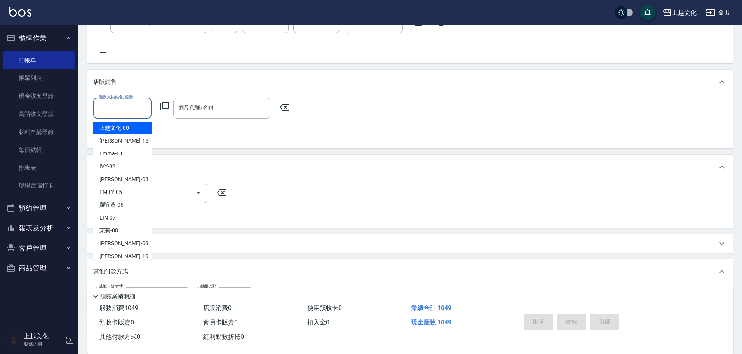
click at [120, 107] on input "服務人員姓名/編號" at bounding box center [122, 108] width 51 height 14
drag, startPoint x: 120, startPoint y: 107, endPoint x: 123, endPoint y: 116, distance: 9.3
click at [120, 108] on input "服務人員姓名/編號" at bounding box center [122, 108] width 51 height 14
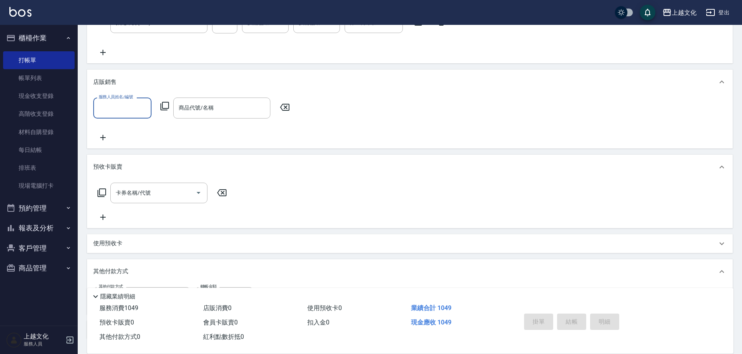
click at [135, 112] on input "服務人員姓名/編號" at bounding box center [122, 108] width 51 height 14
click at [134, 112] on input "服務人員姓名/編號" at bounding box center [122, 108] width 51 height 14
click at [116, 112] on input "服務人員姓名/編號" at bounding box center [122, 108] width 51 height 14
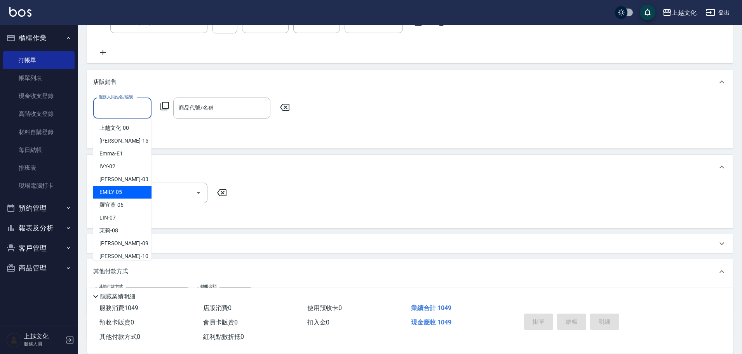
drag, startPoint x: 128, startPoint y: 186, endPoint x: 139, endPoint y: 166, distance: 22.9
click at [129, 185] on ul "上越文化 -00 [PERSON_NAME] -15 [PERSON_NAME] -E1 IVY -02 [PERSON_NAME] -03 [PERSON_…" at bounding box center [122, 188] width 58 height 141
click at [129, 186] on div "[PERSON_NAME] -05" at bounding box center [122, 192] width 58 height 13
type input "EMILY-05"
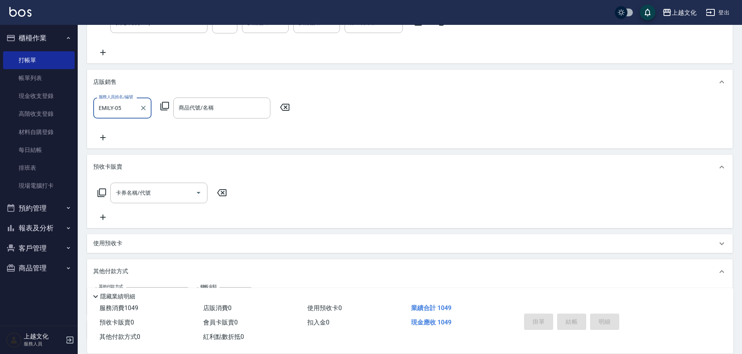
click at [166, 101] on icon at bounding box center [164, 105] width 9 height 9
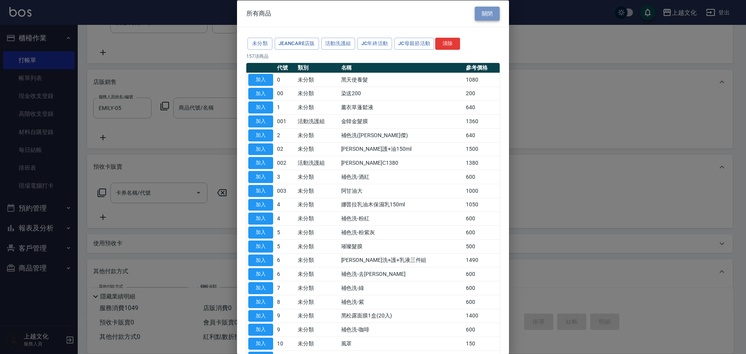
drag, startPoint x: 492, startPoint y: 10, endPoint x: 496, endPoint y: 19, distance: 10.1
click at [491, 10] on button "關閉" at bounding box center [487, 13] width 25 height 14
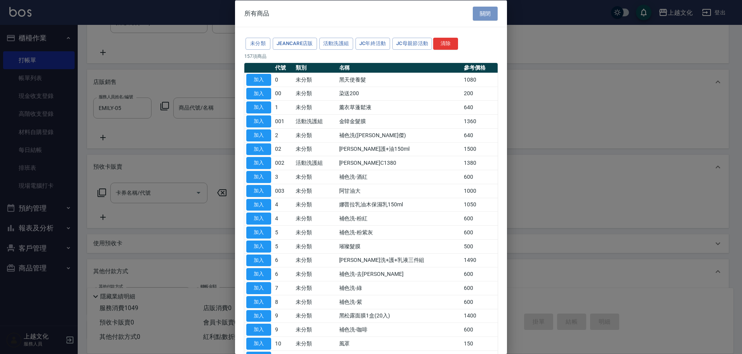
click at [490, 11] on div "上越文化 登出" at bounding box center [369, 12] width 738 height 25
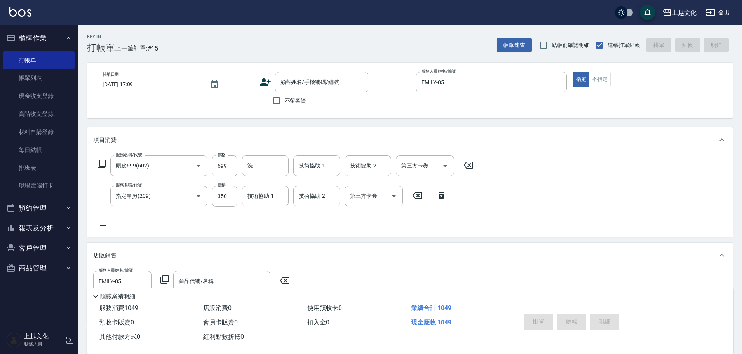
click at [437, 193] on icon at bounding box center [440, 195] width 19 height 9
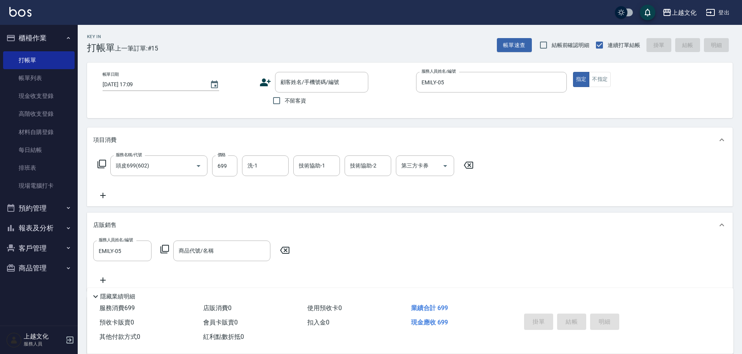
drag, startPoint x: 461, startPoint y: 167, endPoint x: 471, endPoint y: 167, distance: 10.1
click at [465, 167] on icon at bounding box center [468, 164] width 19 height 9
click at [468, 167] on div "服務名稱/代號 頭皮699(602) 服務名稱/代號 價格 699 價格 洗-1 洗-1 技術協助-1 技術協助-1 技術協助-2 技術協助-2 第三方卡券 …" at bounding box center [409, 179] width 645 height 54
click at [287, 249] on icon at bounding box center [284, 249] width 19 height 9
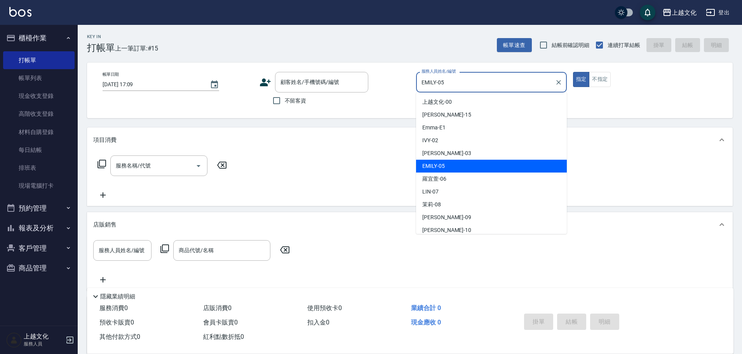
drag, startPoint x: 478, startPoint y: 80, endPoint x: 482, endPoint y: 84, distance: 5.5
click at [478, 82] on input "EMILY-05" at bounding box center [485, 82] width 132 height 14
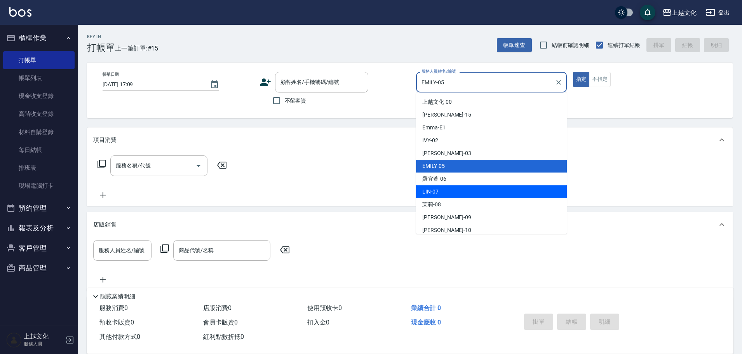
click at [442, 191] on div "[PERSON_NAME] -07" at bounding box center [491, 191] width 151 height 13
type input "[PERSON_NAME]-07"
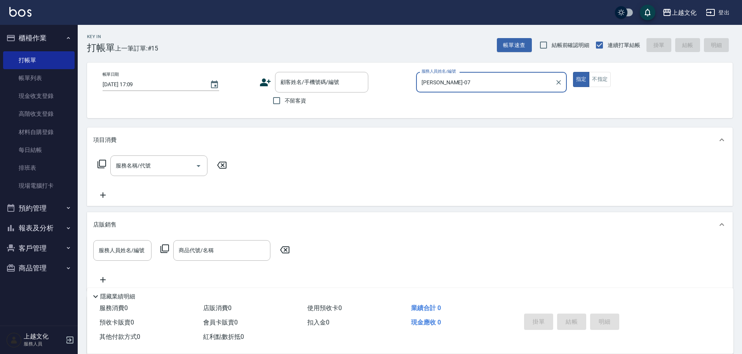
click at [103, 165] on icon at bounding box center [101, 163] width 9 height 9
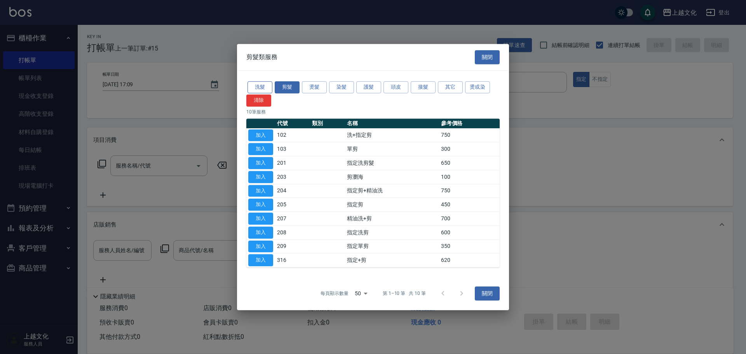
drag, startPoint x: 264, startPoint y: 87, endPoint x: 267, endPoint y: 91, distance: 4.7
click at [264, 87] on button "洗髮" at bounding box center [259, 87] width 25 height 12
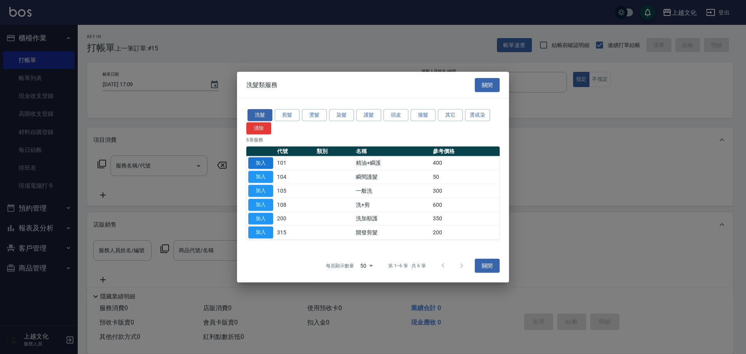
click at [252, 161] on button "加入" at bounding box center [260, 163] width 25 height 12
type input "精油+瞬護(101)"
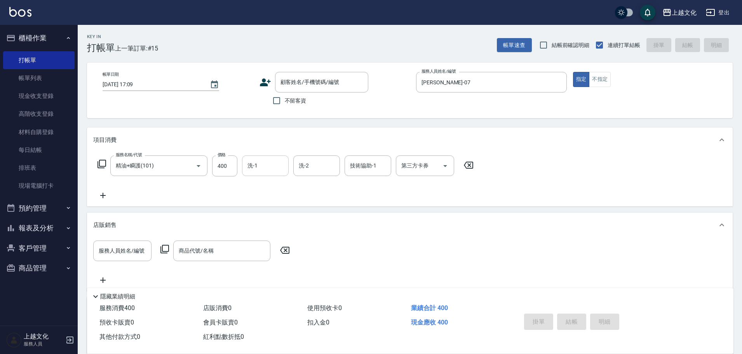
click at [269, 163] on input "洗-1" at bounding box center [265, 166] width 40 height 14
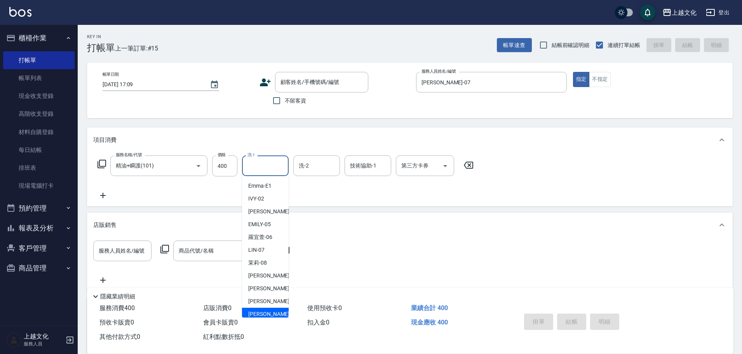
scroll to position [39, 0]
click at [261, 288] on span "[PERSON_NAME] -11" at bounding box center [272, 287] width 49 height 8
type input "[PERSON_NAME]-11"
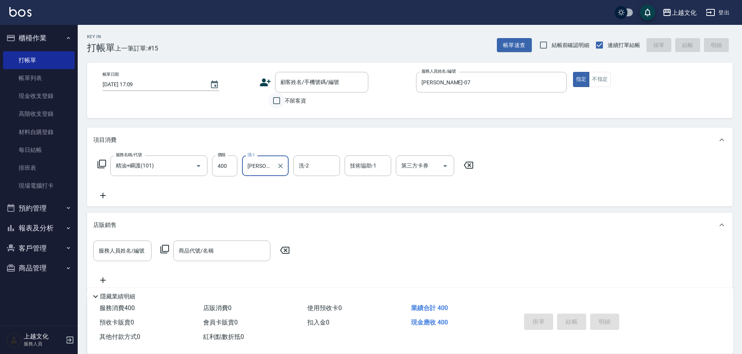
click at [276, 104] on input "不留客資" at bounding box center [276, 100] width 16 height 16
checkbox input "true"
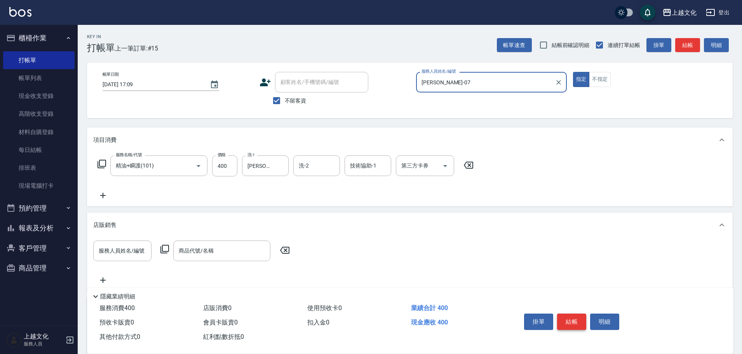
click at [566, 321] on button "結帳" at bounding box center [571, 321] width 29 height 16
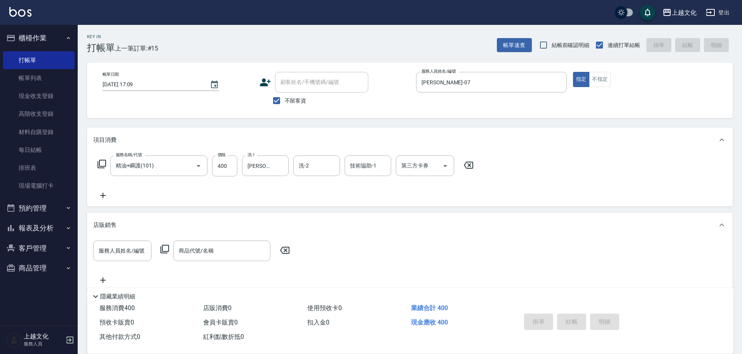
type input "[DATE] 18:05"
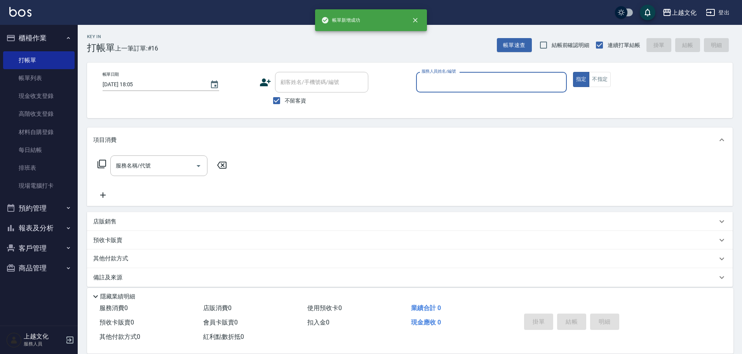
drag, startPoint x: 494, startPoint y: 89, endPoint x: 490, endPoint y: 94, distance: 6.0
click at [493, 90] on div "服務人員姓名/編號" at bounding box center [491, 82] width 151 height 21
drag, startPoint x: 482, startPoint y: 77, endPoint x: 479, endPoint y: 80, distance: 4.1
click at [479, 80] on input "服務人員姓名/編號" at bounding box center [491, 82] width 144 height 14
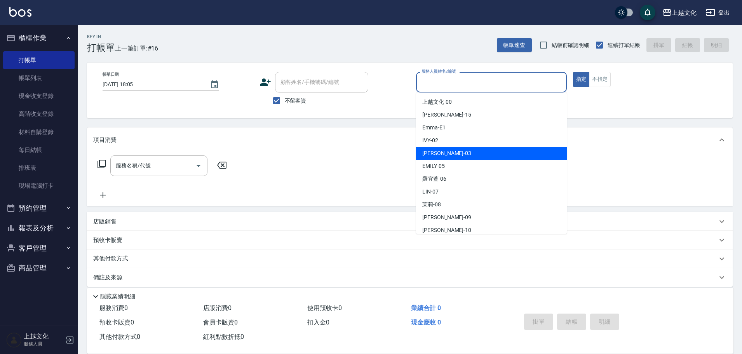
click at [461, 151] on div "[PERSON_NAME] -03" at bounding box center [491, 153] width 151 height 13
type input "[PERSON_NAME]-03"
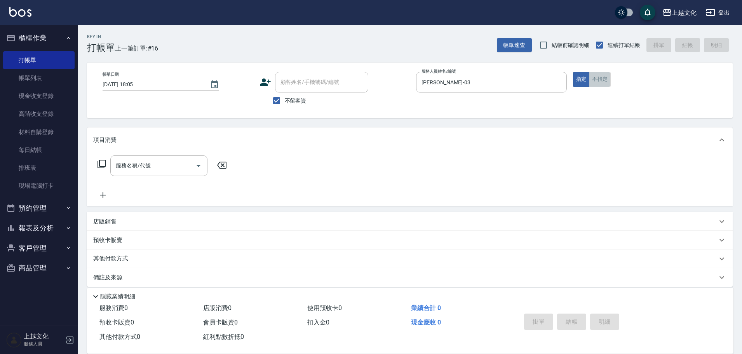
click at [595, 77] on button "不指定" at bounding box center [600, 79] width 22 height 15
click at [588, 80] on button "指定" at bounding box center [581, 79] width 17 height 15
click at [104, 167] on icon at bounding box center [101, 163] width 9 height 9
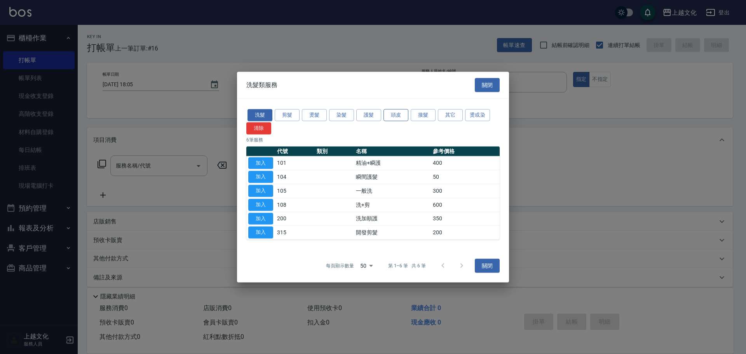
click at [401, 115] on button "頭皮" at bounding box center [395, 115] width 25 height 12
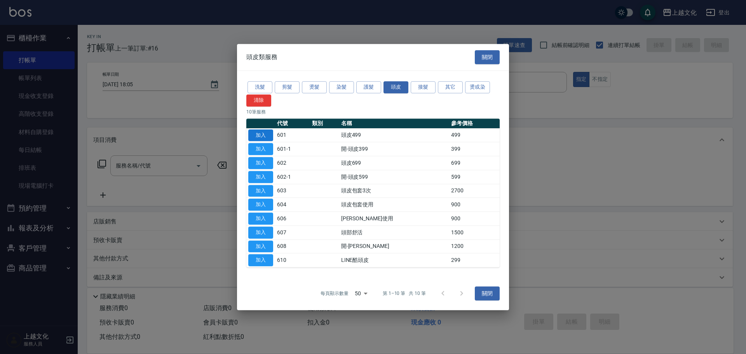
click at [271, 136] on button "加入" at bounding box center [260, 135] width 25 height 12
click at [271, 137] on div "項目消費" at bounding box center [405, 140] width 624 height 8
type input "頭皮499(601)"
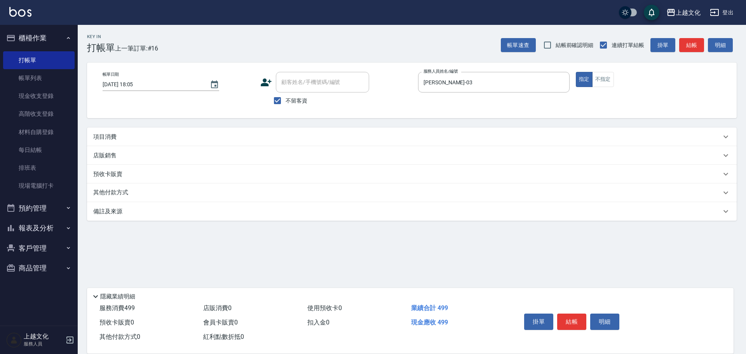
click at [184, 138] on div "項目消費" at bounding box center [407, 137] width 628 height 8
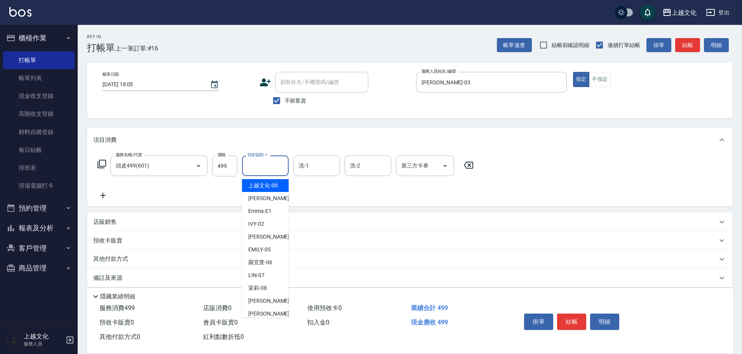
click at [279, 167] on input "技術協助-1" at bounding box center [265, 166] width 40 height 14
click at [282, 164] on input "技術協助-1" at bounding box center [265, 166] width 40 height 14
drag, startPoint x: 263, startPoint y: 237, endPoint x: 292, endPoint y: 218, distance: 34.3
click at [264, 236] on span "[PERSON_NAME] -03" at bounding box center [272, 237] width 49 height 8
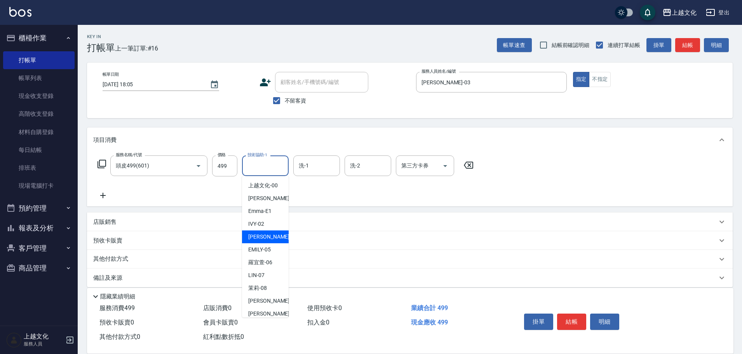
type input "[PERSON_NAME]-03"
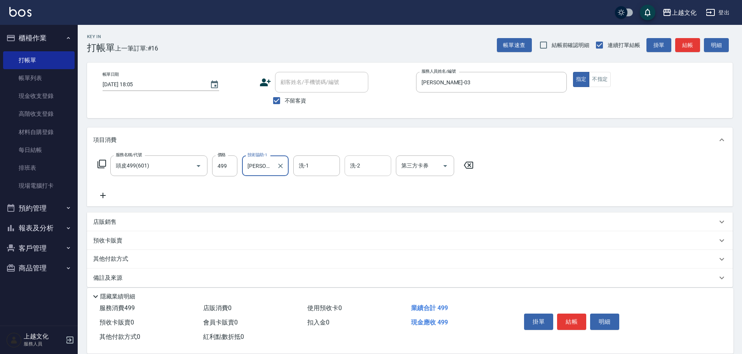
click at [374, 168] on input "洗-2" at bounding box center [368, 166] width 40 height 14
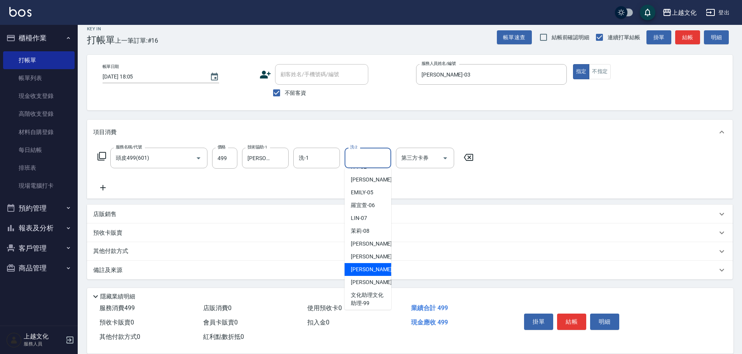
scroll to position [52, 0]
click at [357, 265] on span "[PERSON_NAME] -11" at bounding box center [375, 266] width 49 height 8
type input "[PERSON_NAME]-11"
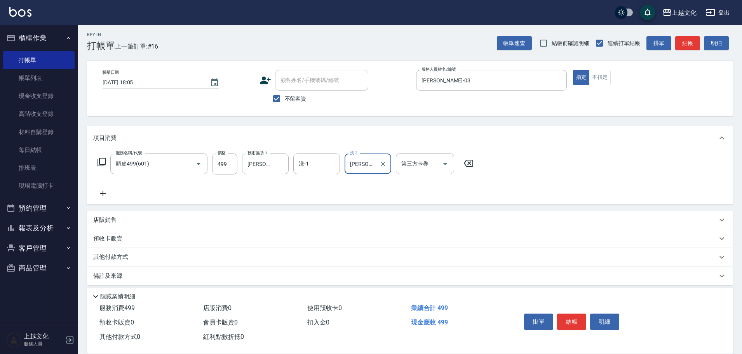
scroll to position [0, 0]
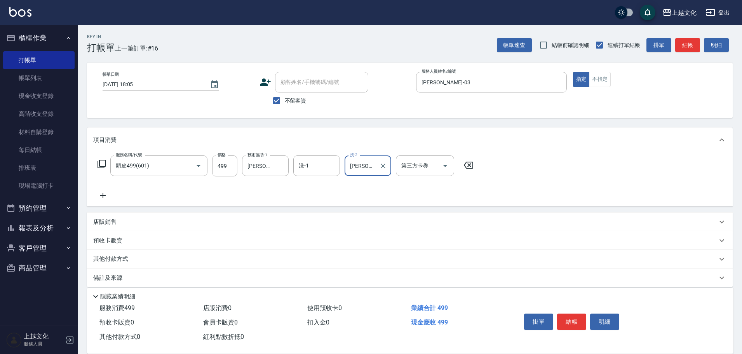
click at [574, 316] on button "結帳" at bounding box center [571, 321] width 29 height 16
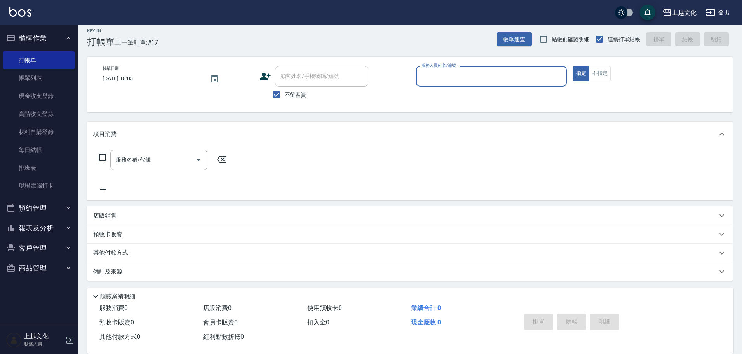
scroll to position [7, 0]
drag, startPoint x: 26, startPoint y: 229, endPoint x: 30, endPoint y: 227, distance: 4.3
click at [27, 229] on button "報表及分析" at bounding box center [38, 228] width 71 height 20
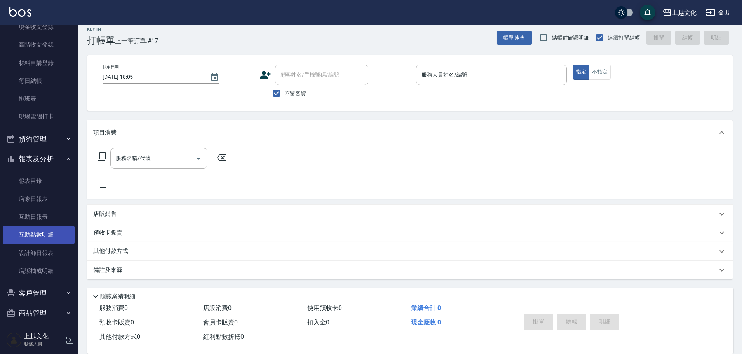
scroll to position [75, 0]
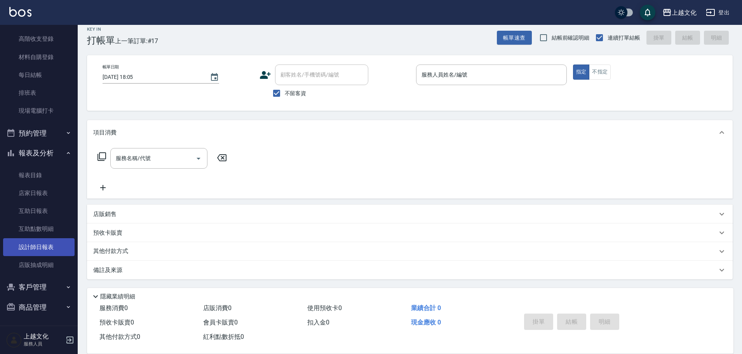
click at [33, 244] on link "設計師日報表" at bounding box center [38, 247] width 71 height 18
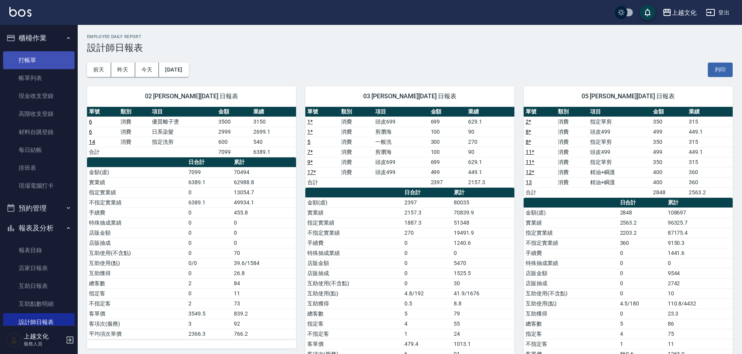
click at [45, 63] on link "打帳單" at bounding box center [38, 60] width 71 height 18
